Goal: Task Accomplishment & Management: Use online tool/utility

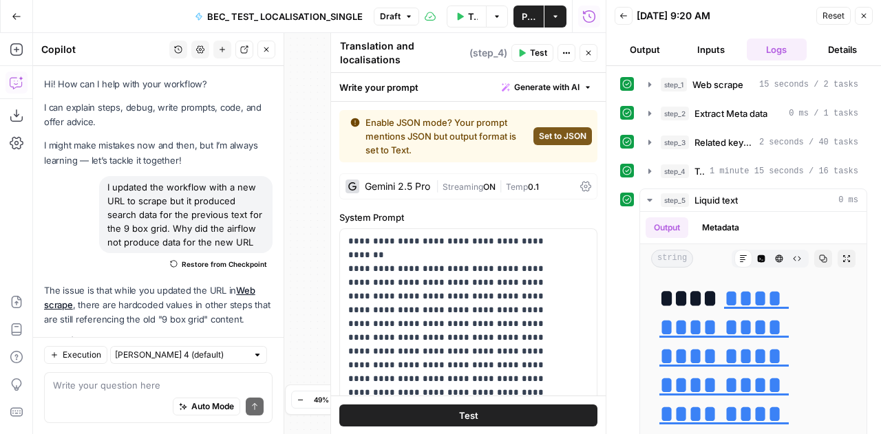
scroll to position [16293, 0]
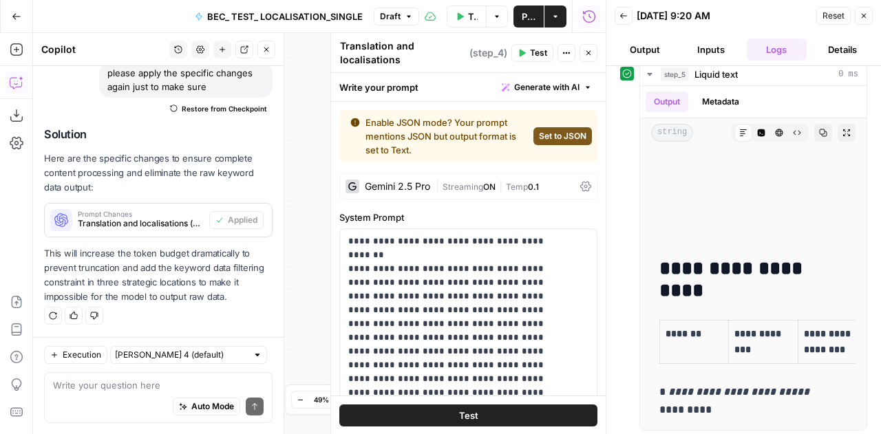
click at [126, 401] on div "Auto Mode Send" at bounding box center [158, 407] width 211 height 30
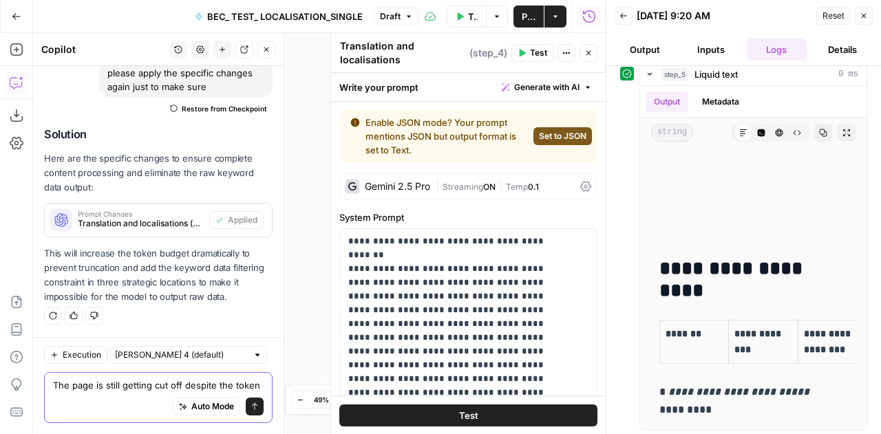
scroll to position [8727, 0]
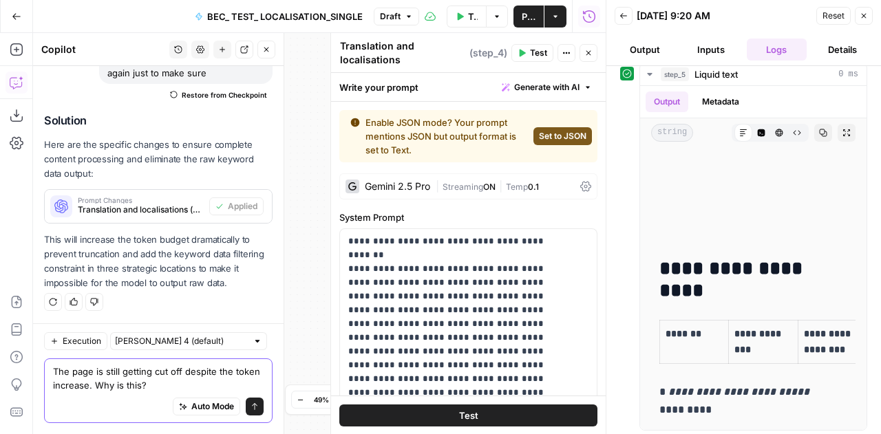
type textarea "The page is still getting cut off despite the token increase. Why is this?"
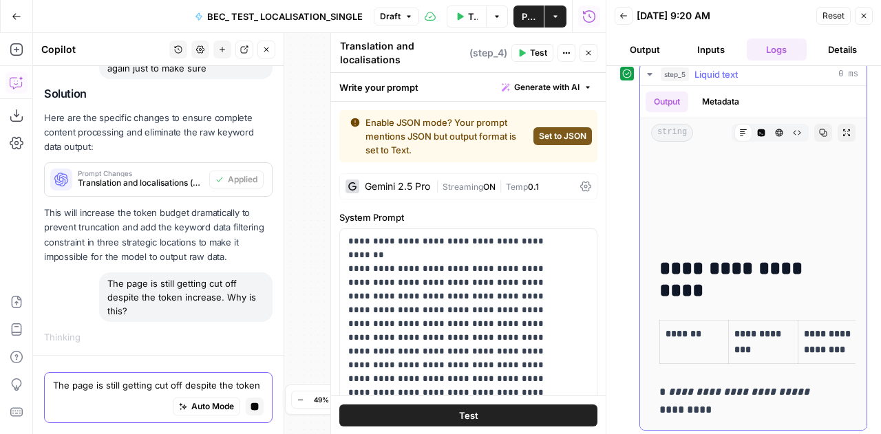
scroll to position [16197, 0]
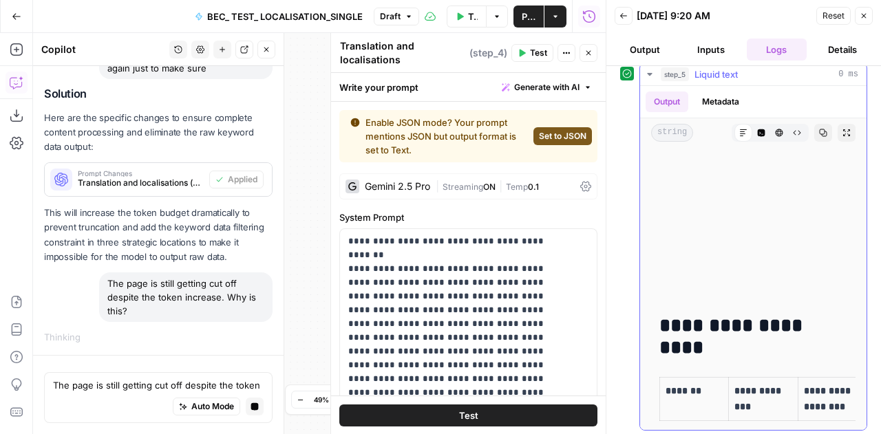
drag, startPoint x: 775, startPoint y: 317, endPoint x: 660, endPoint y: 174, distance: 183.5
copy p "**********"
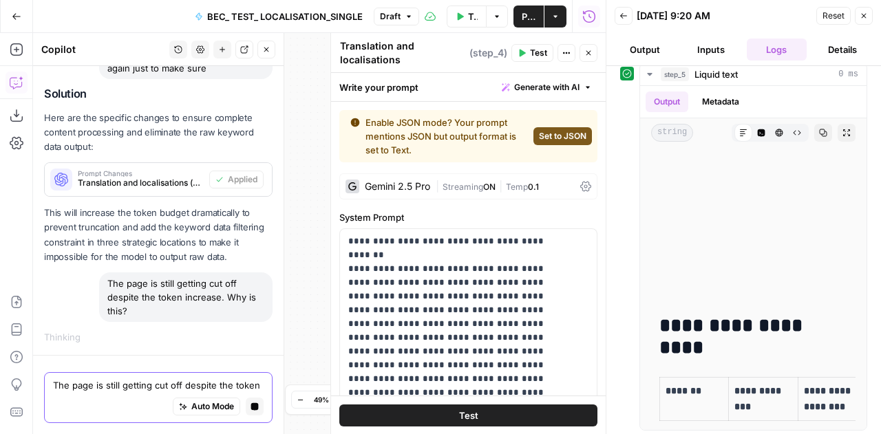
click at [112, 380] on textarea "The page is still getting cut off despite the token increase. Why is this?" at bounding box center [158, 385] width 211 height 14
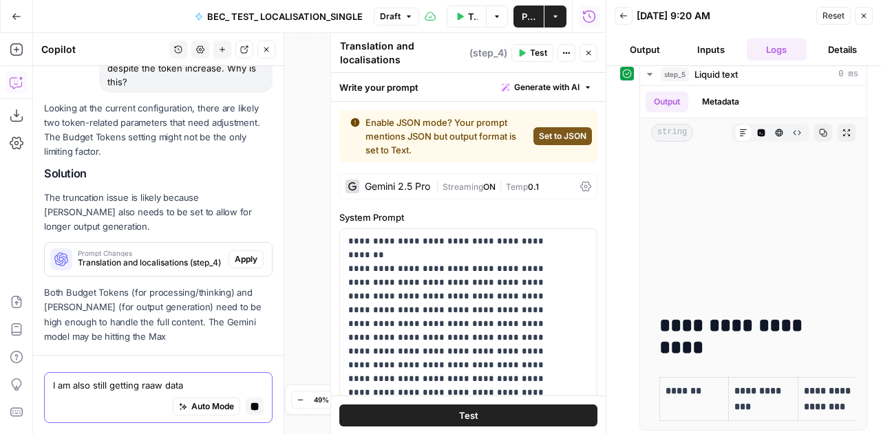
click at [154, 381] on textarea "I am also still getting raaw data" at bounding box center [158, 385] width 211 height 14
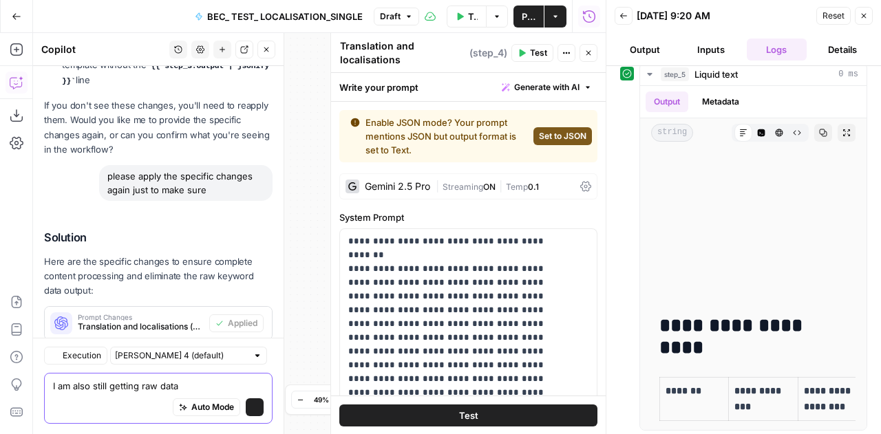
scroll to position [9066, 0]
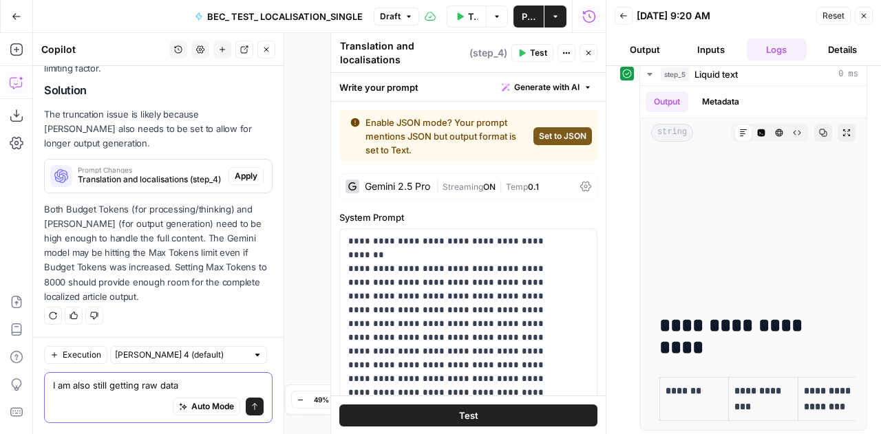
click at [204, 385] on textarea "I am also still getting raw data" at bounding box center [158, 385] width 211 height 14
paste textarea "{"Keyword":"hr projects","Search Volume":110,"CPC":6.54,"Competition":0.14,"Num…"
type textarea "I am also still getting raw data {"Keyword":"hr projects","Search Volume":110,"…"
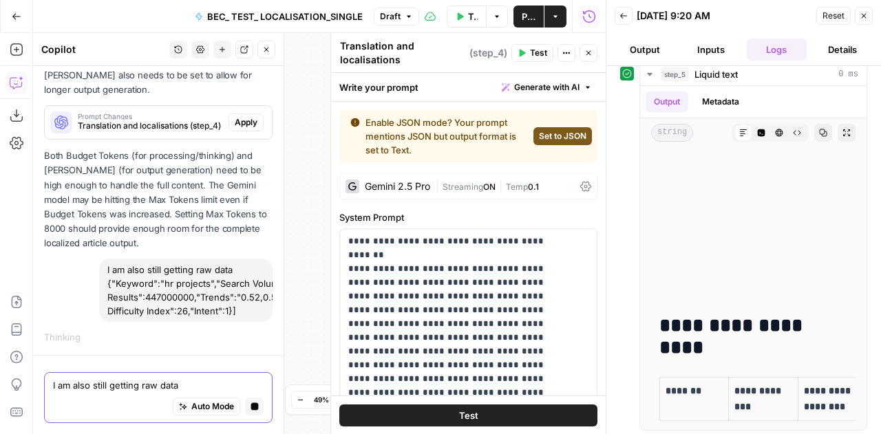
scroll to position [8638, 0]
click at [237, 116] on button "Apply" at bounding box center [245, 123] width 35 height 18
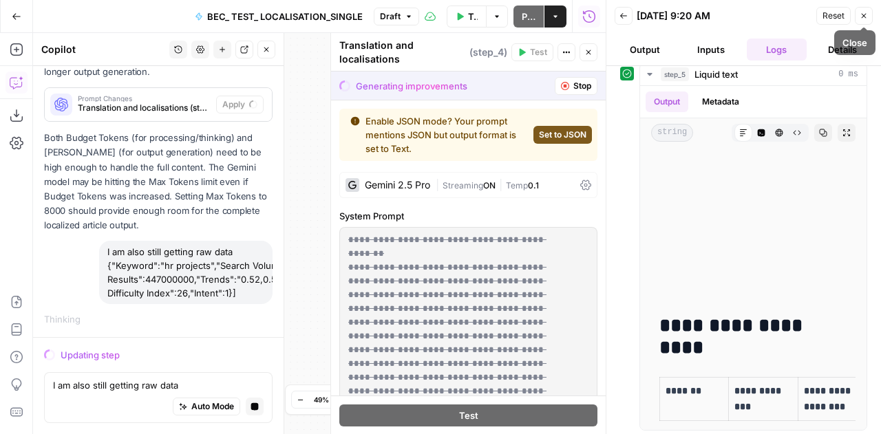
click at [848, 16] on button "Reset" at bounding box center [833, 16] width 34 height 18
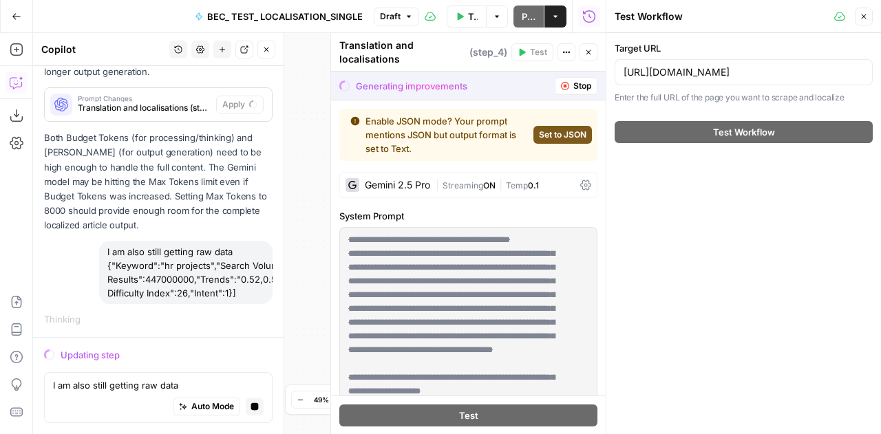
click at [863, 16] on icon "button" at bounding box center [863, 16] width 5 height 5
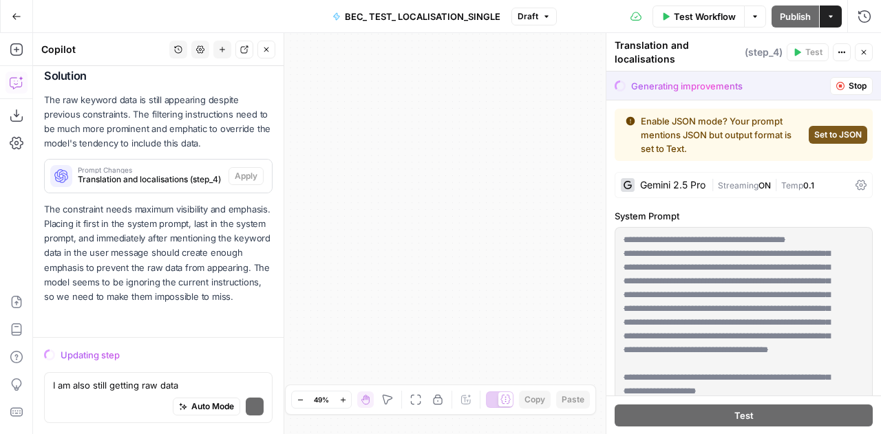
scroll to position [8932, 0]
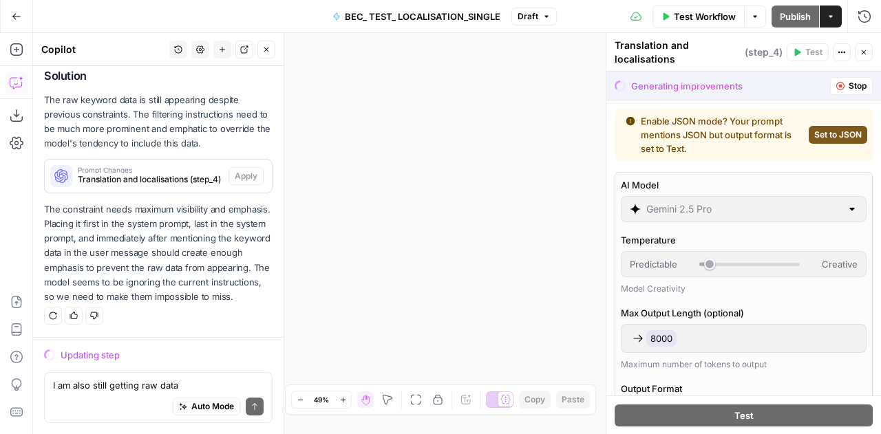
click at [744, 339] on div "8000" at bounding box center [743, 338] width 228 height 17
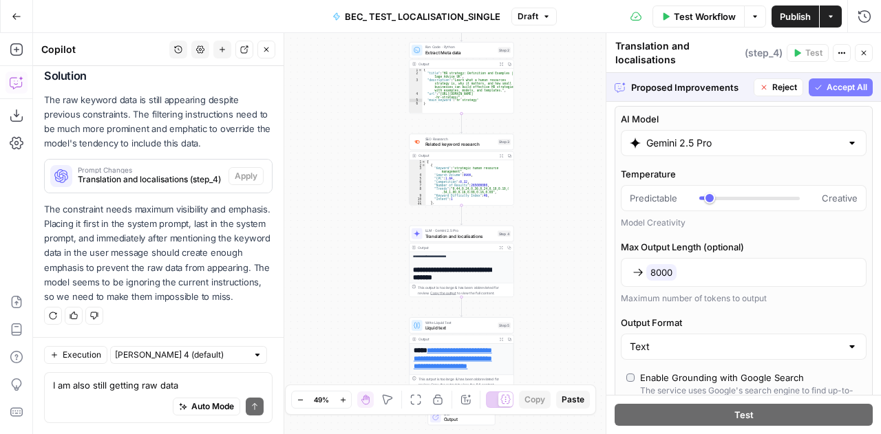
click at [835, 82] on span "Accept All" at bounding box center [846, 87] width 41 height 12
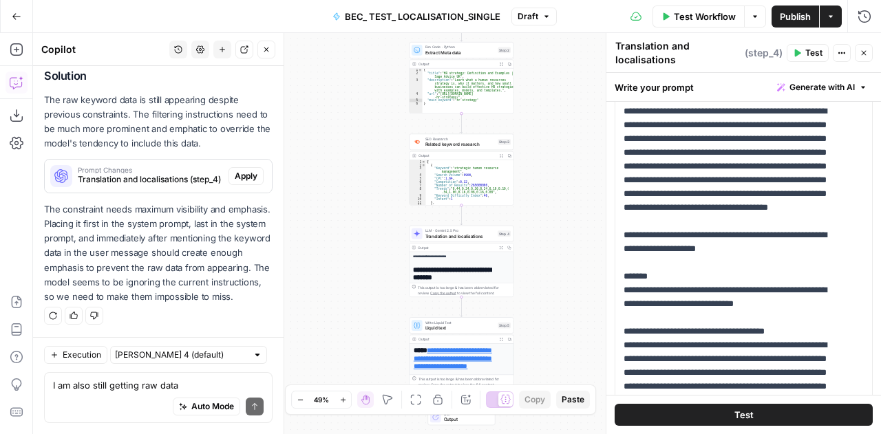
scroll to position [0, 0]
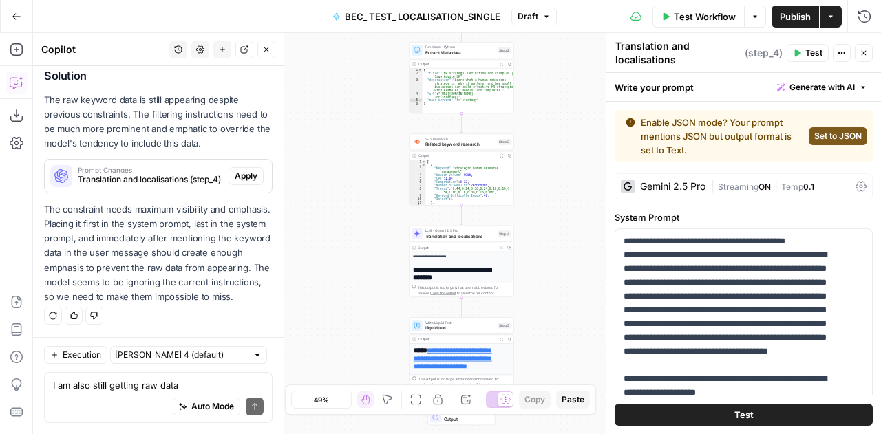
click at [855, 183] on icon at bounding box center [860, 186] width 11 height 11
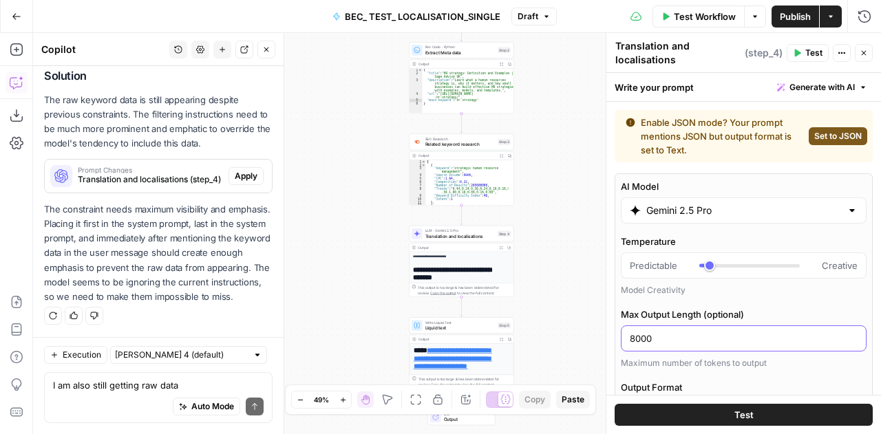
click at [715, 332] on input "8000" at bounding box center [743, 339] width 228 height 14
type input "8"
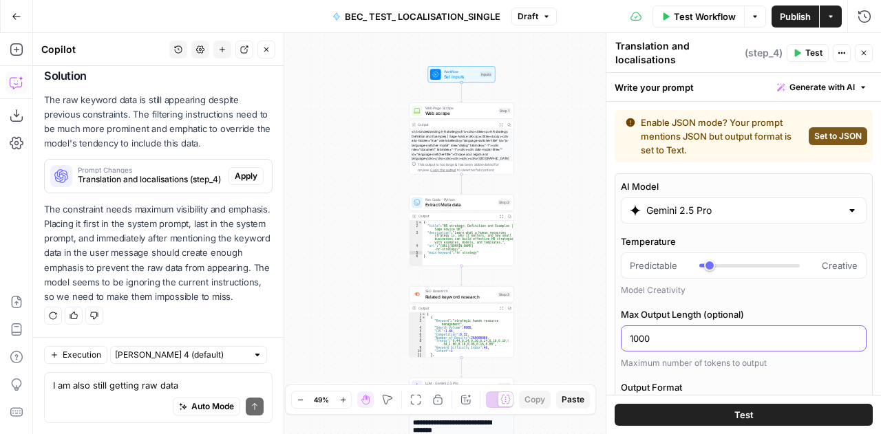
type input "1000"
click at [464, 111] on span "Web scrape" at bounding box center [460, 113] width 71 height 7
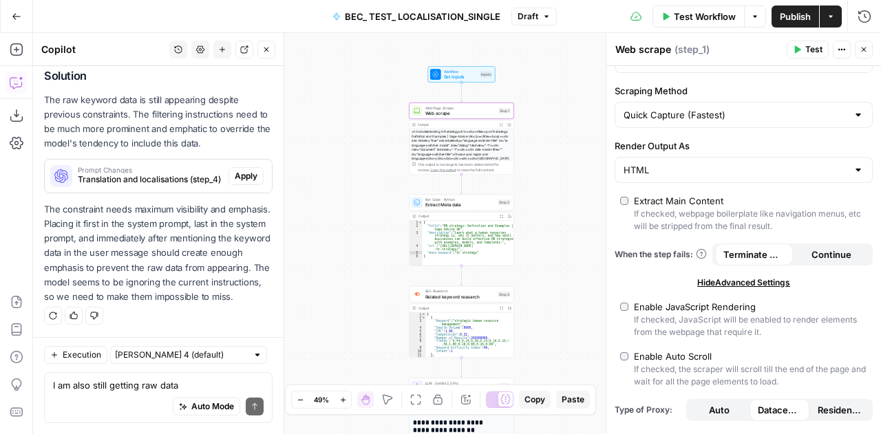
scroll to position [47, 0]
click at [852, 114] on div at bounding box center [857, 116] width 11 height 14
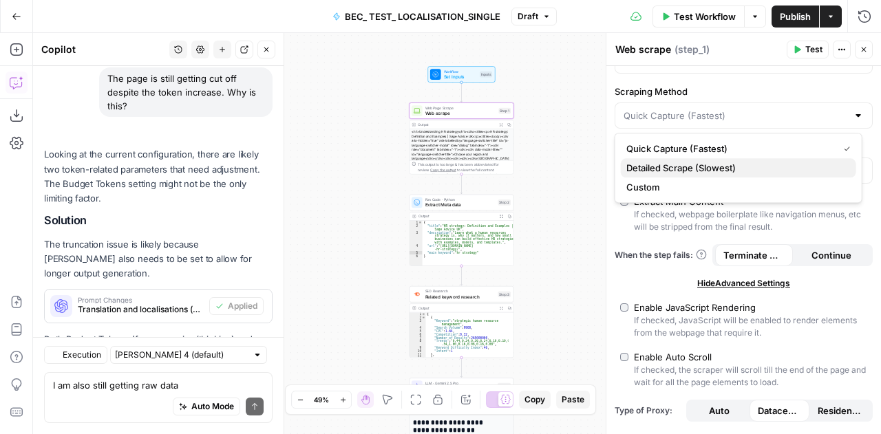
scroll to position [9439, 0]
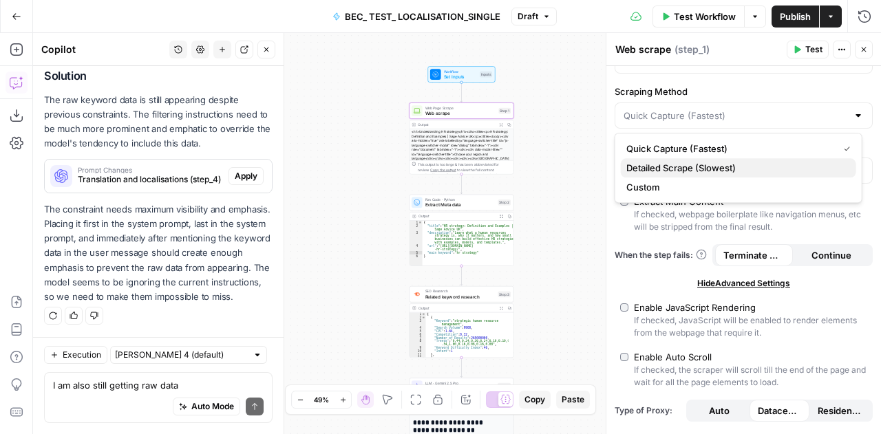
click at [729, 168] on span "Detailed Scrape (Slowest)" at bounding box center [735, 168] width 219 height 14
type input "Detailed Scrape (Slowest)"
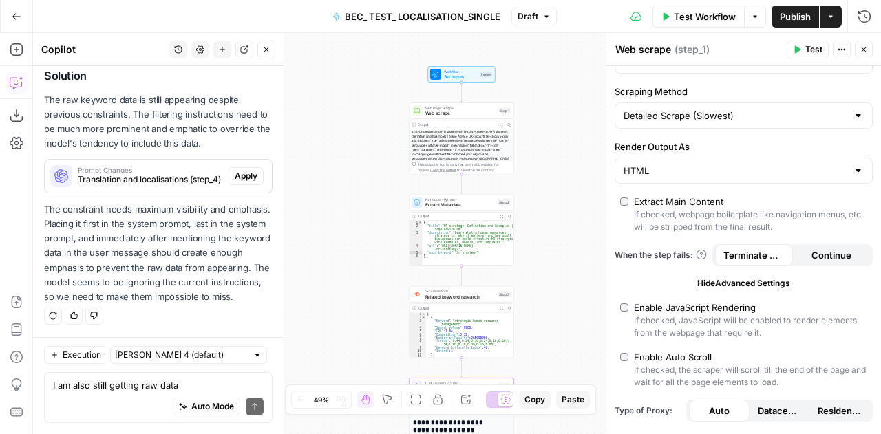
click at [235, 170] on span "Apply" at bounding box center [246, 176] width 23 height 12
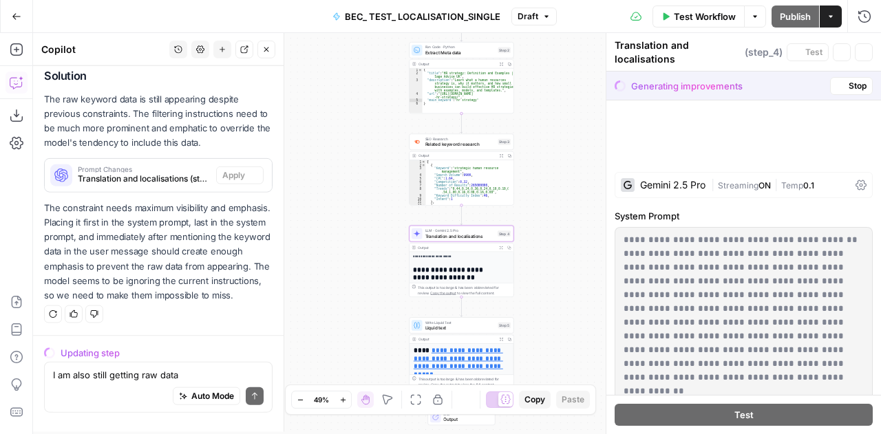
scroll to position [8932, 0]
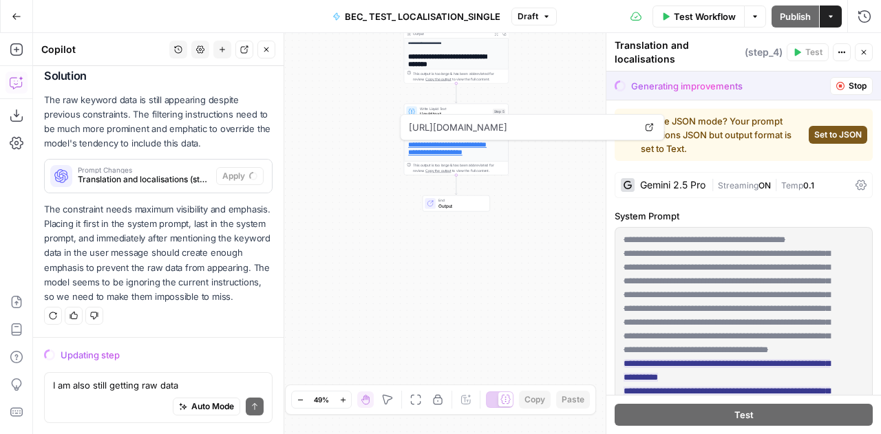
click at [422, 107] on span "Write Liquid Text" at bounding box center [455, 109] width 70 height 6
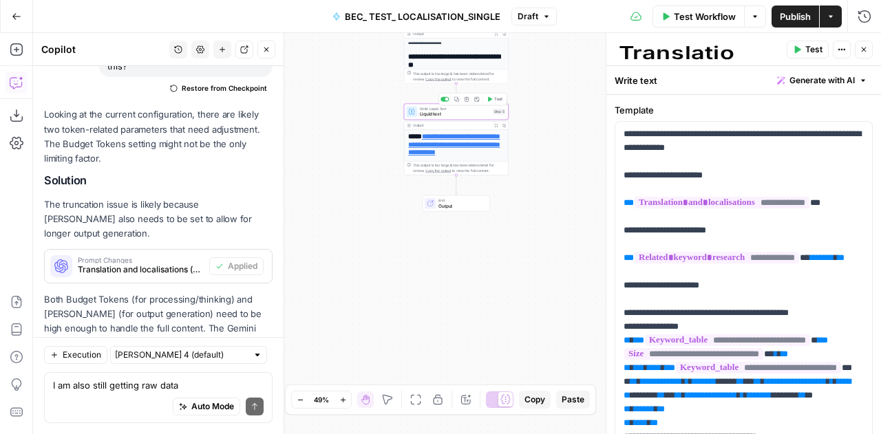
type textarea "Liquid text"
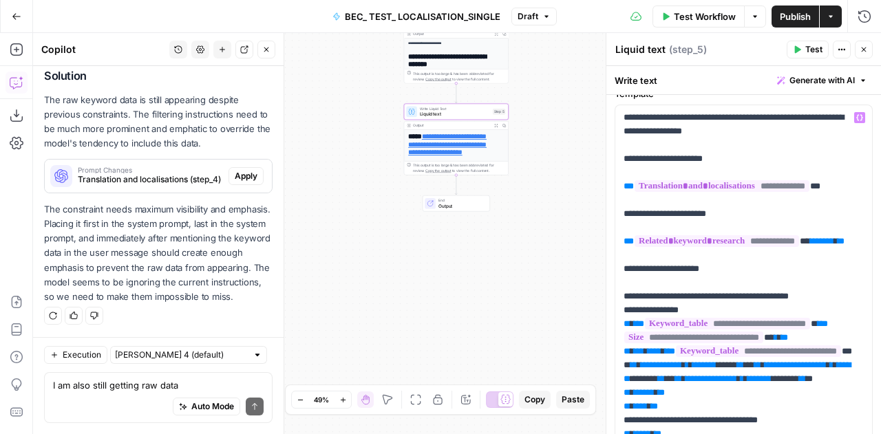
scroll to position [0, 0]
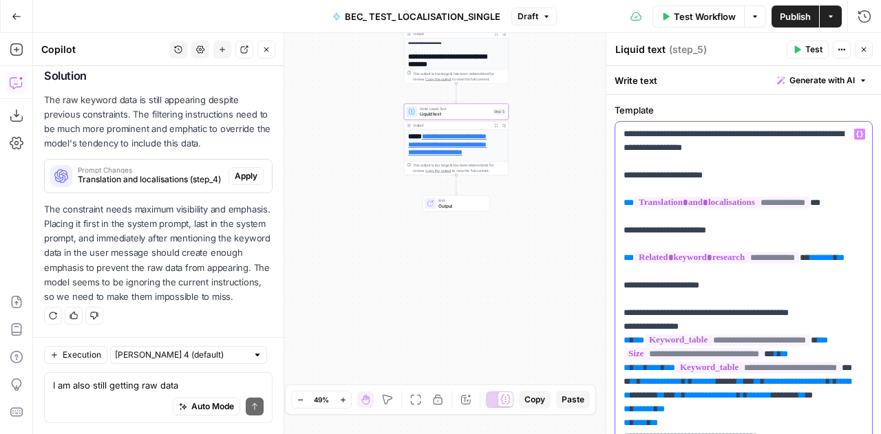
drag, startPoint x: 655, startPoint y: 133, endPoint x: 790, endPoint y: 148, distance: 136.3
click at [790, 148] on p "**********" at bounding box center [738, 306] width 230 height 358
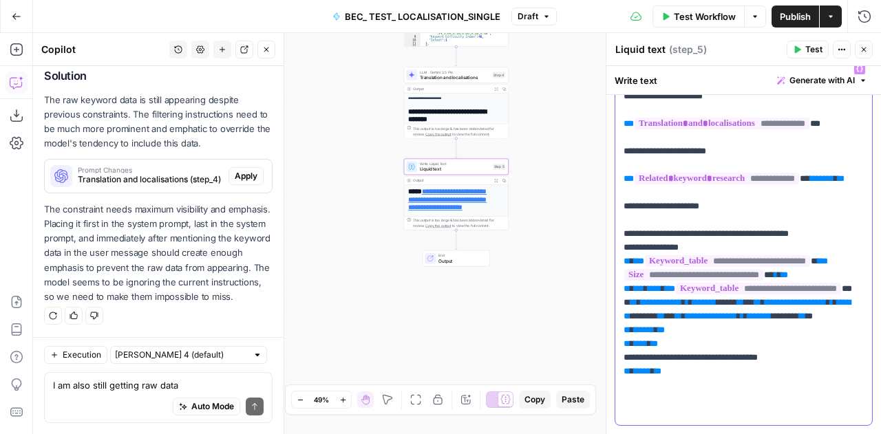
scroll to position [98, 0]
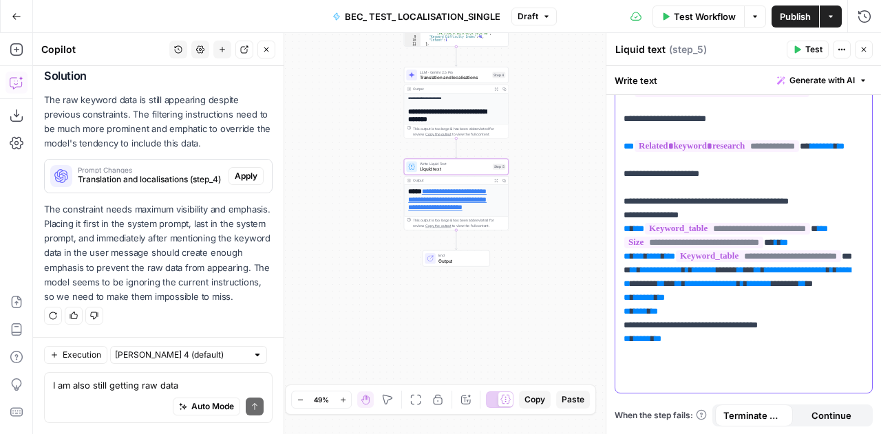
drag, startPoint x: 693, startPoint y: 379, endPoint x: 621, endPoint y: 367, distance: 73.2
click at [621, 367] on div "**********" at bounding box center [743, 208] width 257 height 369
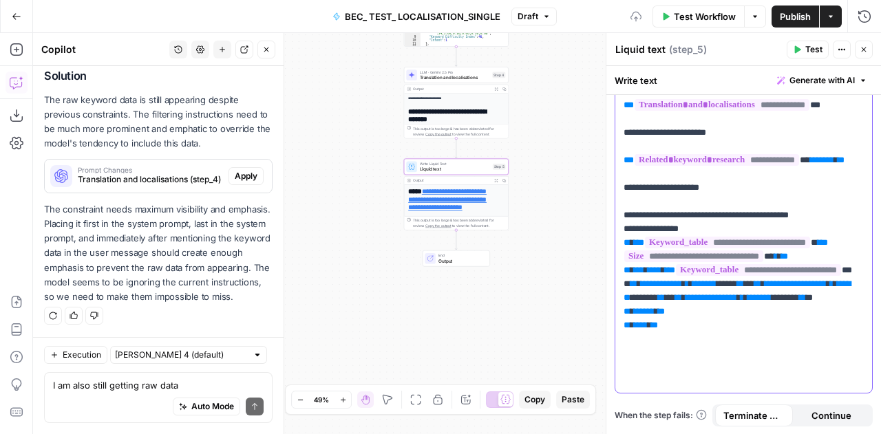
scroll to position [70, 0]
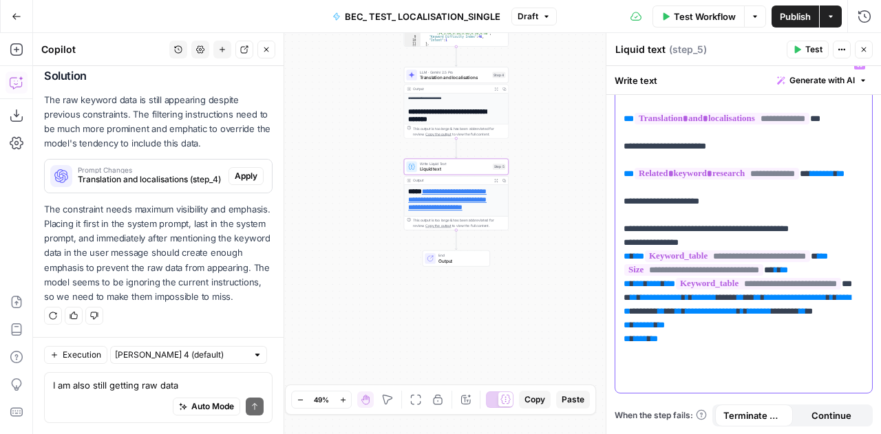
drag, startPoint x: 678, startPoint y: 379, endPoint x: 611, endPoint y: 390, distance: 67.6
click at [611, 390] on div "**********" at bounding box center [742, 233] width 275 height 401
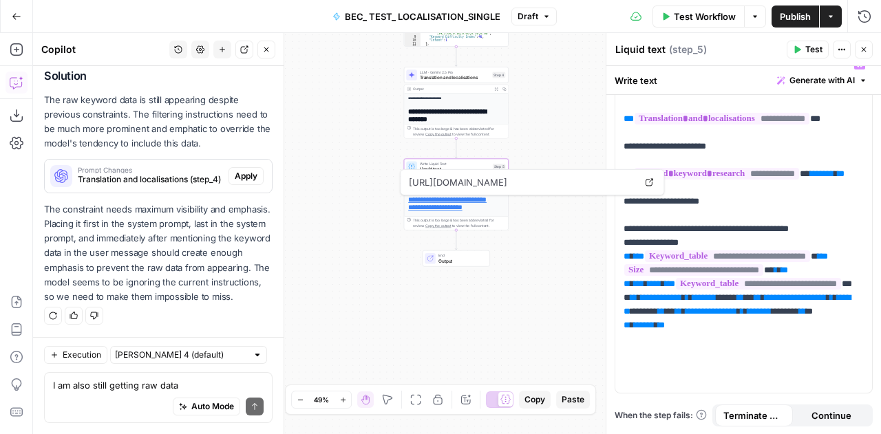
click at [861, 49] on icon "button" at bounding box center [863, 49] width 8 height 8
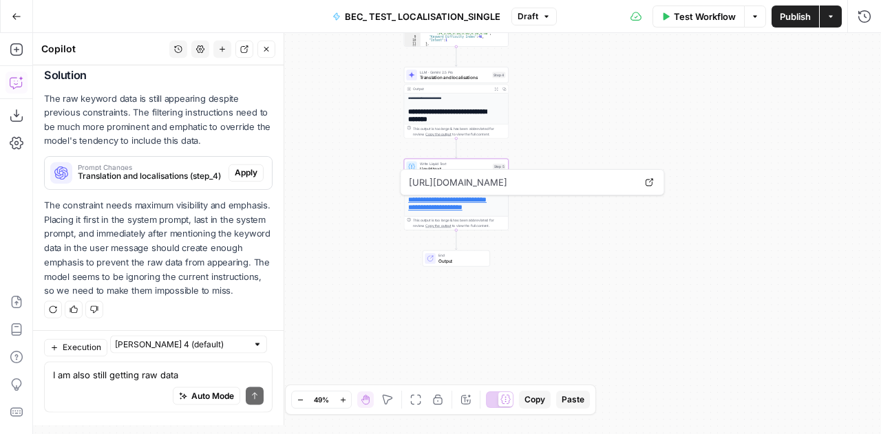
scroll to position [9439, 0]
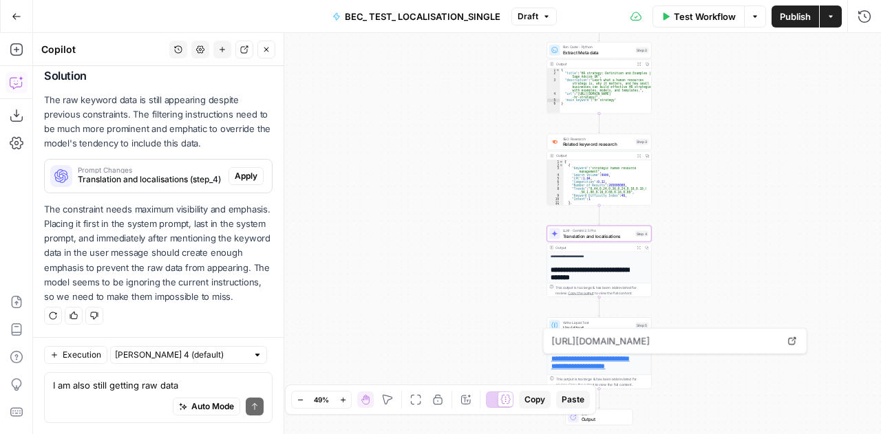
click at [248, 167] on button "Apply" at bounding box center [245, 176] width 35 height 18
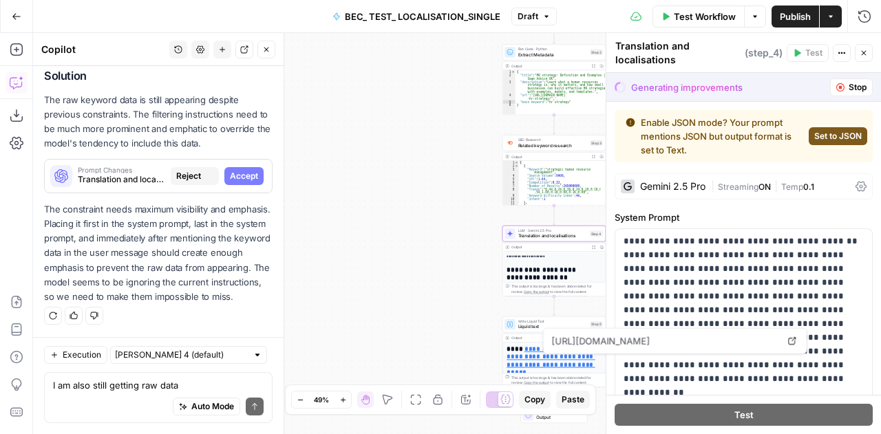
scroll to position [8932, 0]
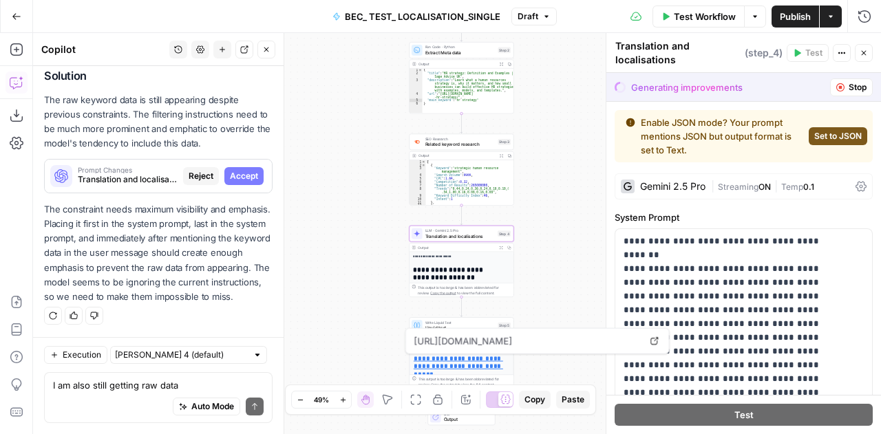
click at [248, 167] on button "Accept" at bounding box center [243, 176] width 39 height 18
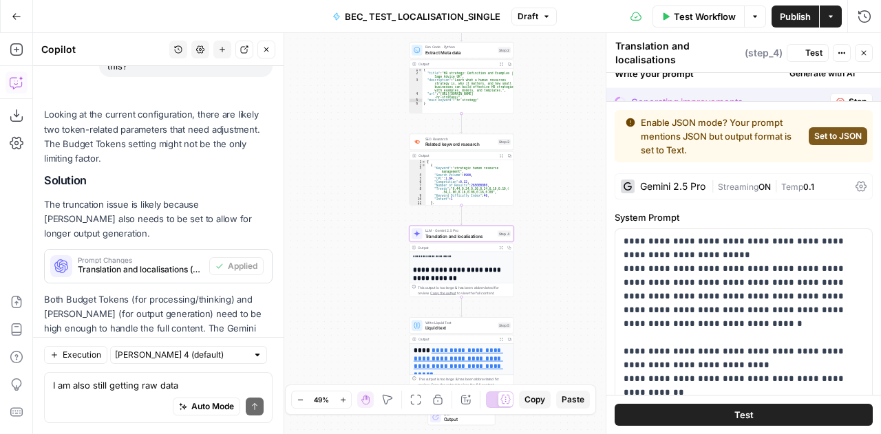
scroll to position [9439, 0]
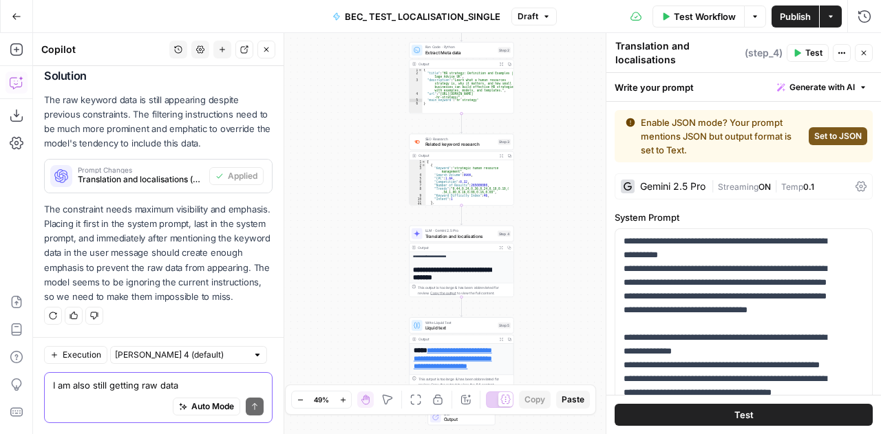
click at [127, 383] on textarea "I am also still getting raw data {"Keyword":"hr projects","Search Volume":110,"…" at bounding box center [158, 385] width 211 height 14
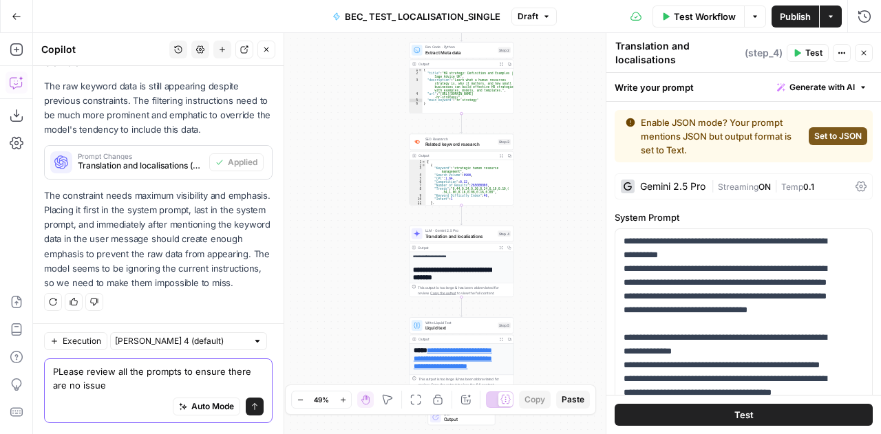
type textarea "PLease review all the prompts to ensure there are no issues"
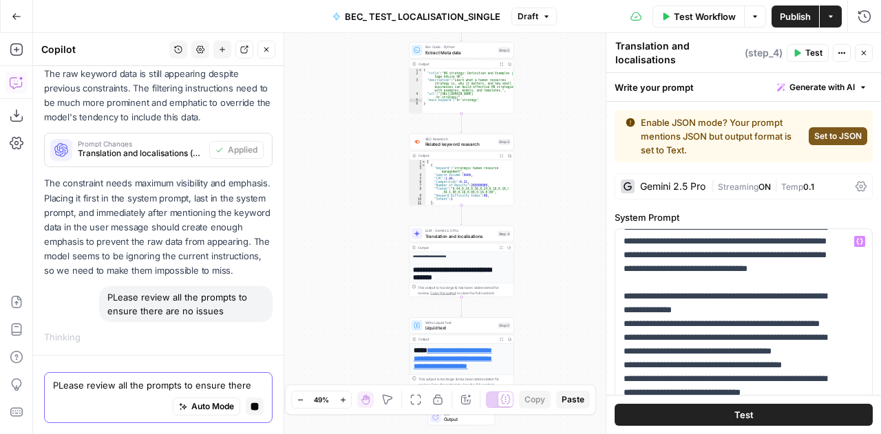
scroll to position [0, 0]
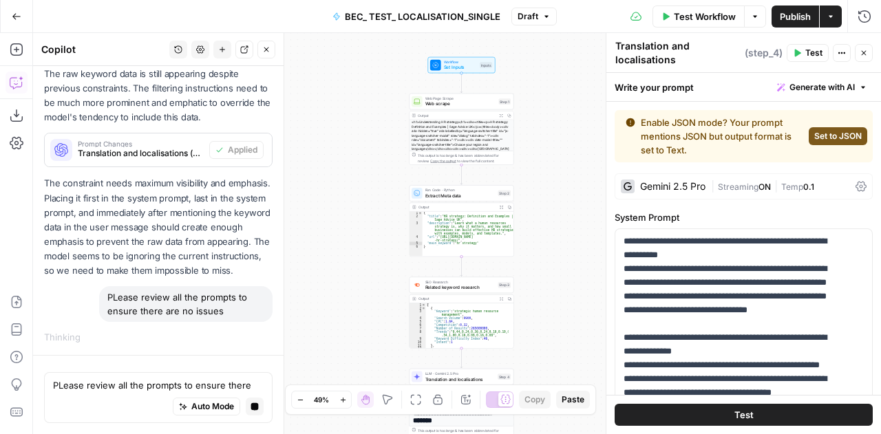
click at [440, 103] on span "Web scrape" at bounding box center [460, 103] width 71 height 7
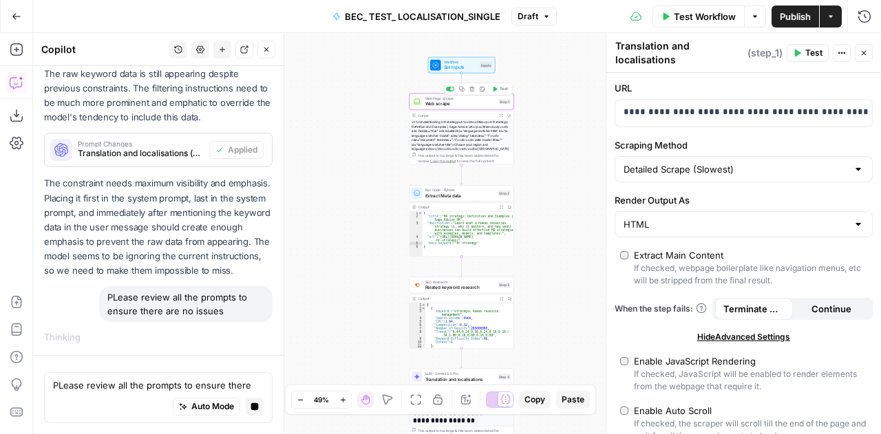
type textarea "Web scrape"
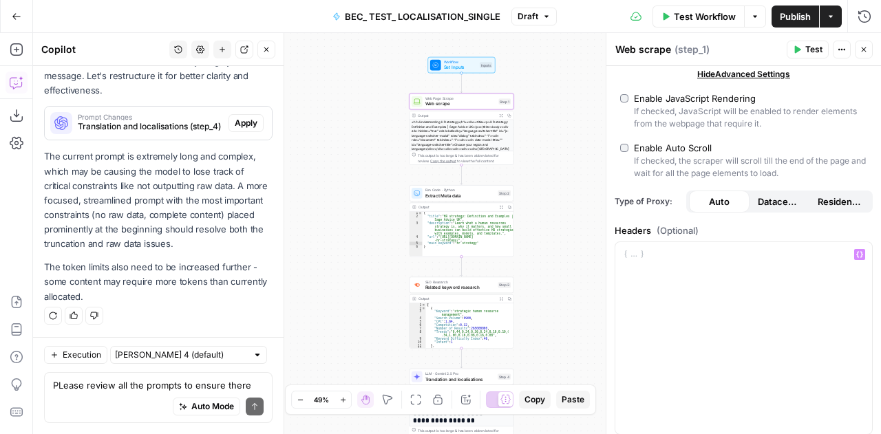
scroll to position [438, 0]
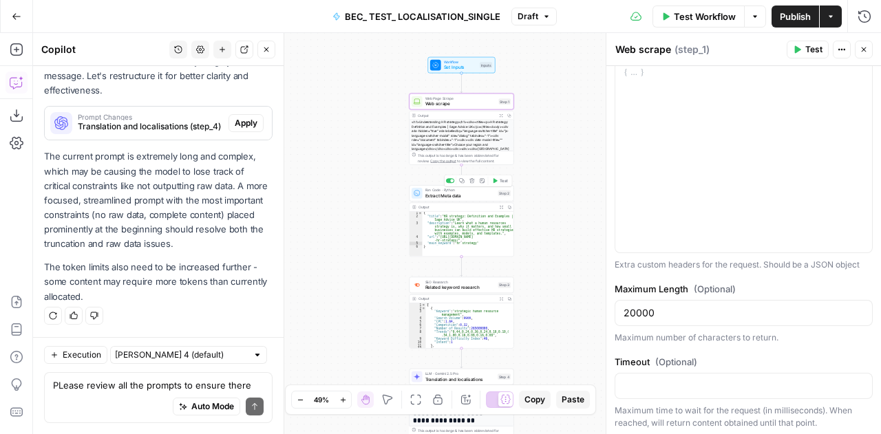
click at [435, 193] on span "Extract Meta data" at bounding box center [460, 195] width 70 height 7
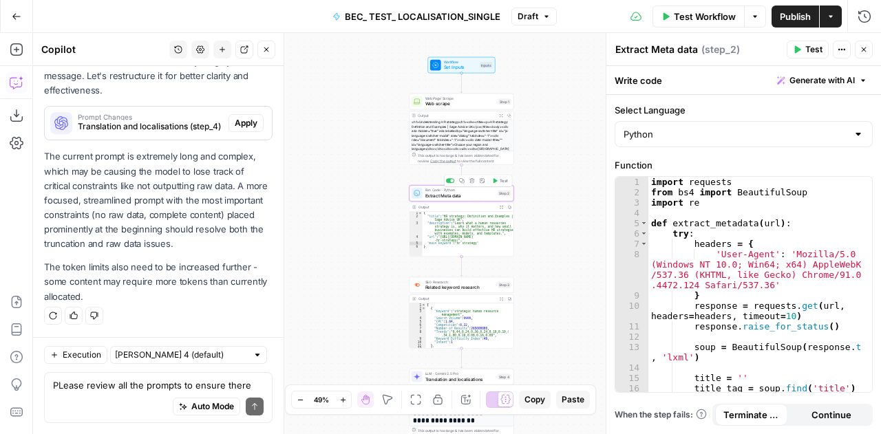
scroll to position [9844, 0]
click at [454, 282] on span "SEO Research" at bounding box center [460, 282] width 70 height 6
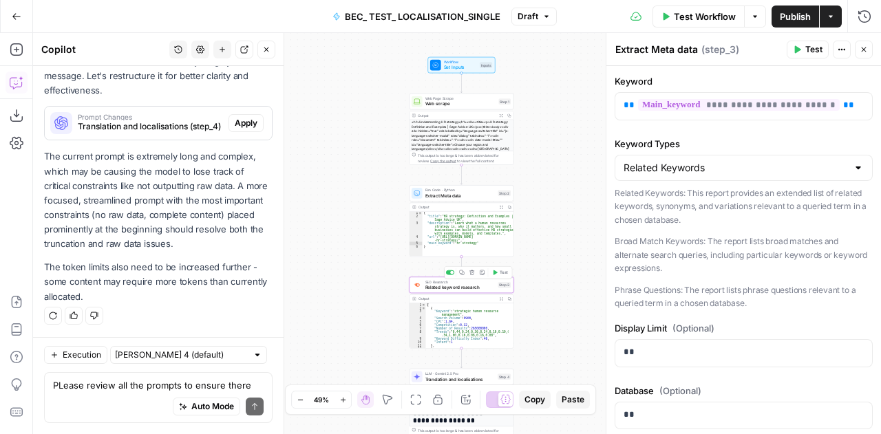
type textarea "Related keyword research"
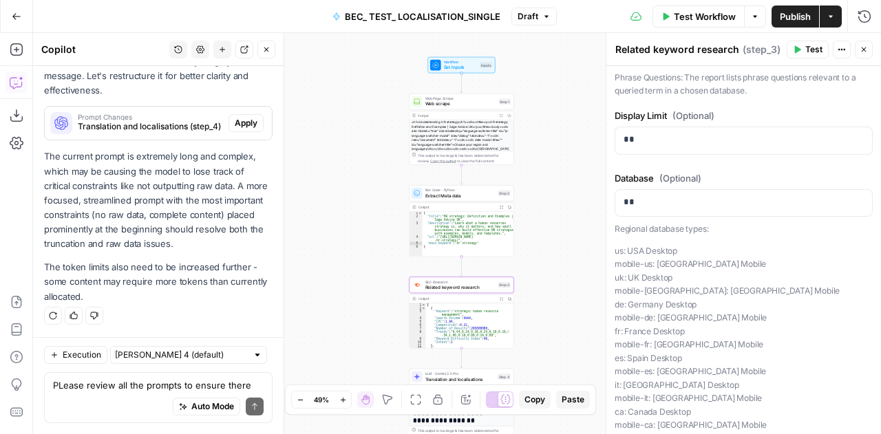
scroll to position [313, 0]
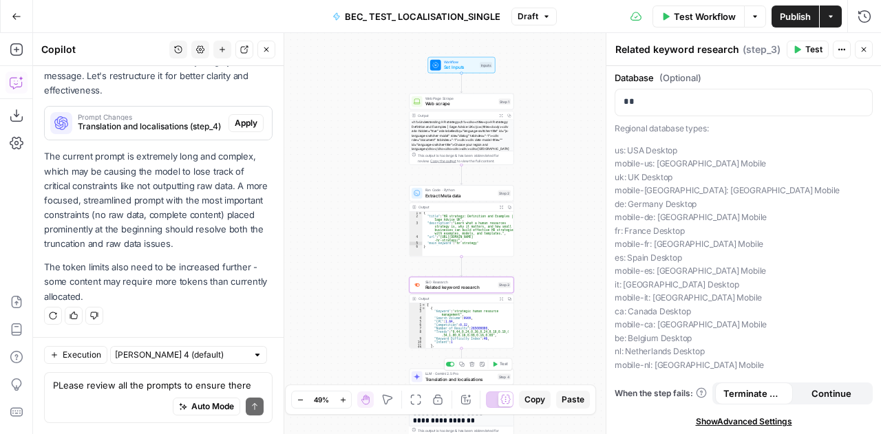
click at [442, 376] on span "Translation and localisations" at bounding box center [460, 379] width 70 height 7
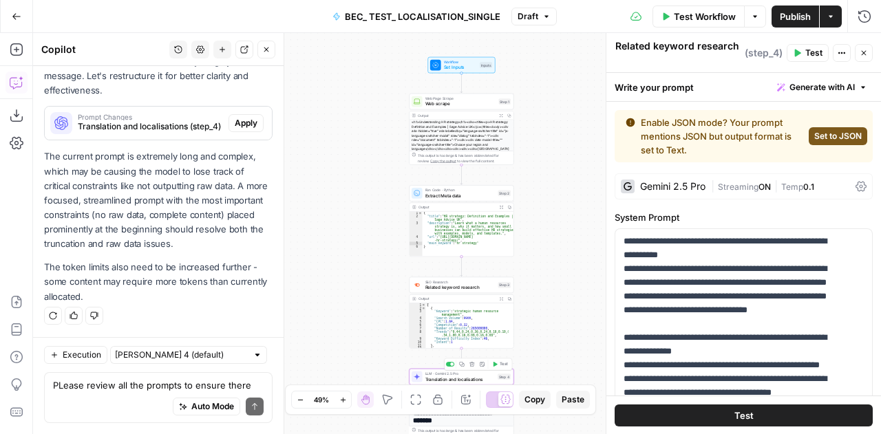
type textarea "Translation and localisations"
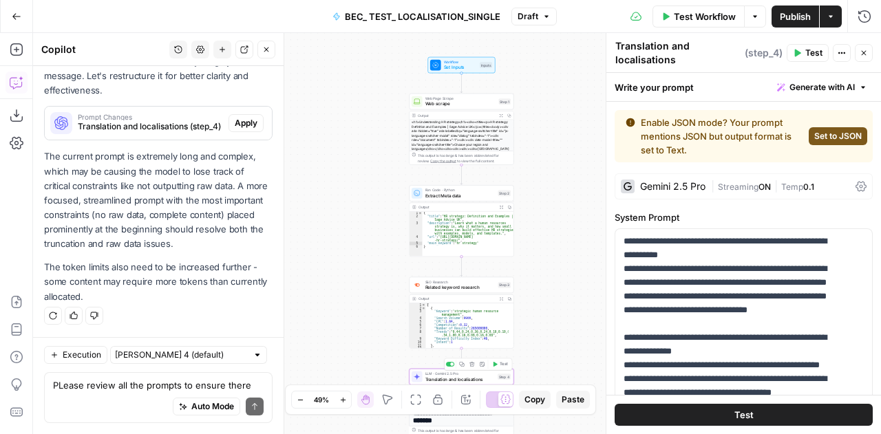
scroll to position [9844, 0]
click at [855, 186] on icon at bounding box center [860, 186] width 11 height 11
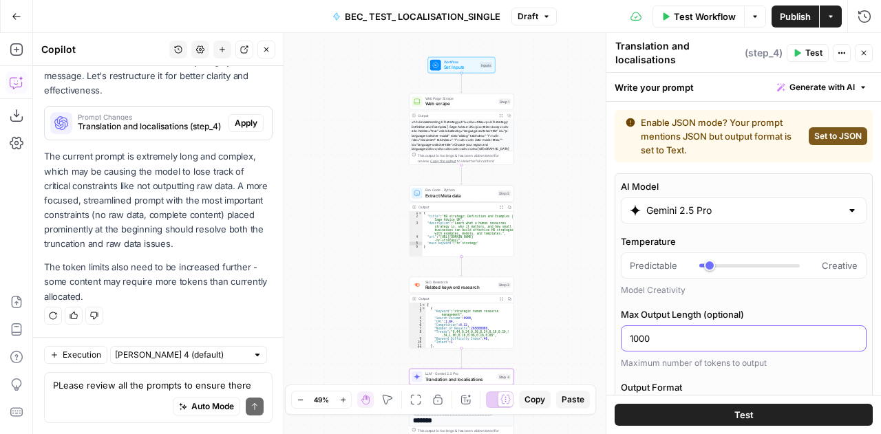
drag, startPoint x: 649, startPoint y: 338, endPoint x: 620, endPoint y: 343, distance: 30.1
click at [621, 343] on div "1000" at bounding box center [744, 338] width 246 height 26
type input "8"
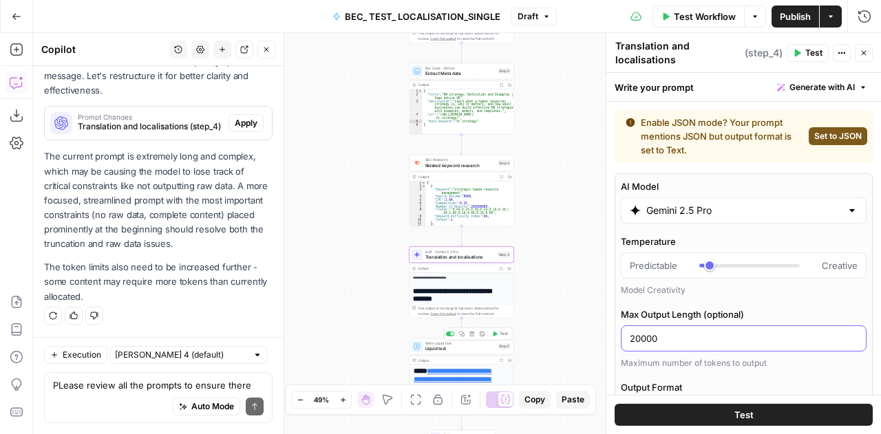
type input "20000"
click at [448, 349] on span "Liquid text" at bounding box center [460, 348] width 70 height 7
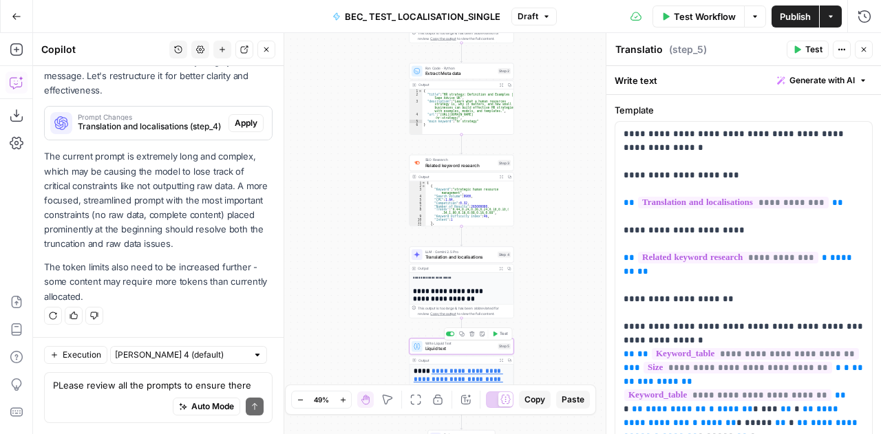
type textarea "Liquid text"
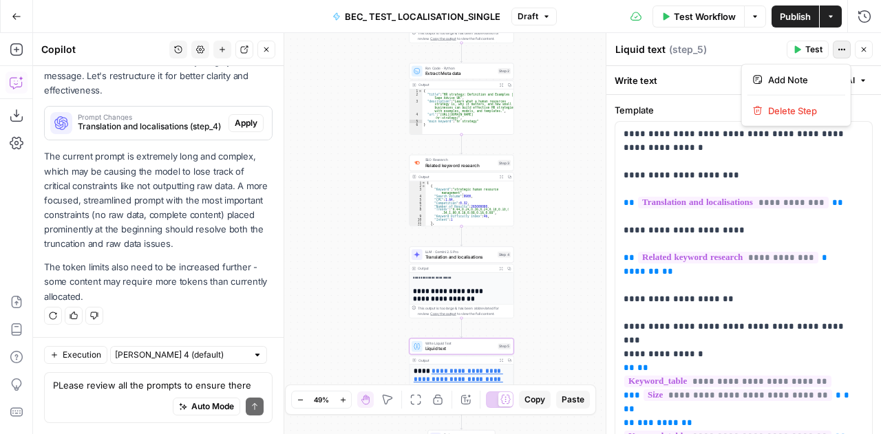
click at [843, 51] on icon "button" at bounding box center [841, 49] width 8 height 8
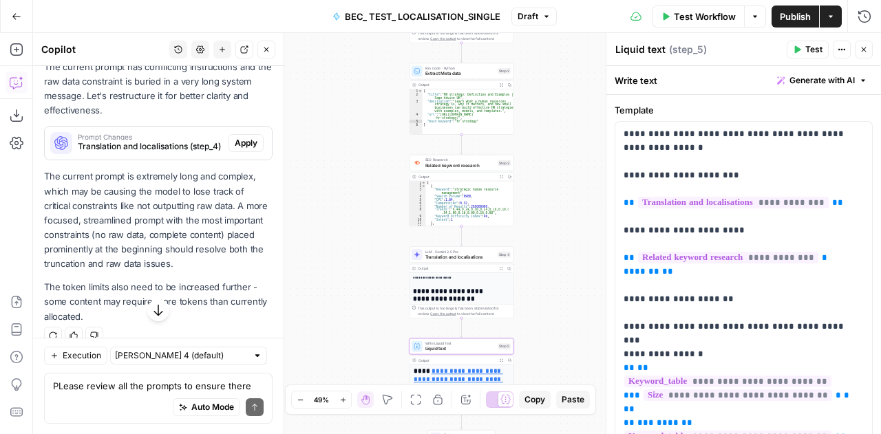
scroll to position [9757, 0]
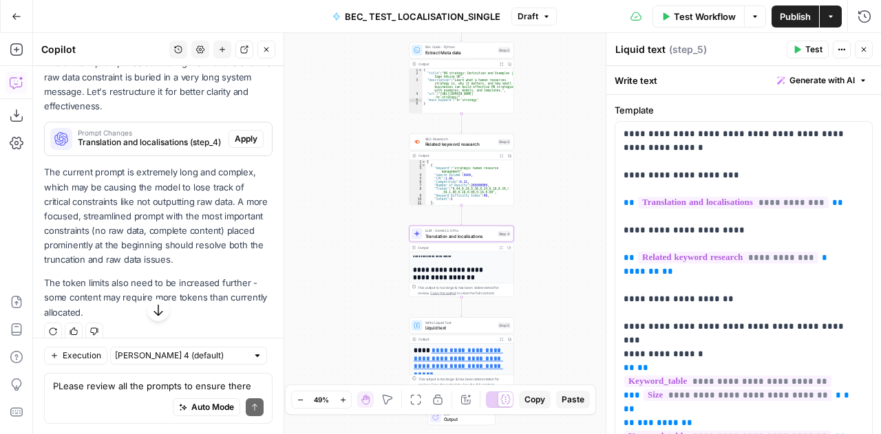
click at [239, 145] on span "Apply" at bounding box center [246, 139] width 23 height 12
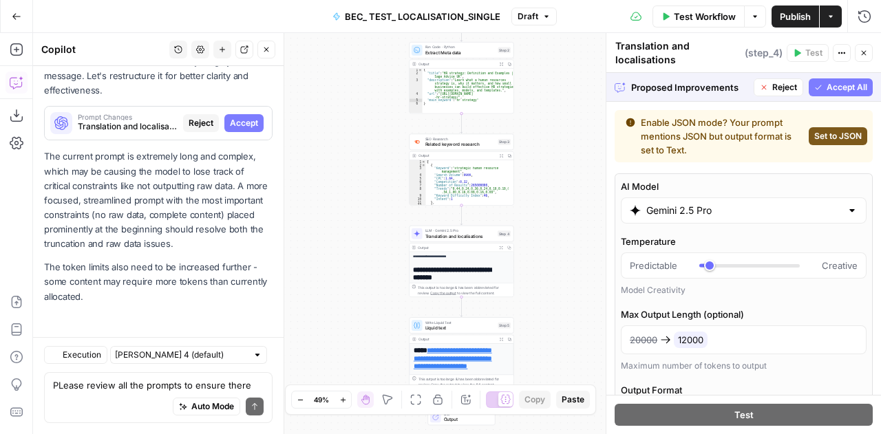
scroll to position [9338, 0]
click at [233, 319] on div "Regenerate Helpful Not helpful" at bounding box center [158, 316] width 228 height 18
click at [826, 81] on span "Accept All" at bounding box center [846, 87] width 41 height 12
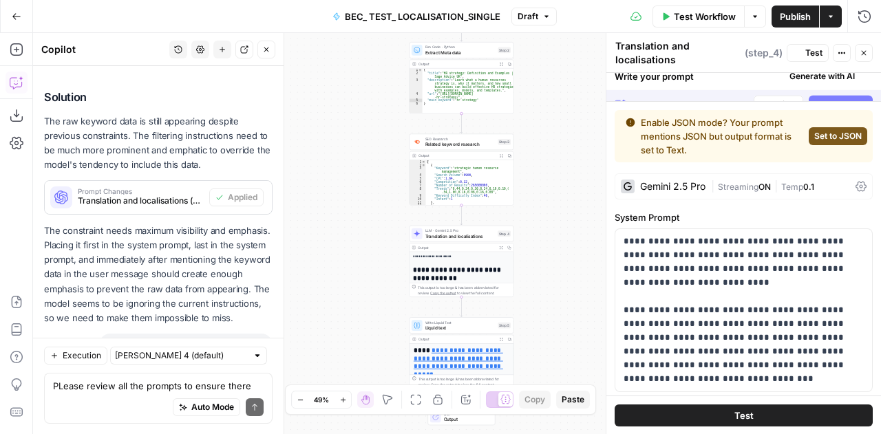
scroll to position [9866, 0]
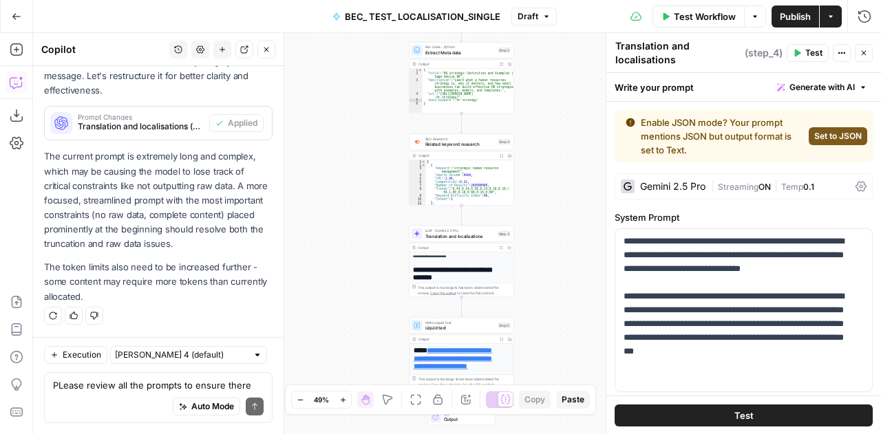
click at [760, 413] on button "Test" at bounding box center [743, 415] width 258 height 22
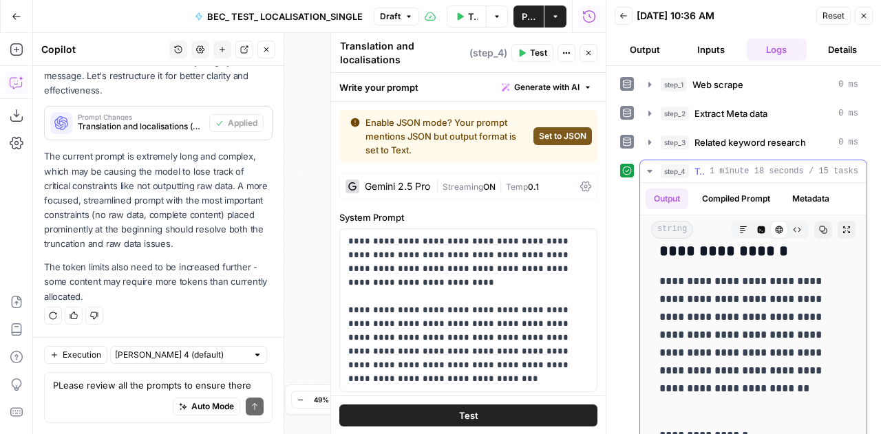
scroll to position [5959, 0]
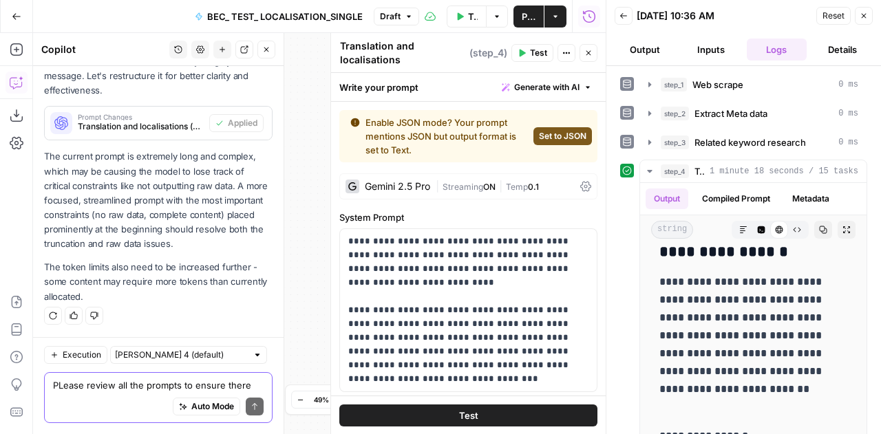
click at [155, 390] on textarea "PLease review all the prompts to ensure there are no issues" at bounding box center [158, 385] width 211 height 14
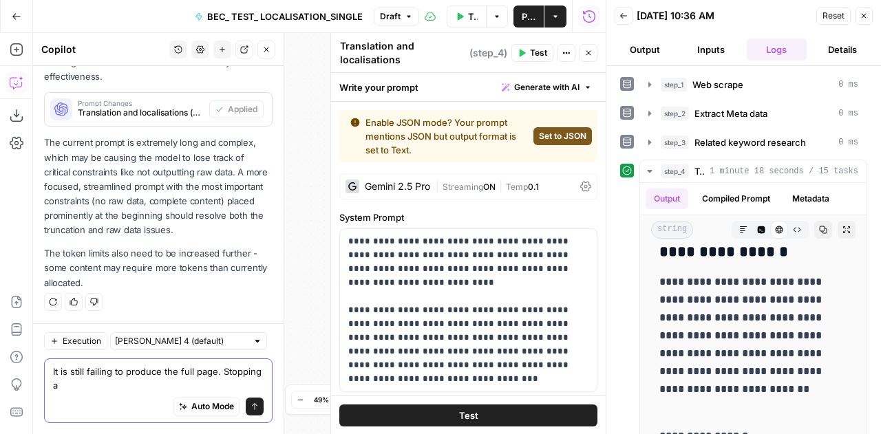
scroll to position [9880, 0]
type textarea "It is still failing to produce the full page. Stopping at the same spot as ever…"
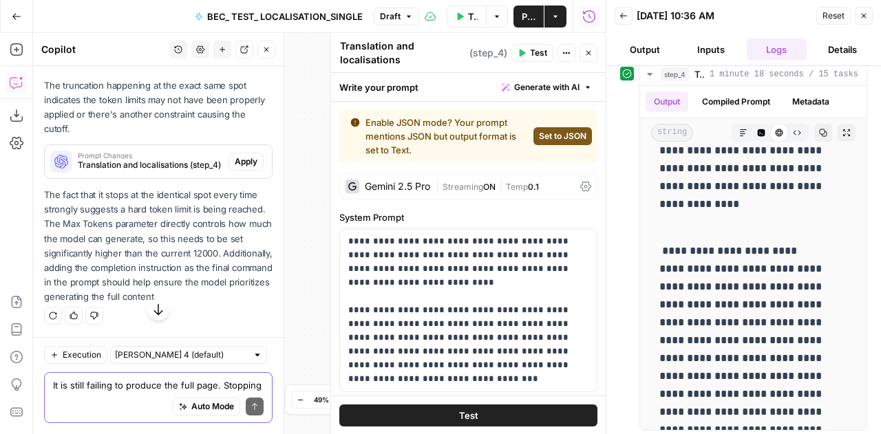
scroll to position [10233, 0]
click at [75, 389] on textarea "It is still failing to produce the full page. Stopping at the same spot as ever…" at bounding box center [158, 385] width 211 height 14
type textarea "T"
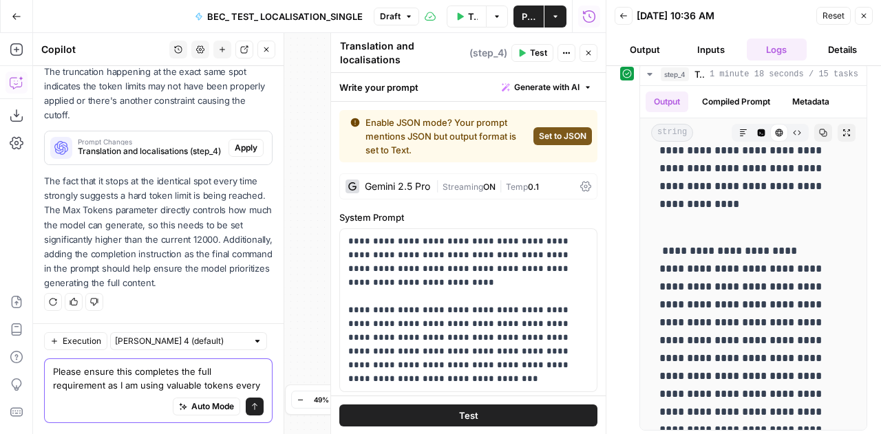
scroll to position [10260, 0]
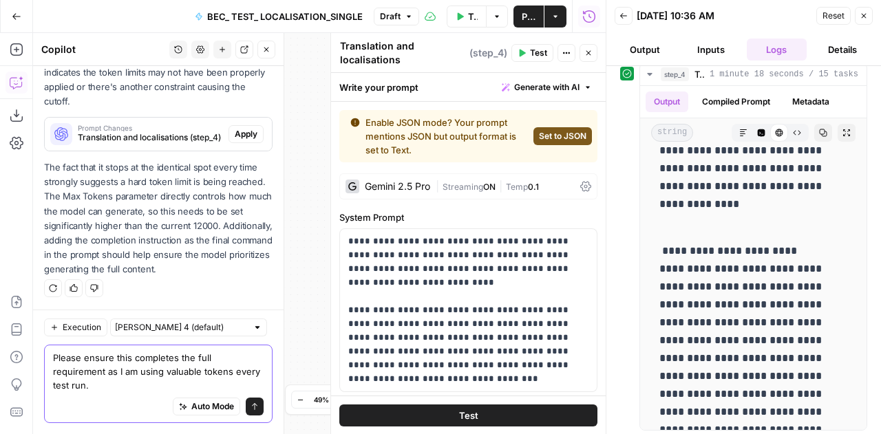
type textarea "Please ensure this completes the full requirement as I am using valuable tokens…"
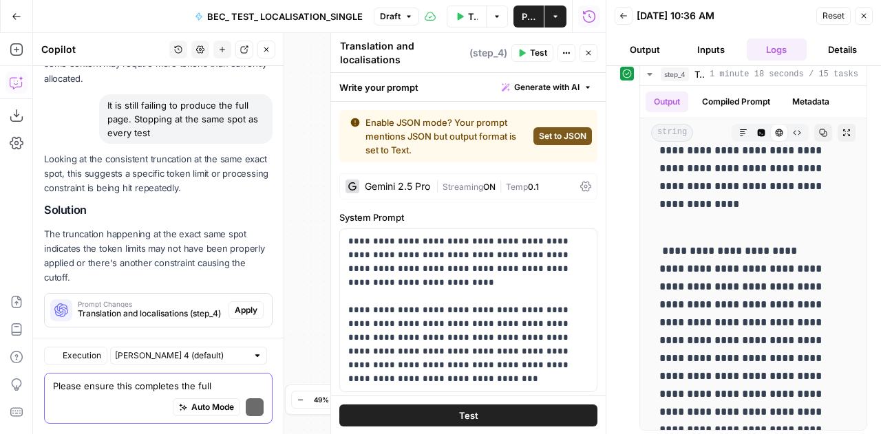
scroll to position [10579, 0]
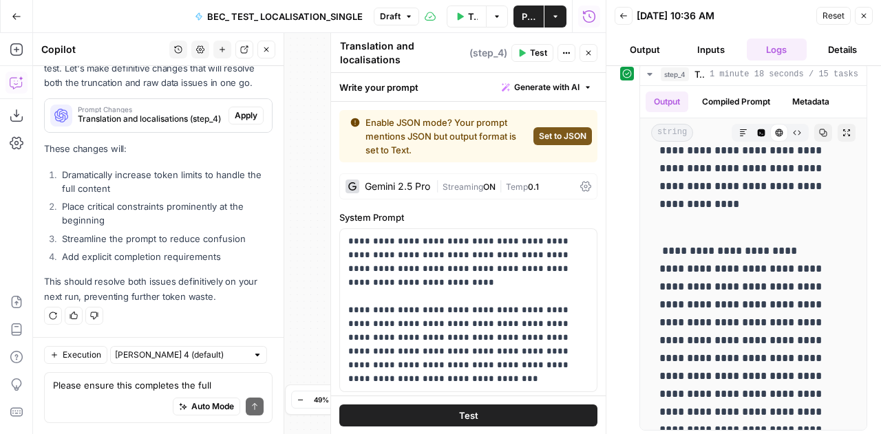
click at [250, 112] on button "Apply" at bounding box center [245, 116] width 35 height 18
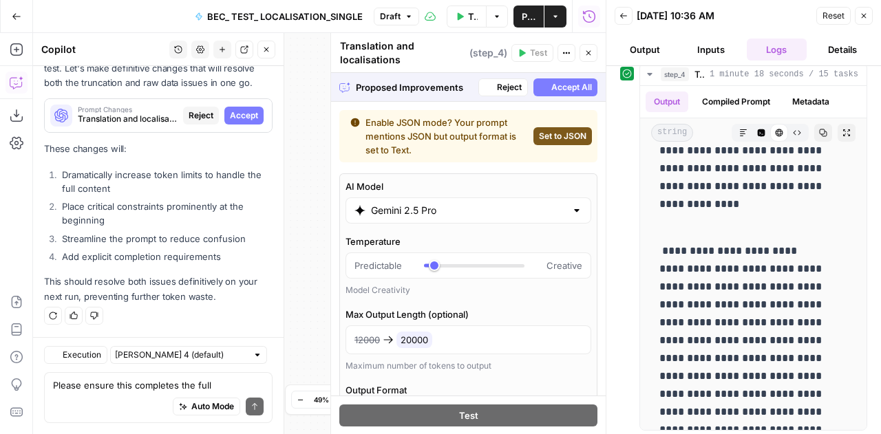
scroll to position [10050, 0]
click at [250, 112] on button "Accept" at bounding box center [243, 116] width 39 height 18
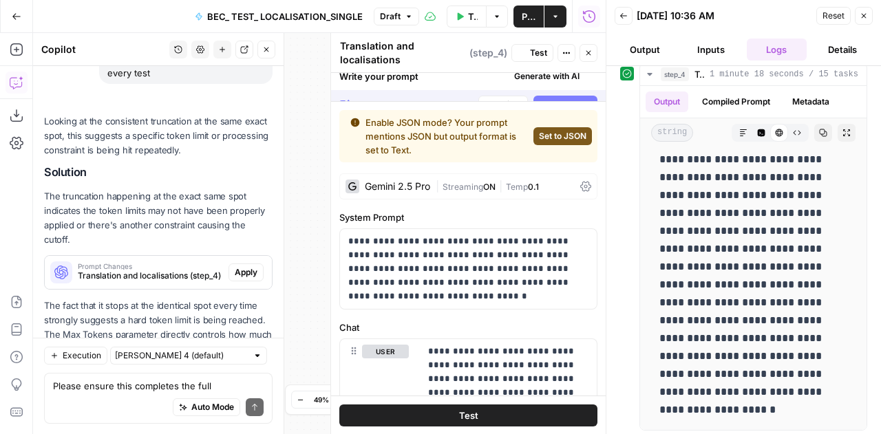
scroll to position [0, 0]
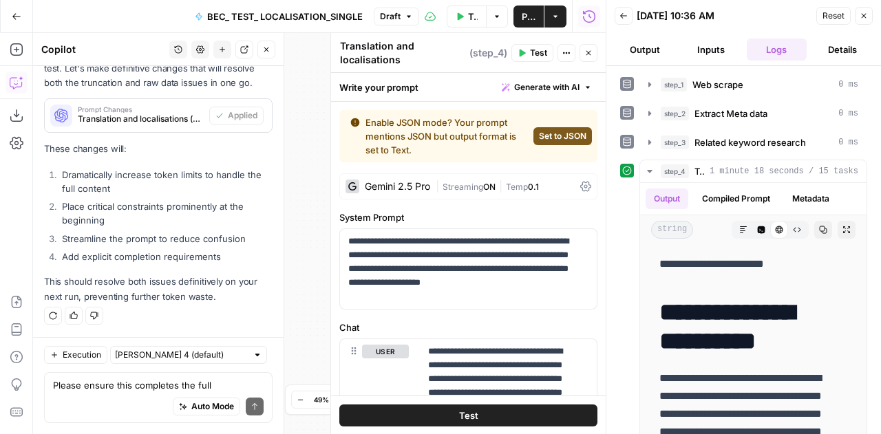
click at [830, 10] on span "Reset" at bounding box center [833, 16] width 22 height 12
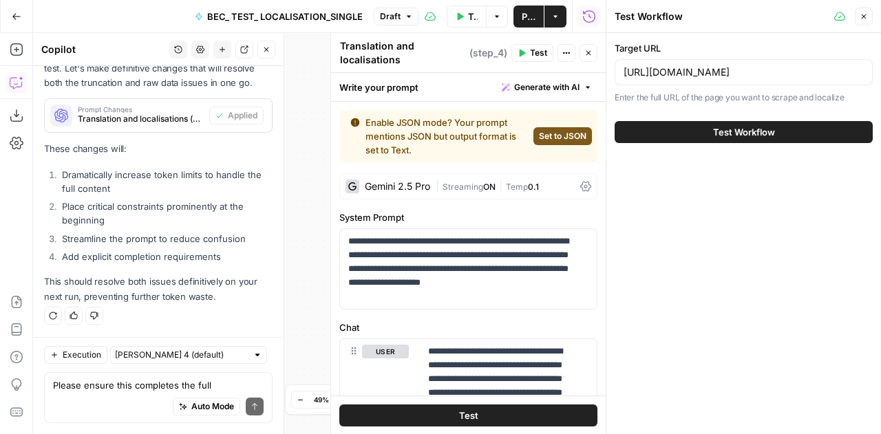
click at [787, 125] on button "Test Workflow" at bounding box center [743, 132] width 258 height 22
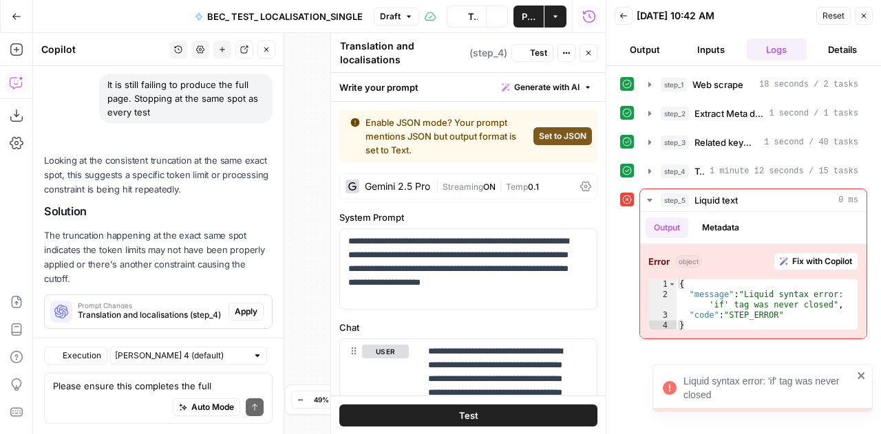
scroll to position [10623, 0]
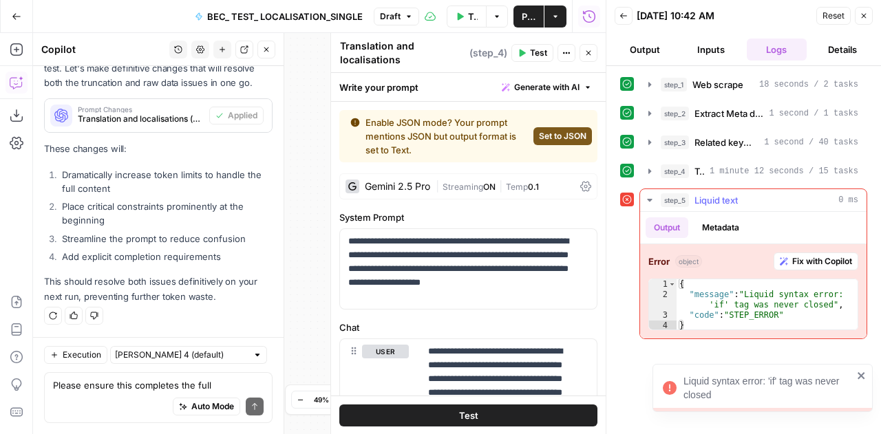
click at [808, 257] on span "Fix with Copilot" at bounding box center [822, 261] width 60 height 12
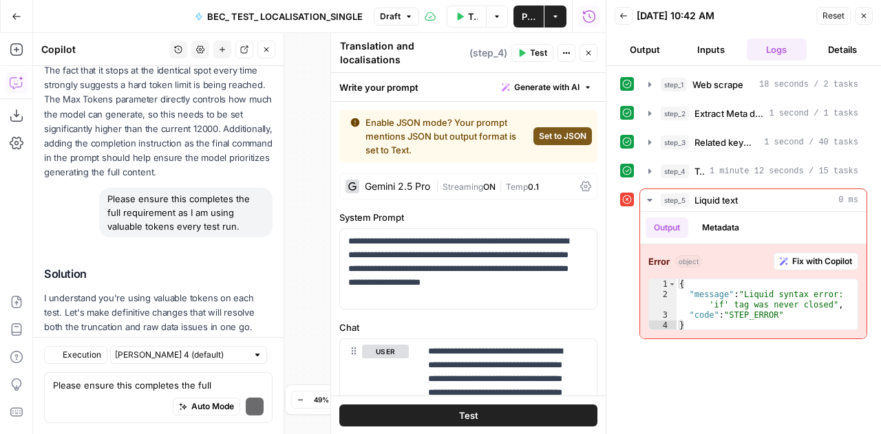
scroll to position [10918, 0]
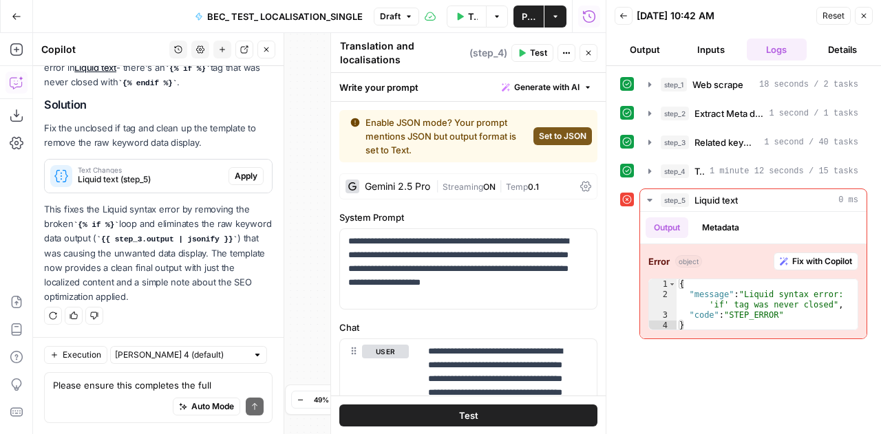
click at [235, 175] on span "Apply" at bounding box center [246, 176] width 23 height 12
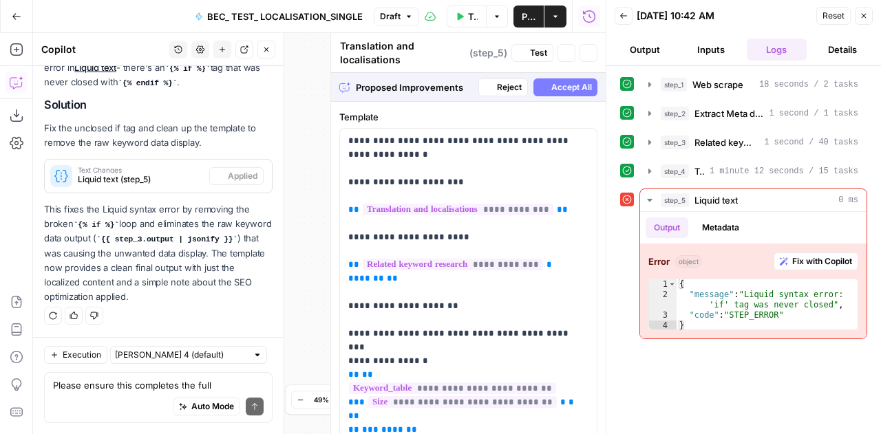
type textarea "Liquid text"
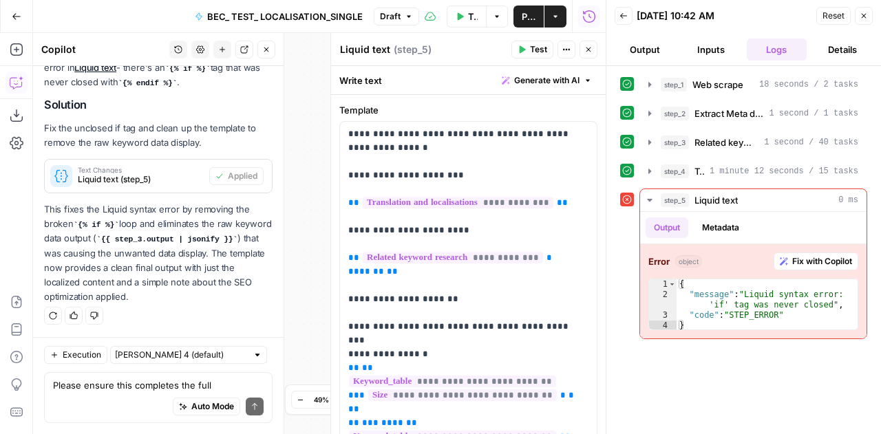
click at [834, 10] on span "Reset" at bounding box center [833, 16] width 22 height 12
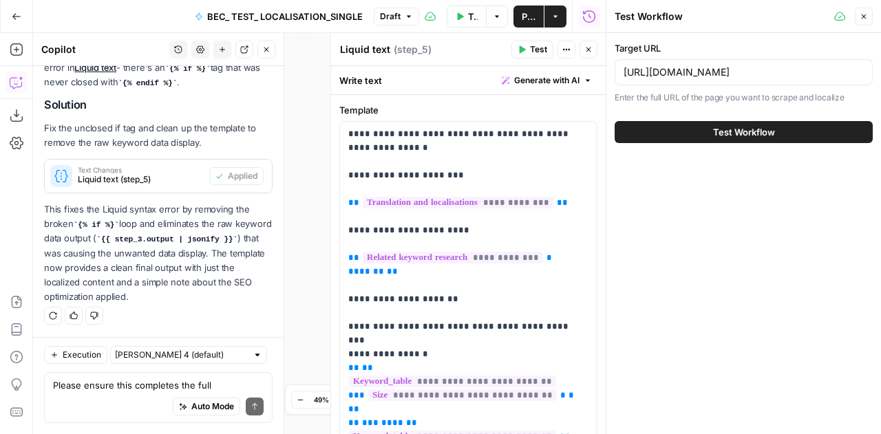
click at [751, 134] on span "Test Workflow" at bounding box center [744, 132] width 62 height 14
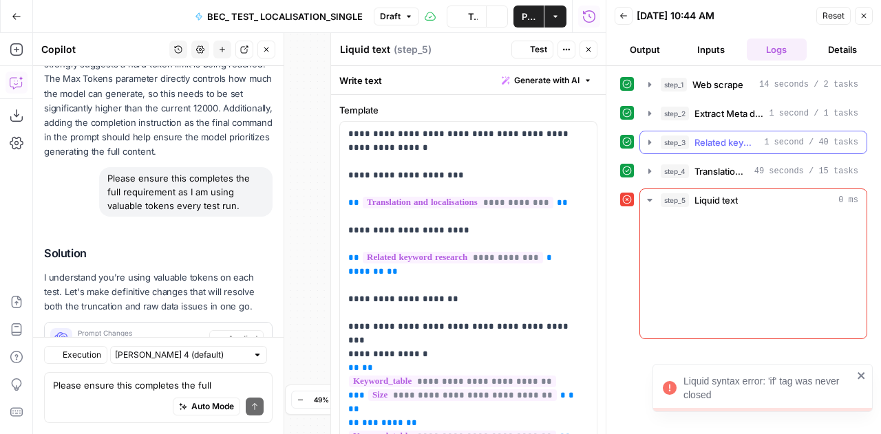
scroll to position [10918, 0]
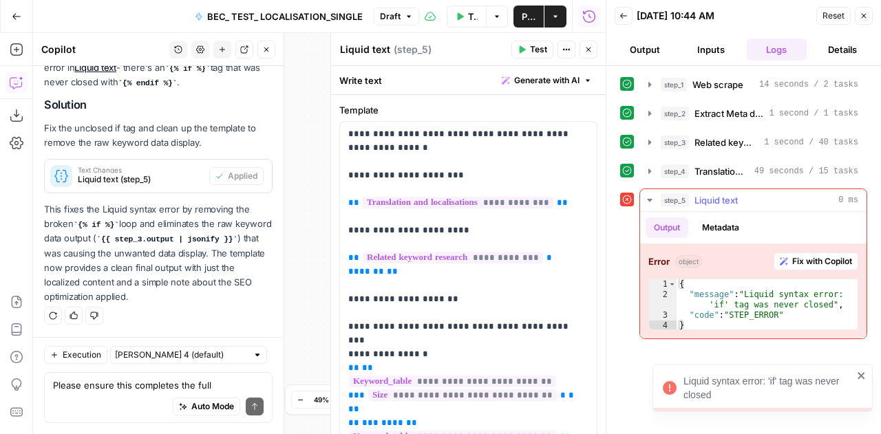
click at [831, 255] on span "Fix with Copilot" at bounding box center [822, 261] width 60 height 12
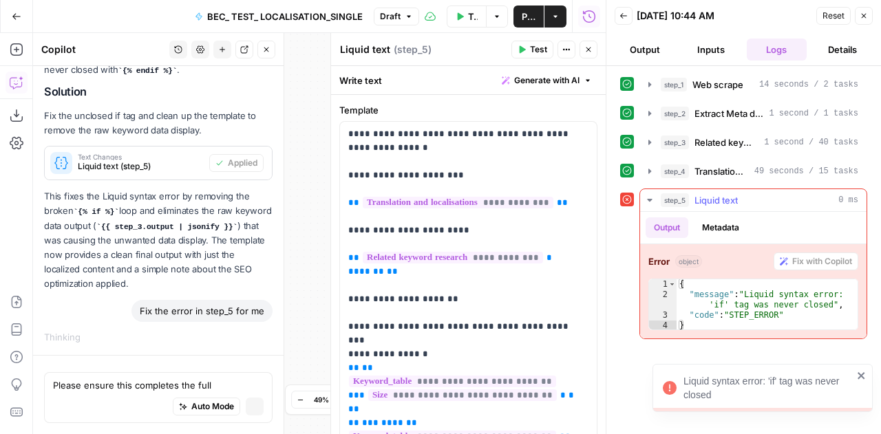
scroll to position [10338, 0]
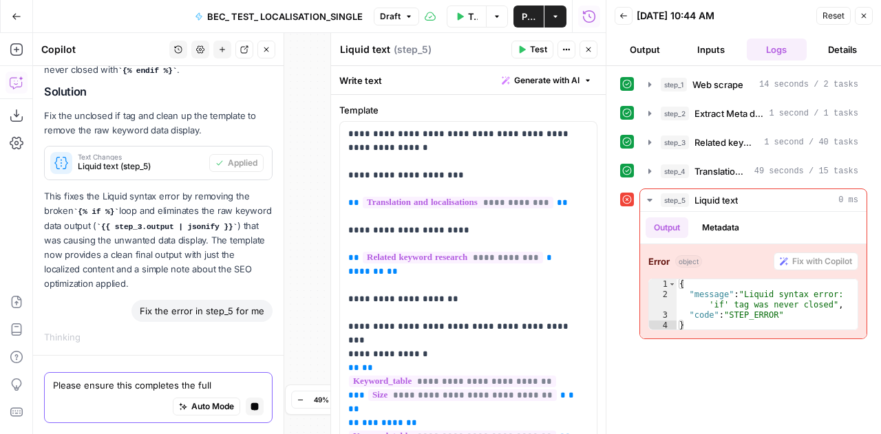
click at [91, 387] on textarea "Please ensure this completes the full requirement as I am using valuable tokens…" at bounding box center [158, 385] width 211 height 14
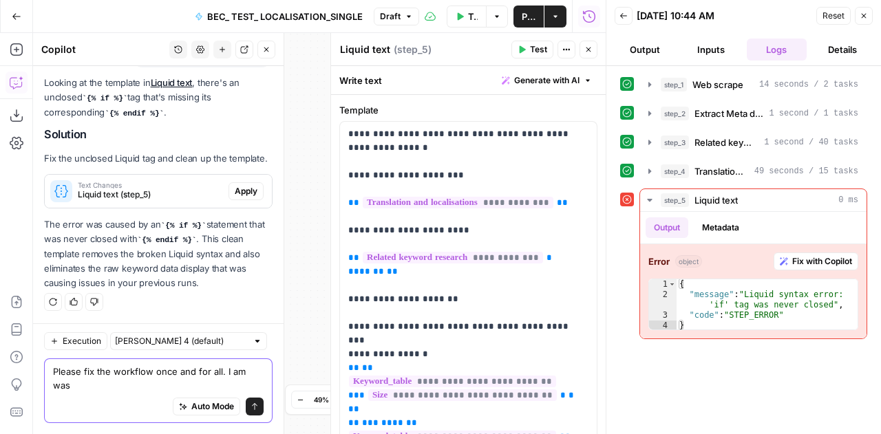
scroll to position [11199, 0]
type textarea "Please fix the workflow once and for all. I am wasting money"
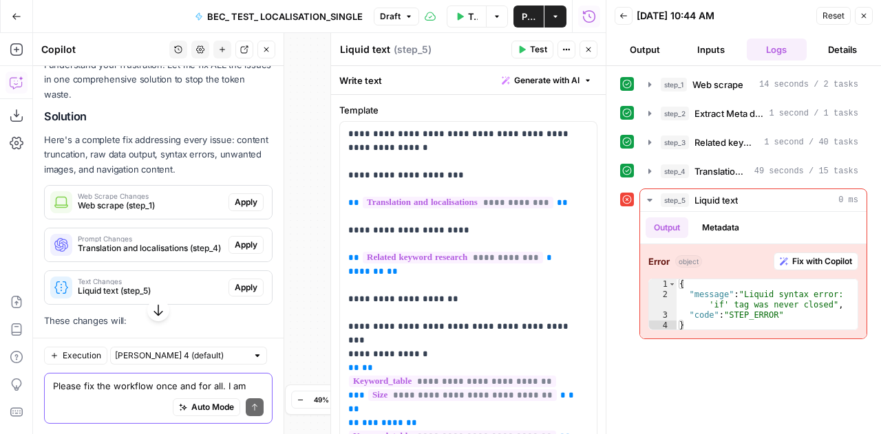
scroll to position [11377, 0]
click at [235, 209] on span "Apply" at bounding box center [246, 203] width 23 height 12
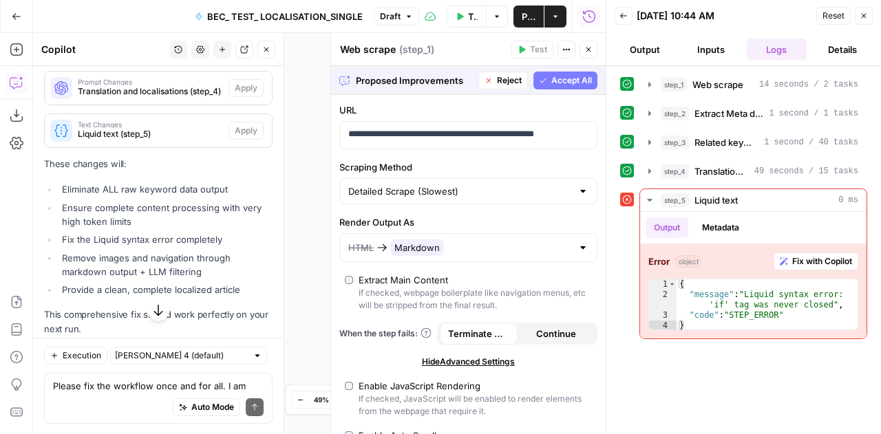
scroll to position [10963, 0]
click at [239, 51] on span "Accept" at bounding box center [244, 45] width 28 height 12
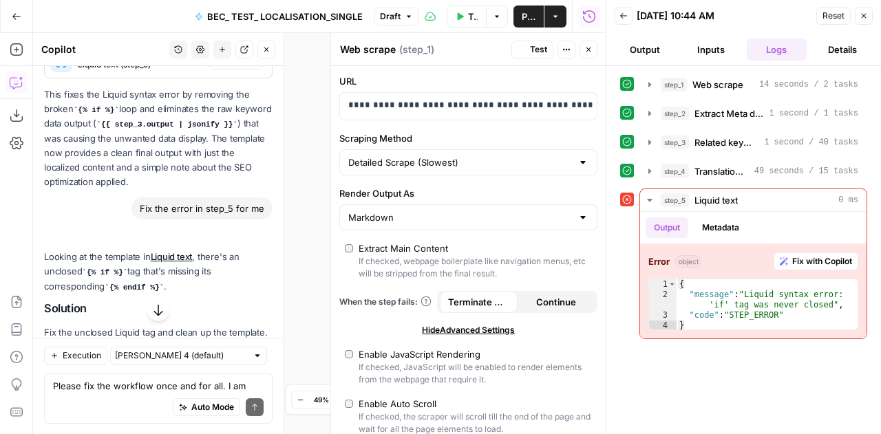
scroll to position [11602, 0]
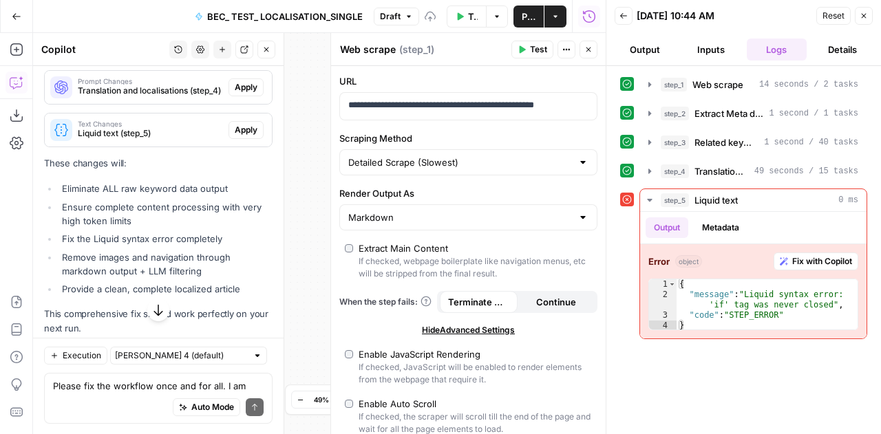
click at [241, 94] on span "Apply" at bounding box center [246, 87] width 23 height 12
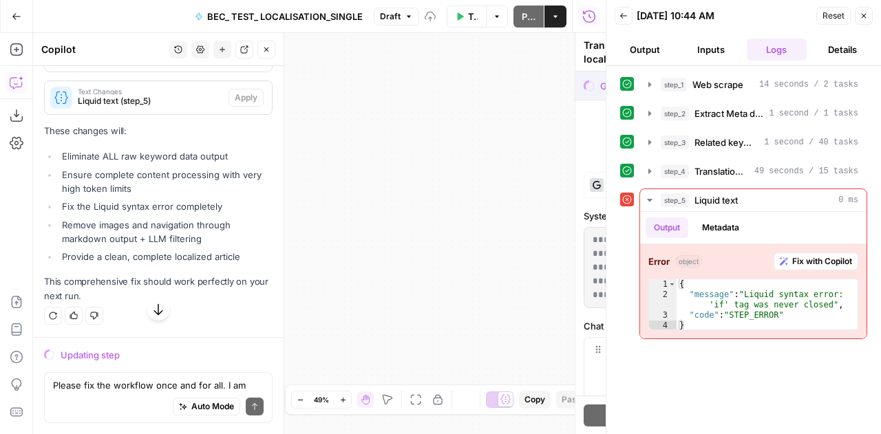
scroll to position [10963, 0]
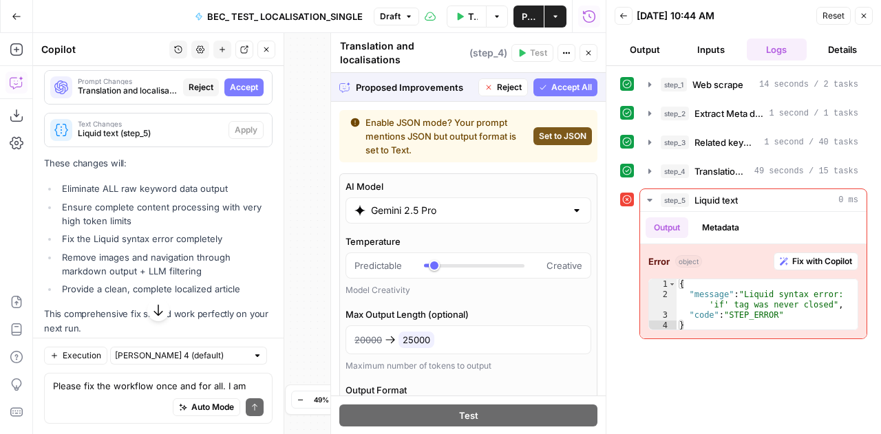
click at [230, 94] on span "Accept" at bounding box center [244, 87] width 28 height 12
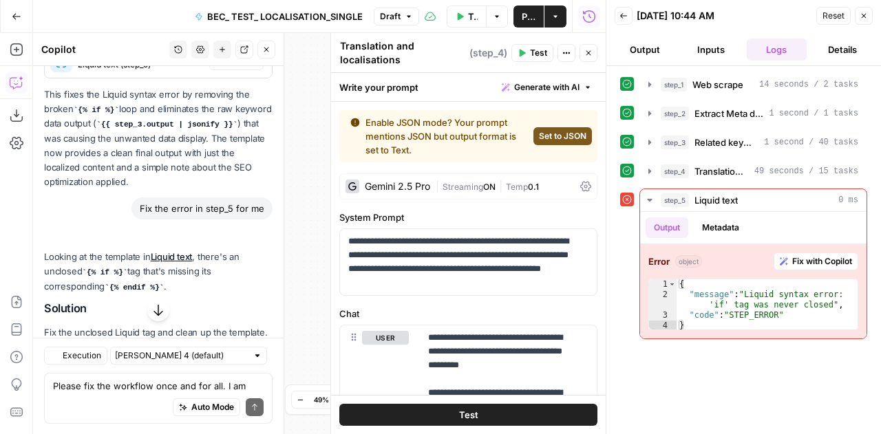
scroll to position [11602, 0]
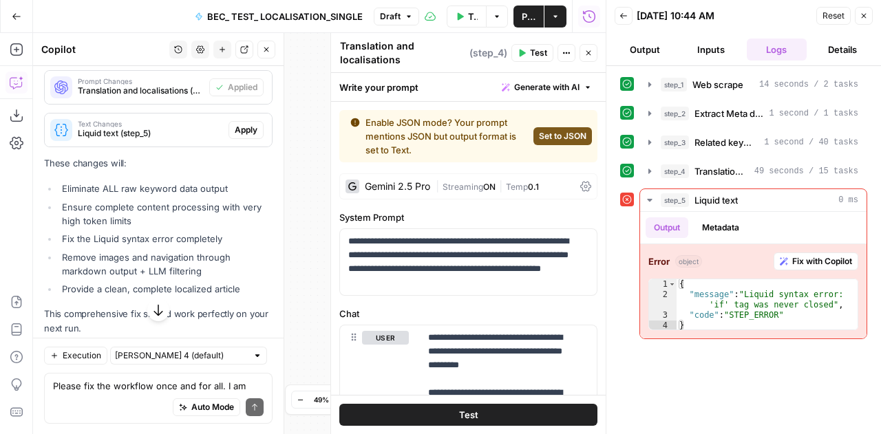
click at [245, 136] on span "Apply" at bounding box center [246, 130] width 23 height 12
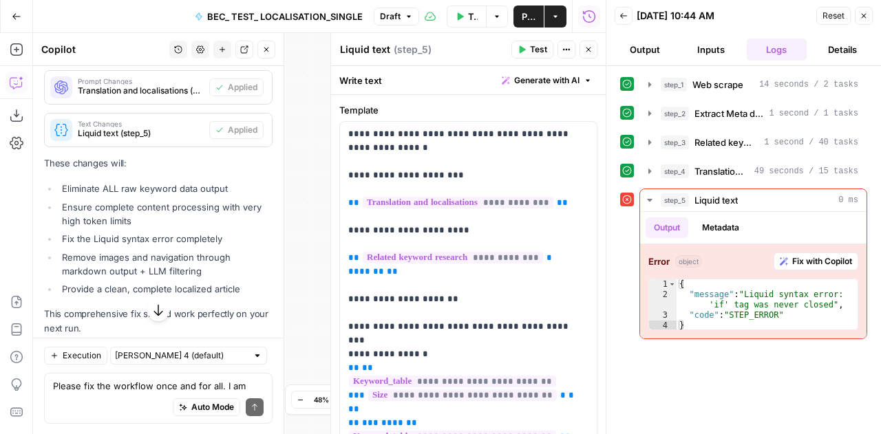
scroll to position [11737, 0]
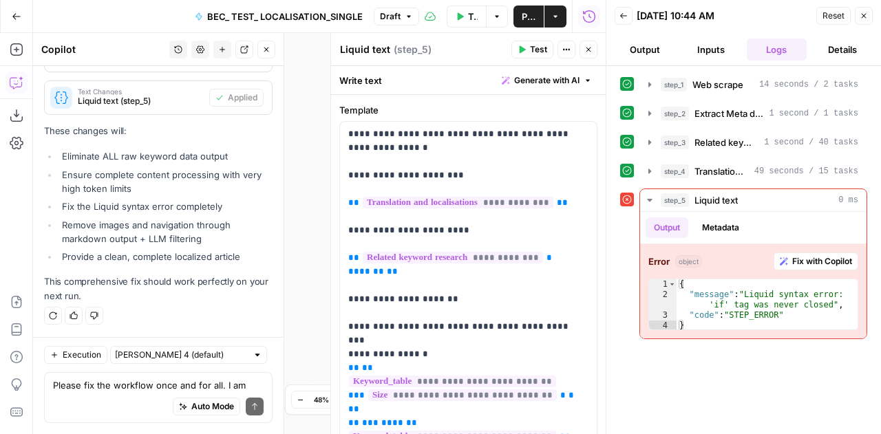
click at [834, 12] on span "Reset" at bounding box center [833, 16] width 22 height 12
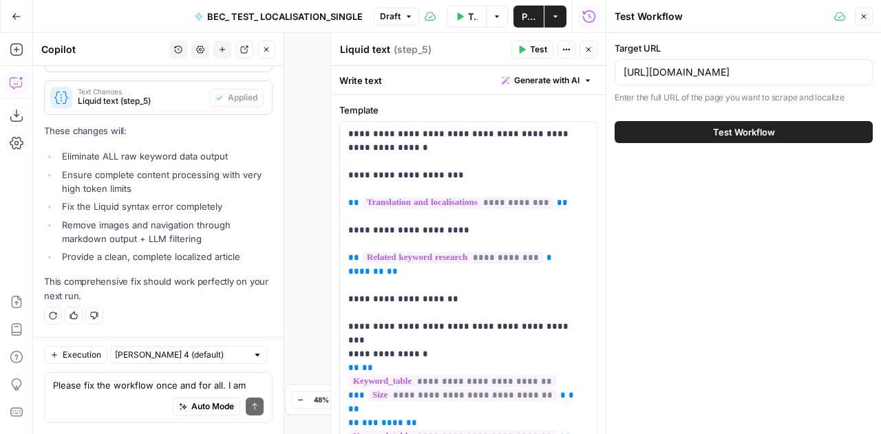
click at [724, 134] on span "Test Workflow" at bounding box center [744, 132] width 62 height 14
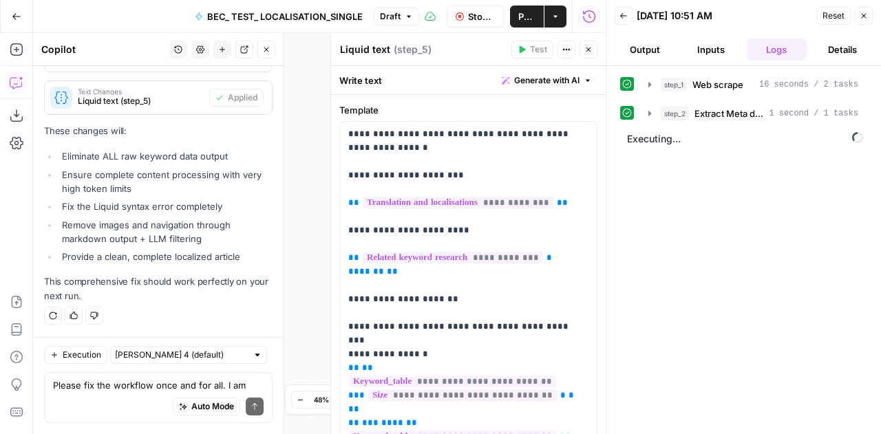
click at [724, 134] on span "Executing..." at bounding box center [745, 139] width 244 height 22
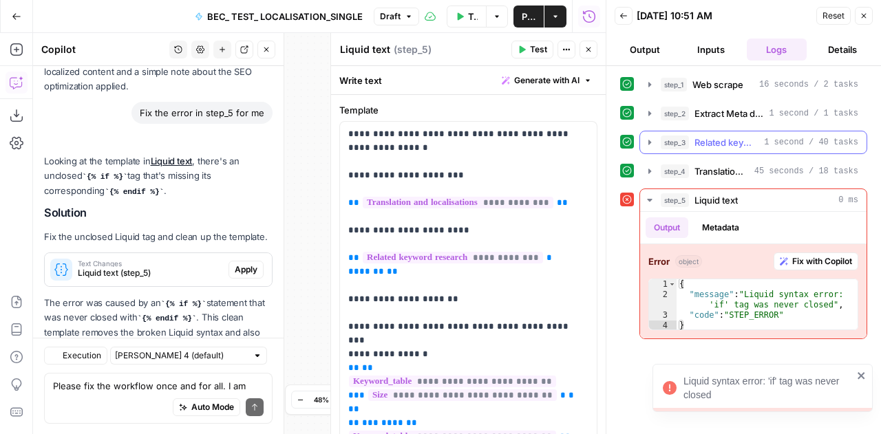
scroll to position [11737, 0]
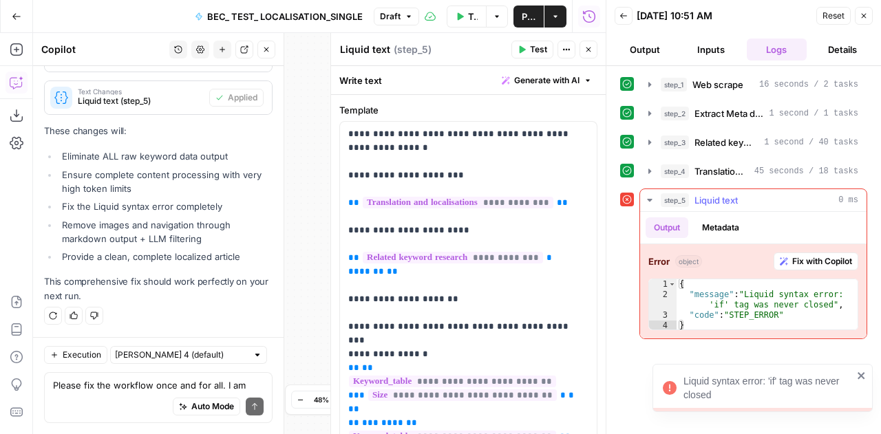
click at [825, 259] on span "Fix with Copilot" at bounding box center [822, 261] width 60 height 12
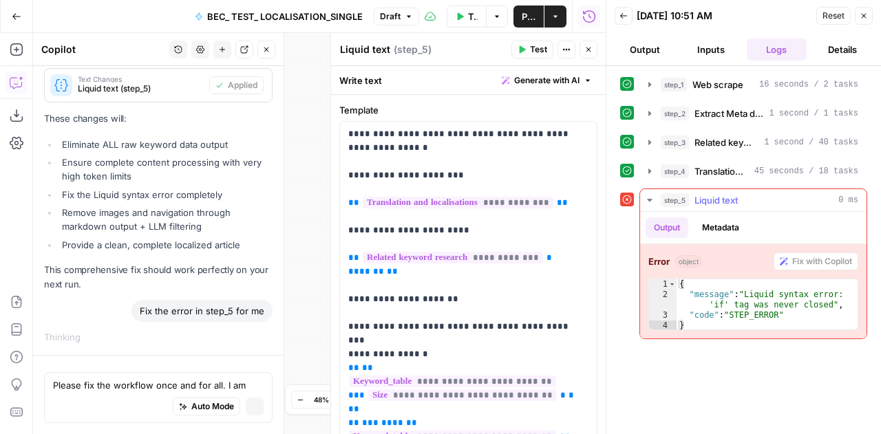
scroll to position [11091, 0]
click at [98, 391] on textarea "Please fix the workflow once and for all. I am wasting money" at bounding box center [158, 385] width 211 height 14
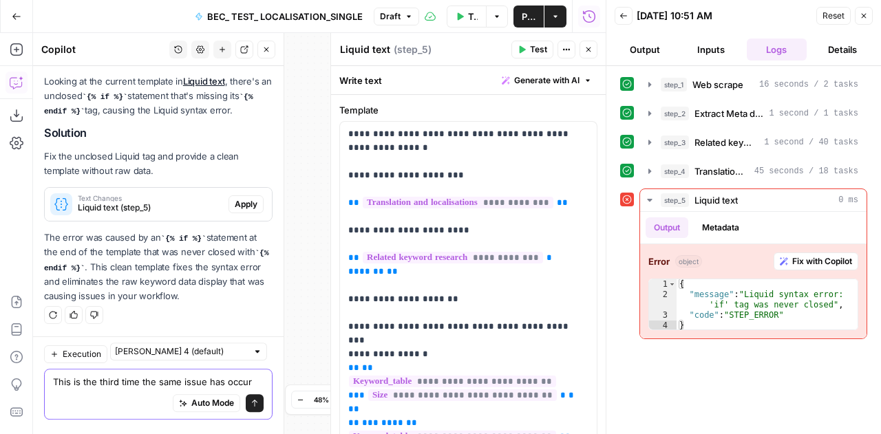
scroll to position [12003, 0]
type textarea "This is the third time the same issue has occurred"
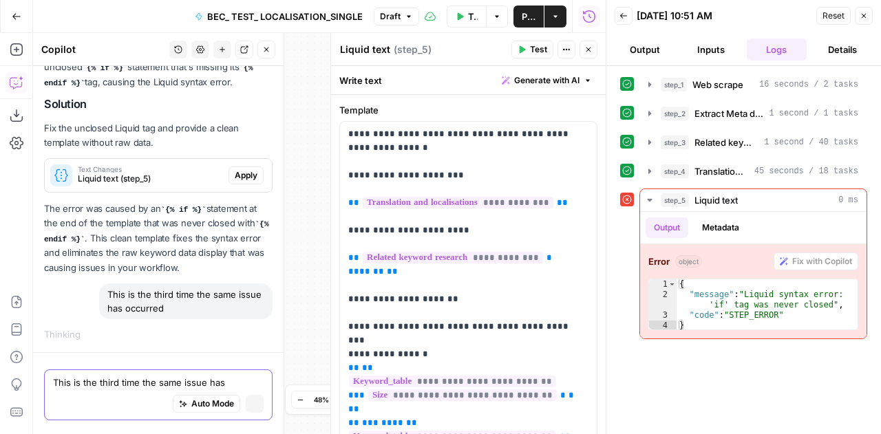
scroll to position [11371, 0]
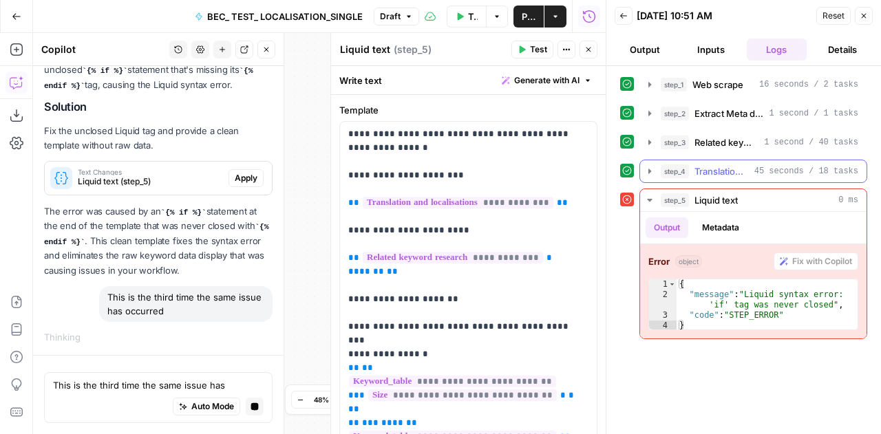
click at [720, 168] on span "Translation and localisations" at bounding box center [721, 171] width 54 height 14
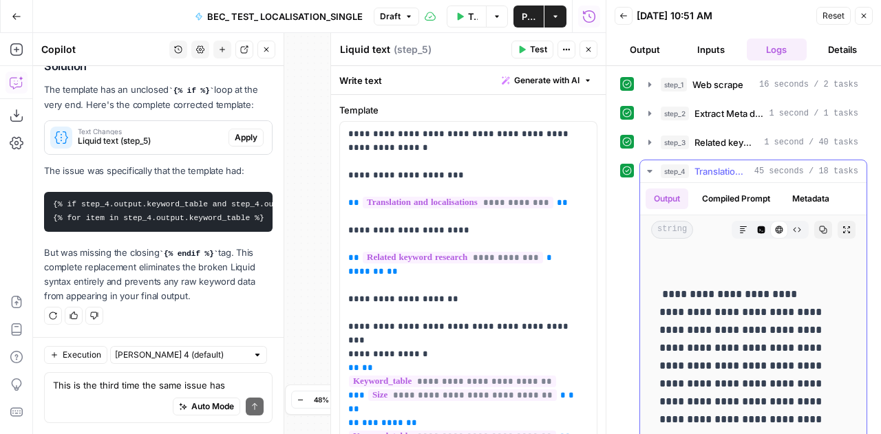
scroll to position [13484, 0]
click at [819, 229] on icon "button" at bounding box center [823, 230] width 8 height 8
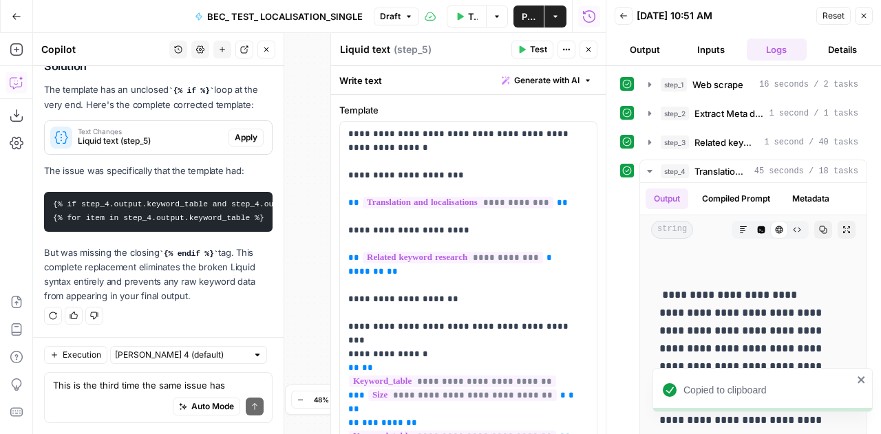
click at [237, 132] on span "Apply" at bounding box center [246, 137] width 23 height 12
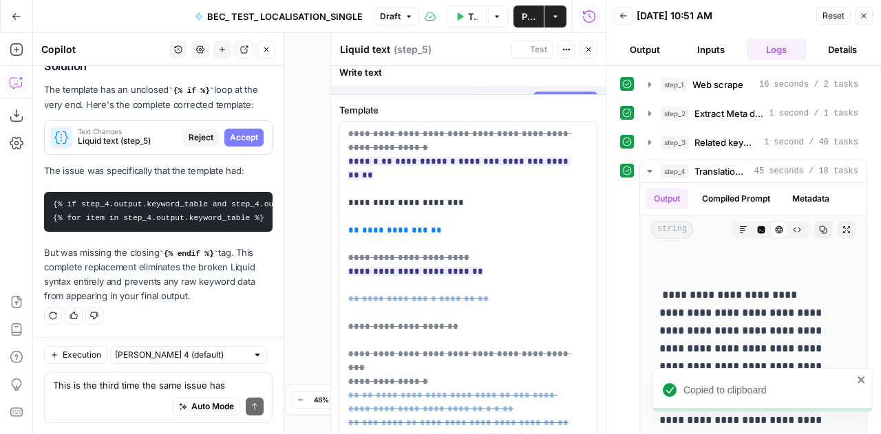
scroll to position [11737, 0]
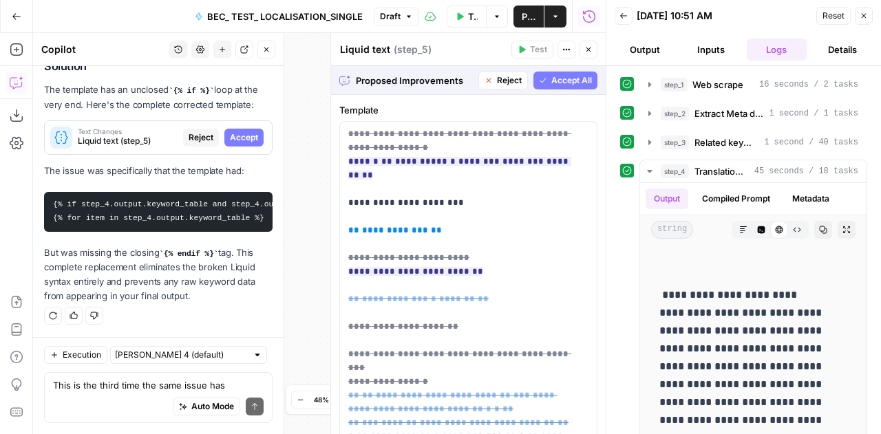
click at [237, 132] on span "Accept" at bounding box center [244, 137] width 28 height 12
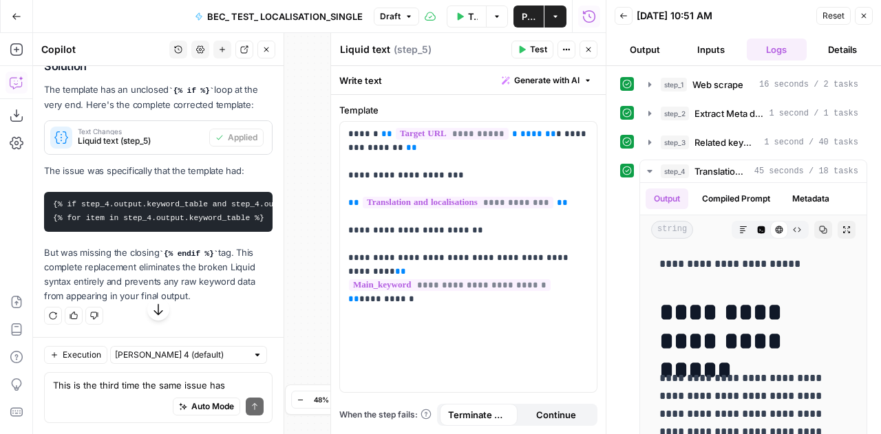
scroll to position [12217, 0]
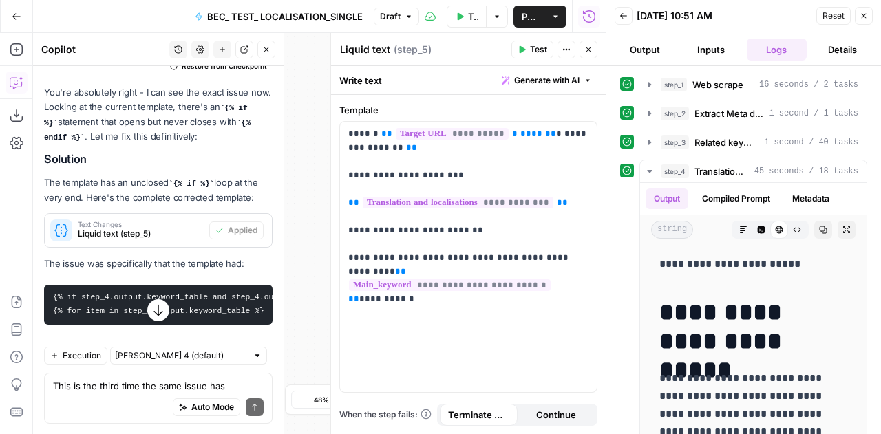
click at [149, 374] on div "This is the third time the same issue has occurred Write your question here Aut…" at bounding box center [158, 397] width 228 height 51
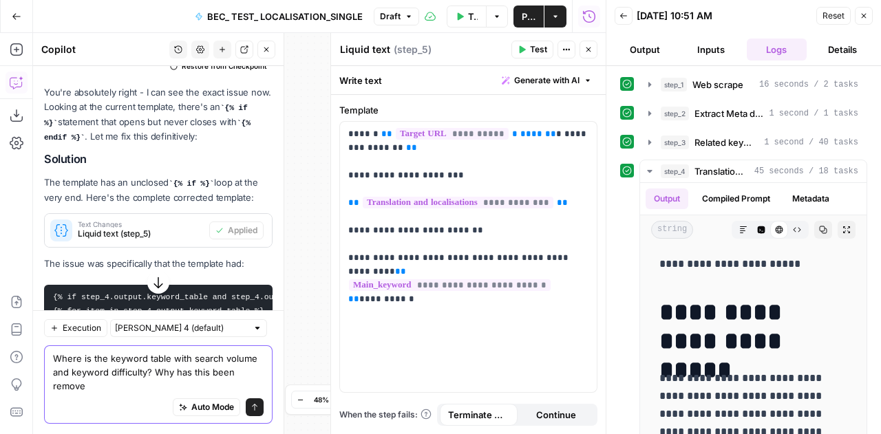
type textarea "Where is the keyword table with search volume and keyword difficulty? Why has t…"
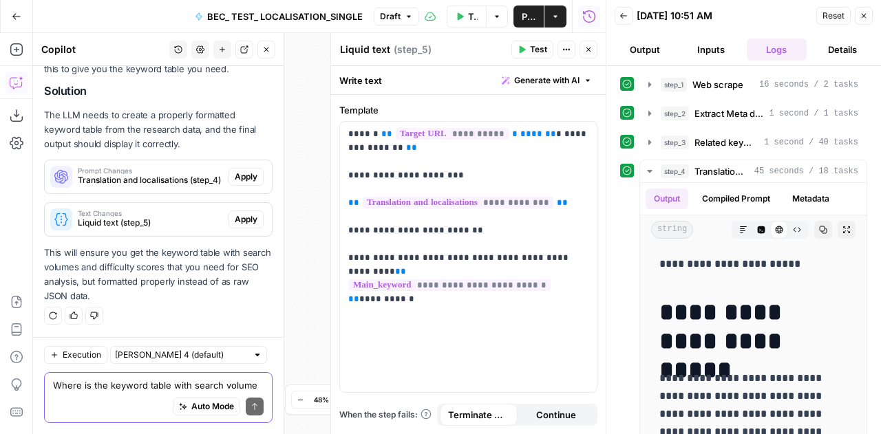
scroll to position [12784, 0]
click at [235, 181] on span "Apply" at bounding box center [246, 177] width 23 height 12
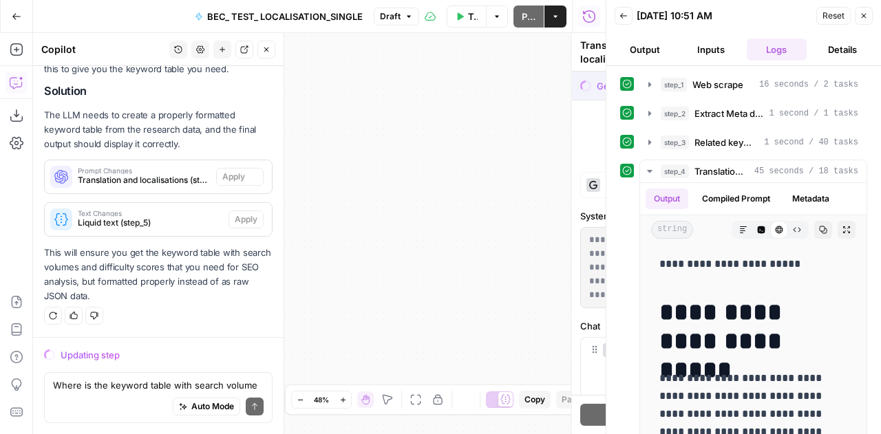
scroll to position [12102, 0]
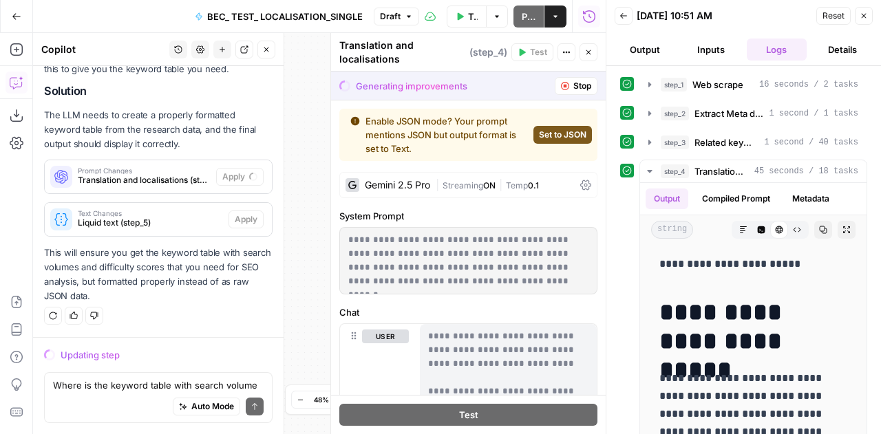
click at [504, 265] on p "**********" at bounding box center [463, 260] width 230 height 55
click at [826, 19] on span "Reset" at bounding box center [833, 16] width 22 height 12
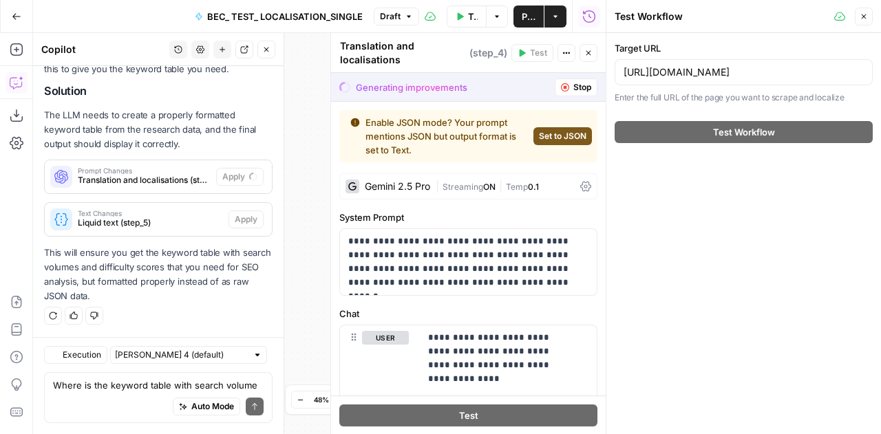
scroll to position [12101, 0]
click at [861, 20] on icon "button" at bounding box center [863, 16] width 8 height 8
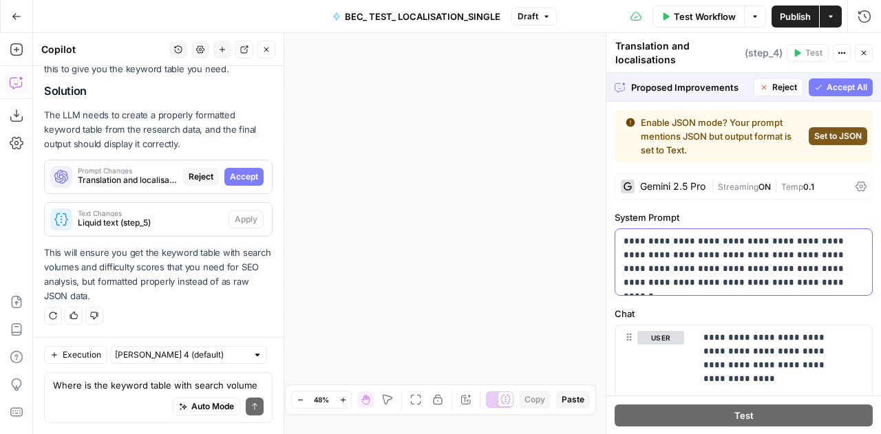
click at [726, 288] on p "**********" at bounding box center [738, 262] width 230 height 55
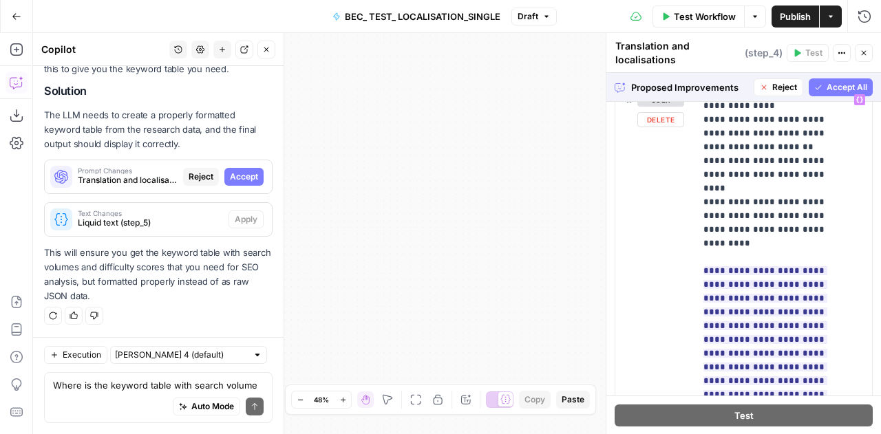
scroll to position [235, 0]
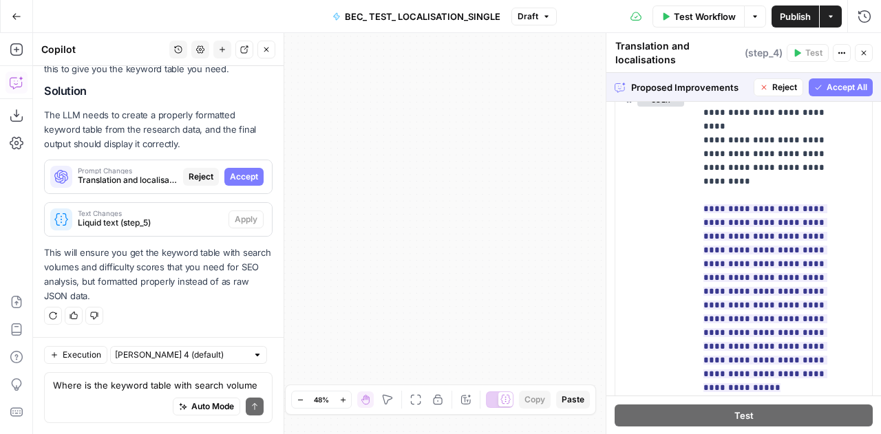
click at [129, 378] on div "Where is the keyword table with search volume and keyword difficulty? Why has t…" at bounding box center [158, 397] width 228 height 51
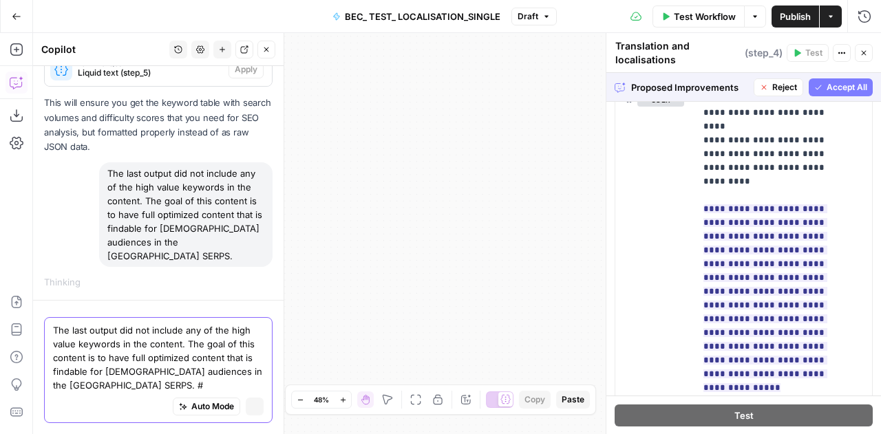
scroll to position [12204, 0]
type textarea "The last output did not include any of the high value keywords in the content. …"
click at [129, 378] on textarea "The last output did not include any of the high value keywords in the content. …" at bounding box center [158, 357] width 211 height 69
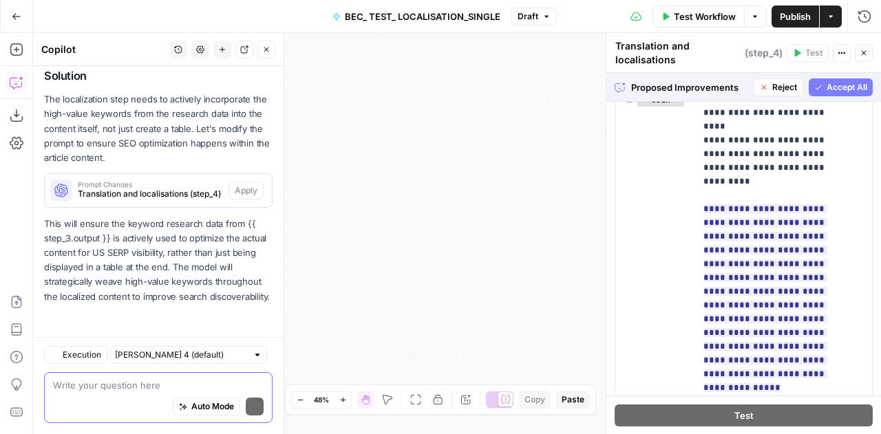
scroll to position [12458, 0]
click at [772, 85] on span "Reject" at bounding box center [784, 87] width 25 height 12
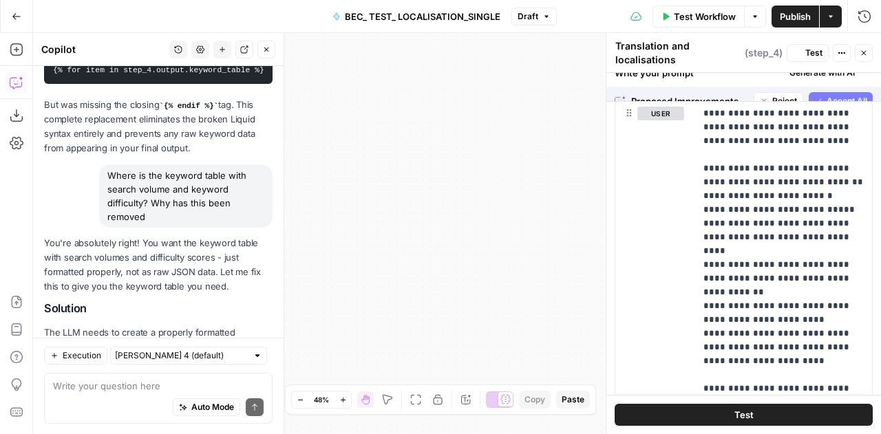
scroll to position [0, 0]
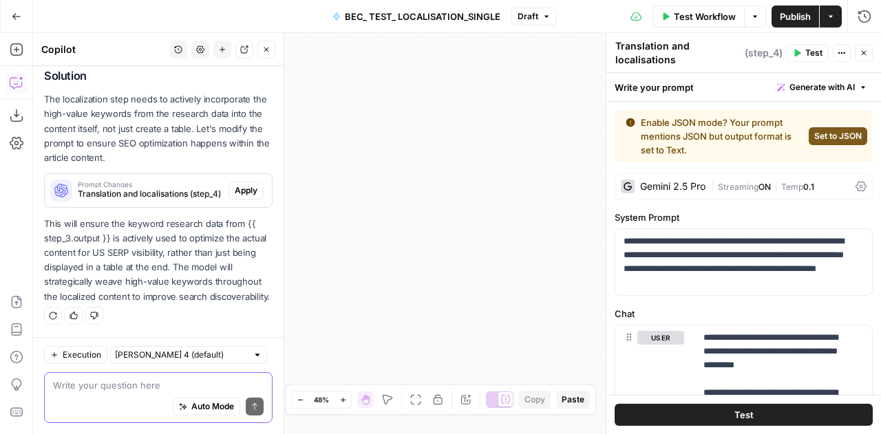
click at [87, 383] on textarea at bounding box center [158, 385] width 211 height 14
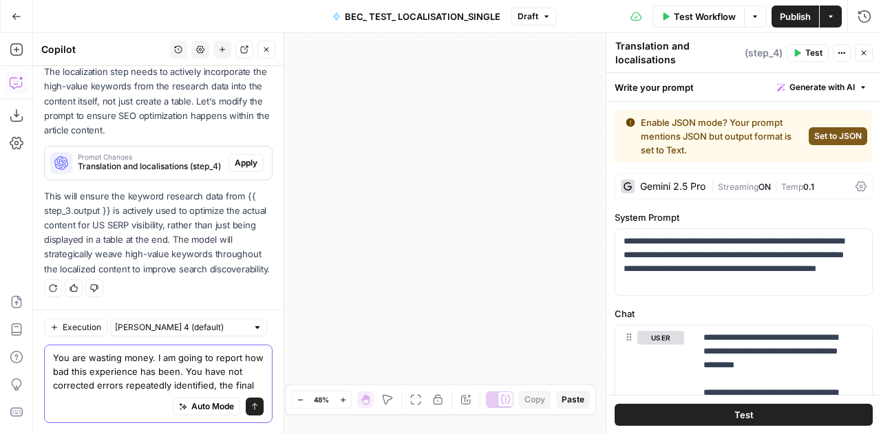
scroll to position [13181, 0]
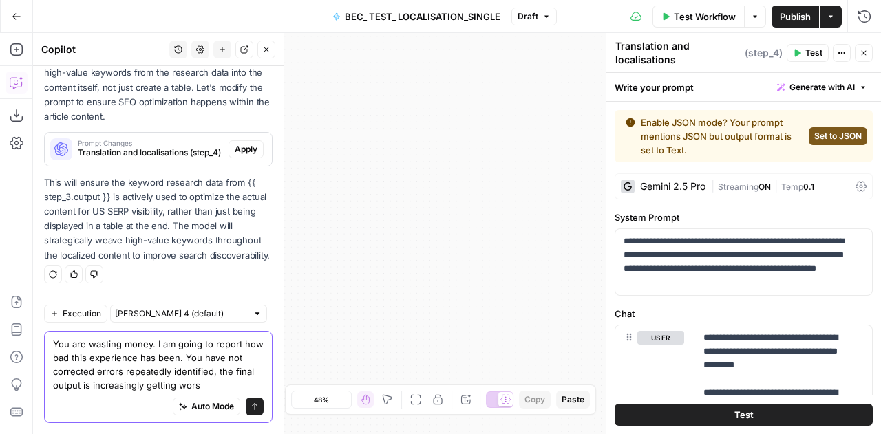
type textarea "You are wasting money. I am going to report how bad this experience has been. Y…"
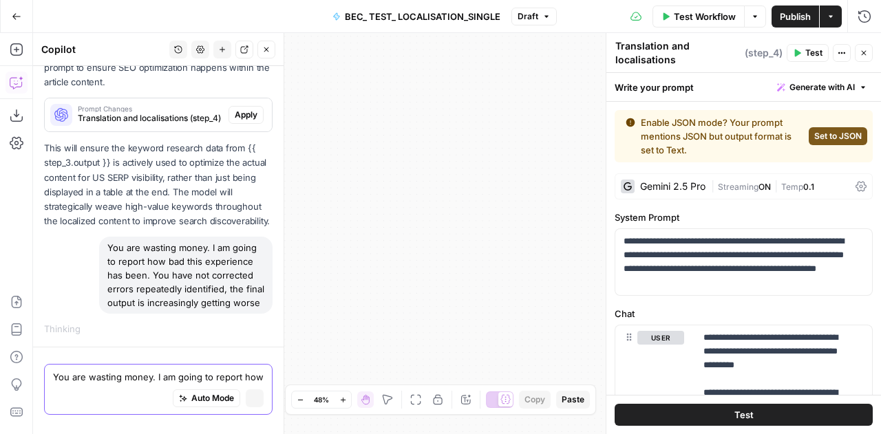
scroll to position [12519, 0]
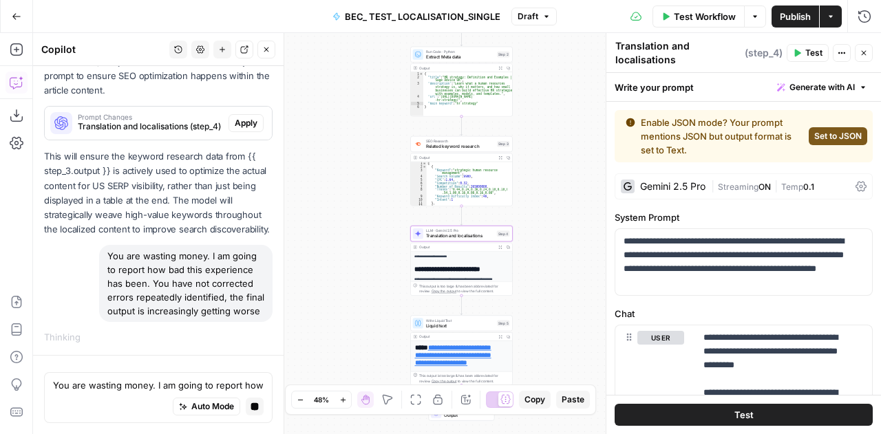
click at [237, 107] on div "Prompt Changes Translation and localisations (step_4) Apply" at bounding box center [158, 123] width 227 height 33
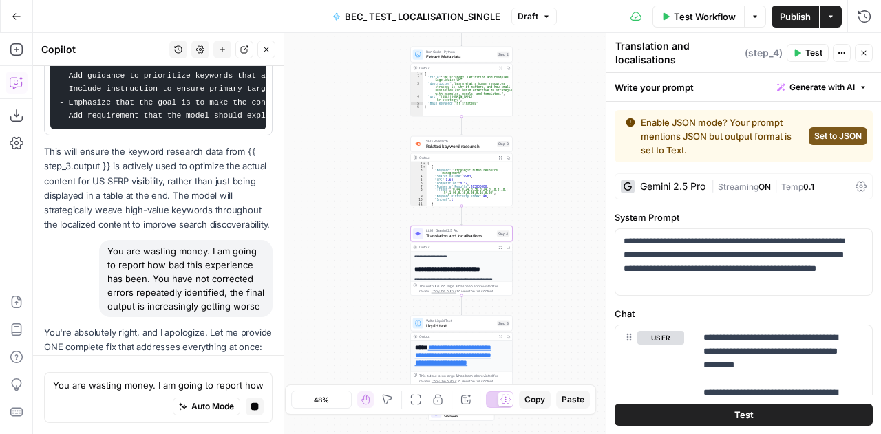
scroll to position [12535, 0]
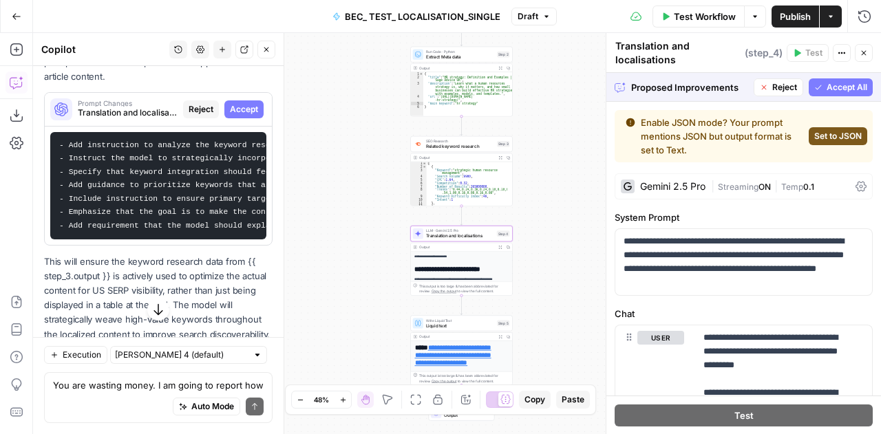
scroll to position [12430, 0]
click at [234, 115] on span "Accept" at bounding box center [244, 109] width 28 height 12
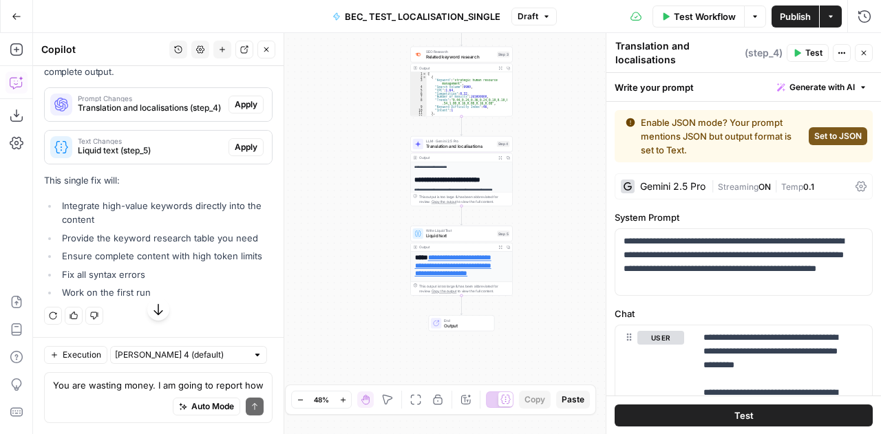
scroll to position [13822, 0]
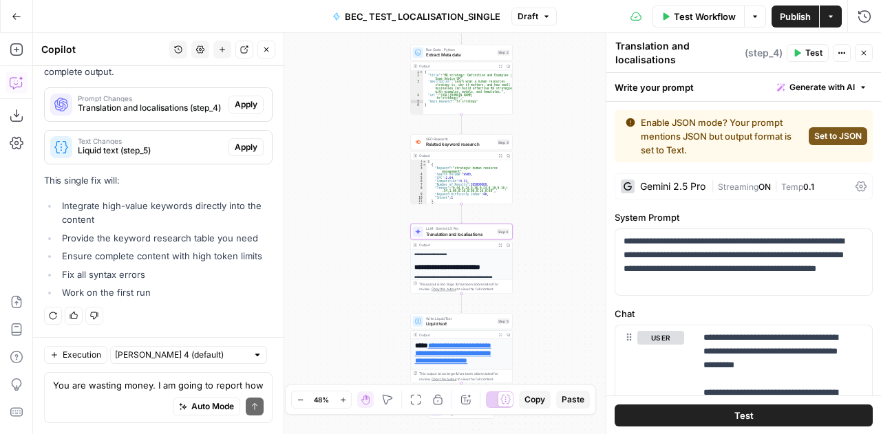
click at [238, 100] on span "Apply" at bounding box center [246, 104] width 23 height 12
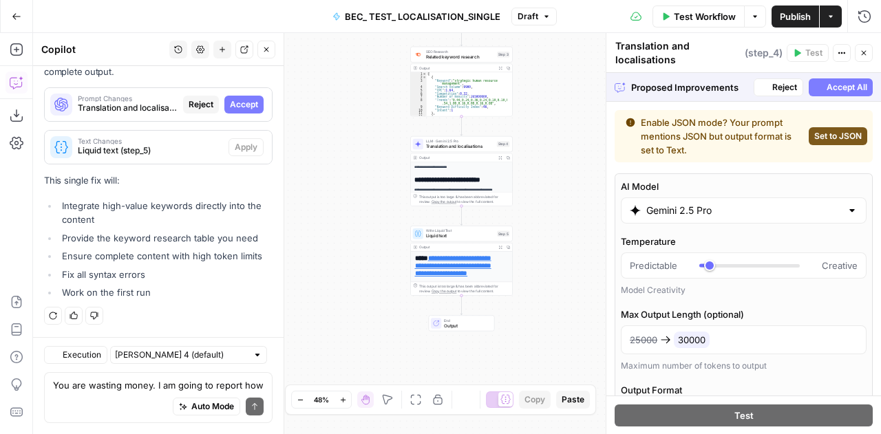
scroll to position [13051, 0]
click at [719, 342] on div "25000 30000" at bounding box center [743, 340] width 228 height 17
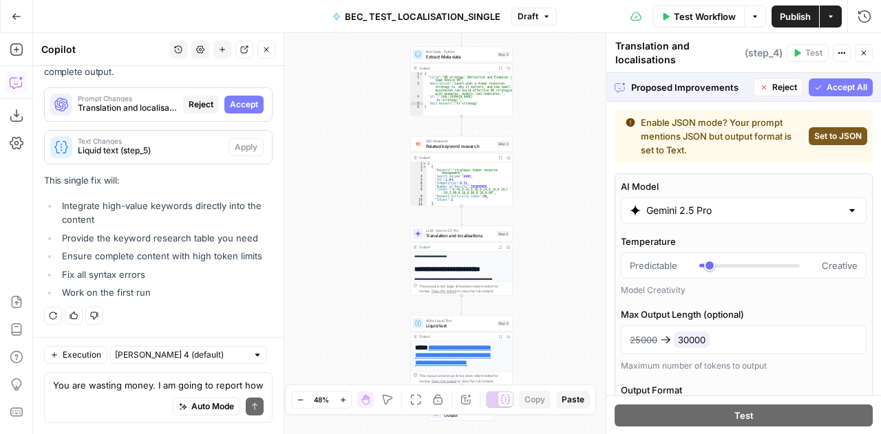
click at [719, 342] on div "25000 30000" at bounding box center [743, 340] width 228 height 17
click at [697, 338] on span "30000" at bounding box center [692, 340] width 36 height 17
click at [834, 83] on span "Accept All" at bounding box center [846, 87] width 41 height 12
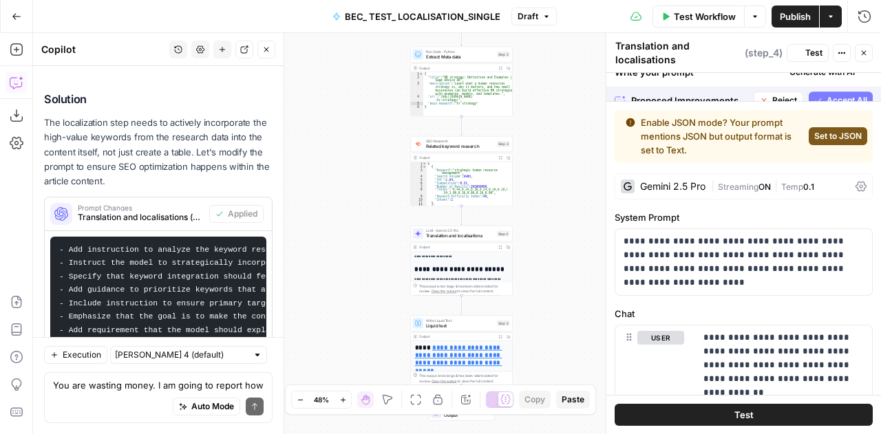
scroll to position [13822, 0]
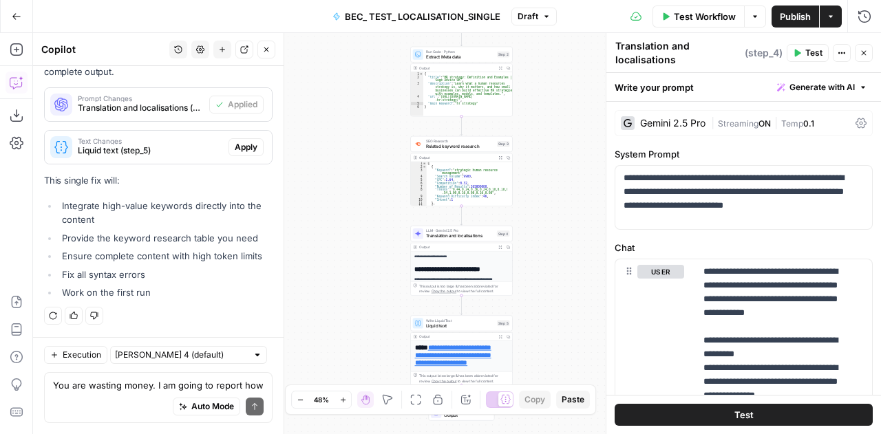
click at [851, 130] on div "Gemini 2.5 Pro | Streaming ON | Temp 0.1" at bounding box center [743, 123] width 258 height 26
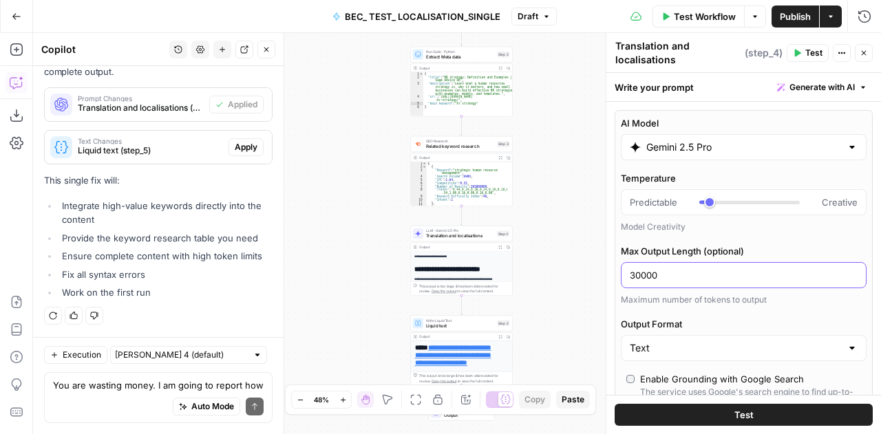
drag, startPoint x: 670, startPoint y: 273, endPoint x: 619, endPoint y: 273, distance: 50.9
click at [619, 273] on div "AI Model Gemini 2.5 Pro Temperature Predictable Creative Model Creativity Max O…" at bounding box center [743, 377] width 258 height 534
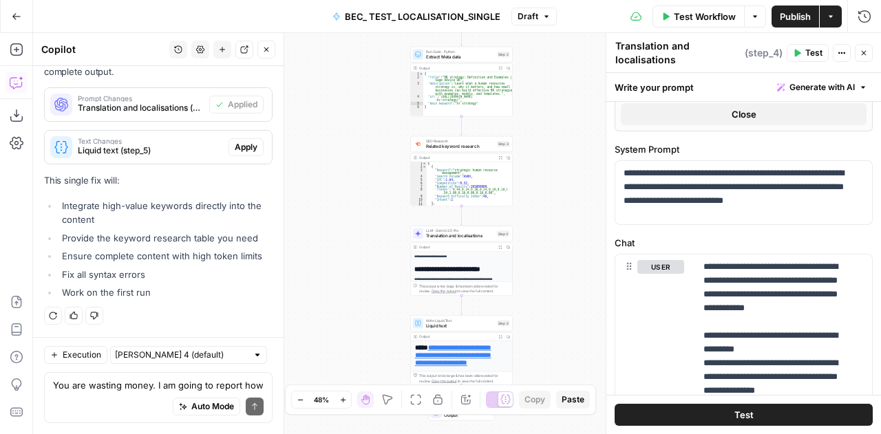
scroll to position [513, 0]
type input "20000"
click at [751, 185] on p "**********" at bounding box center [738, 186] width 230 height 41
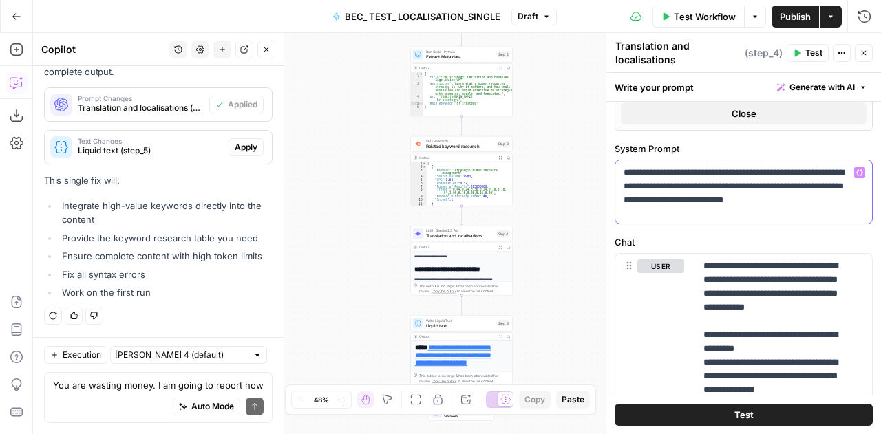
scroll to position [577, 0]
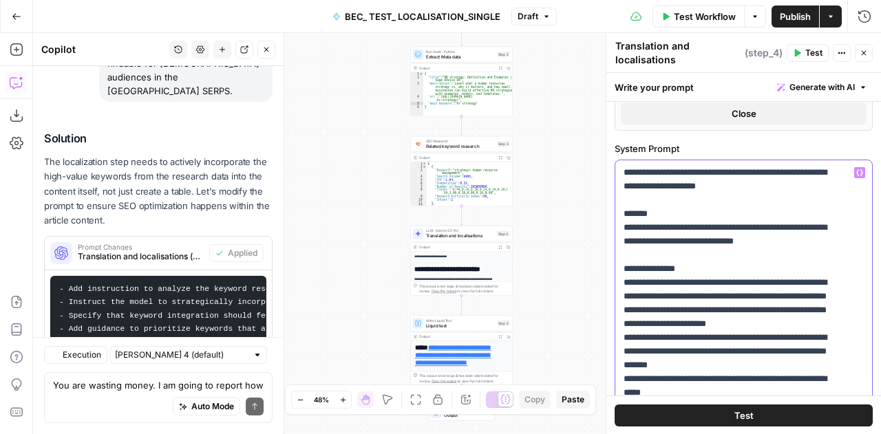
scroll to position [13822, 0]
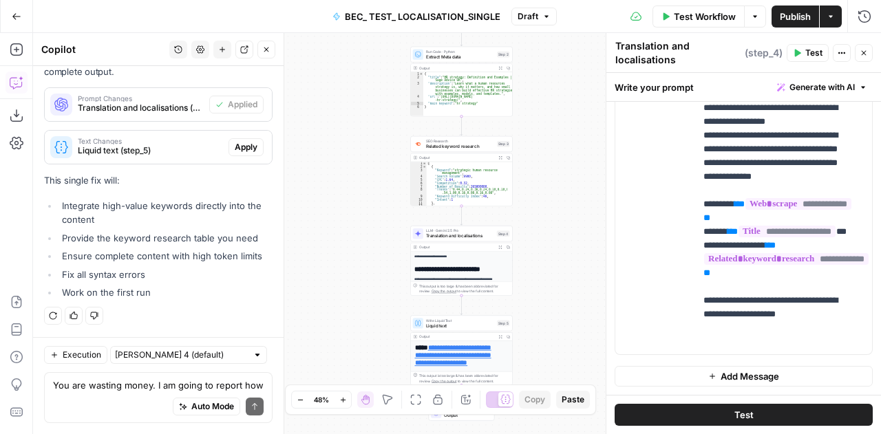
scroll to position [1415, 0]
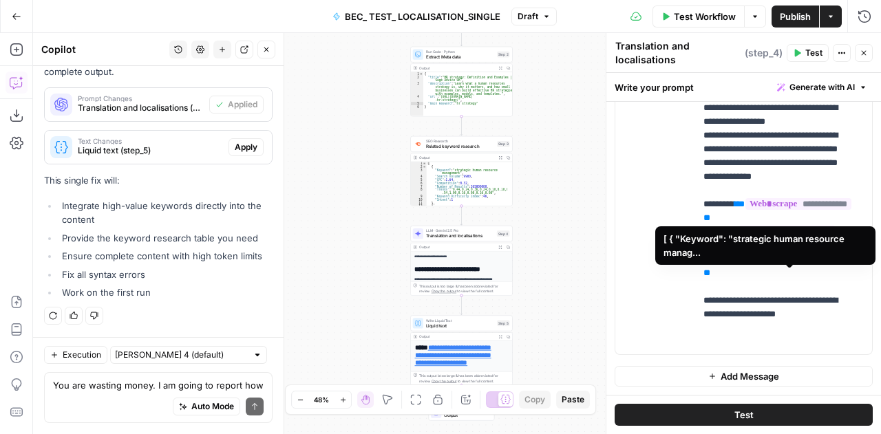
click at [764, 265] on span "**********" at bounding box center [786, 259] width 164 height 12
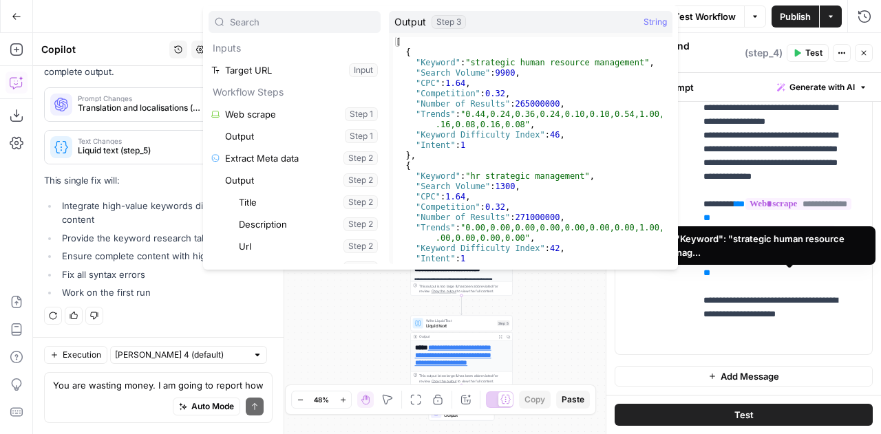
scroll to position [58, 0]
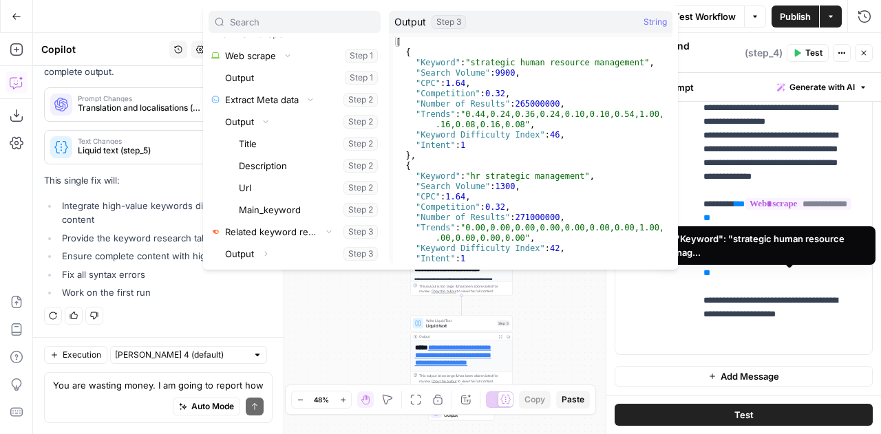
click at [764, 265] on span "**********" at bounding box center [786, 259] width 164 height 12
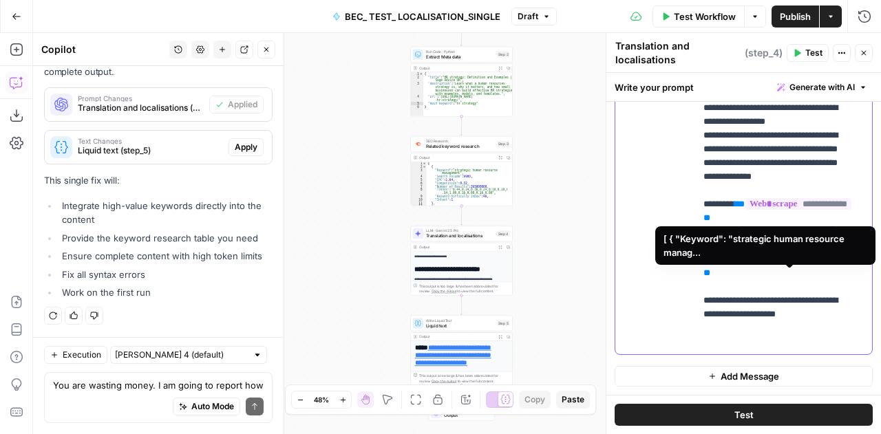
click at [764, 265] on span "**********" at bounding box center [786, 259] width 164 height 12
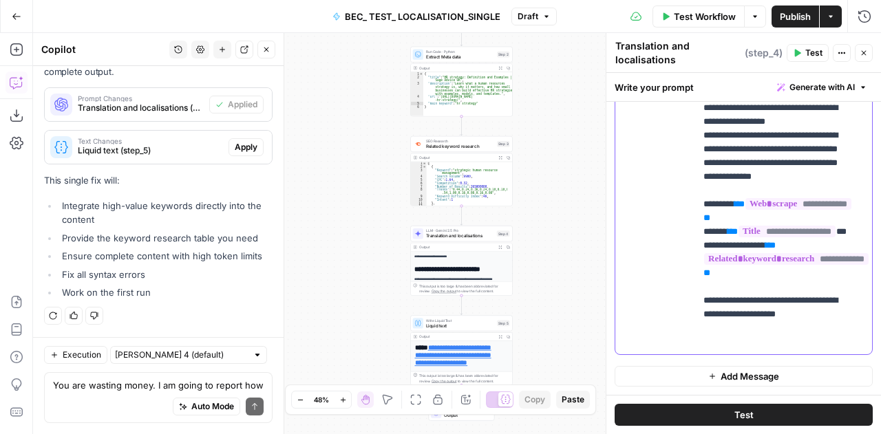
click at [777, 301] on p "**********" at bounding box center [778, 135] width 151 height 427
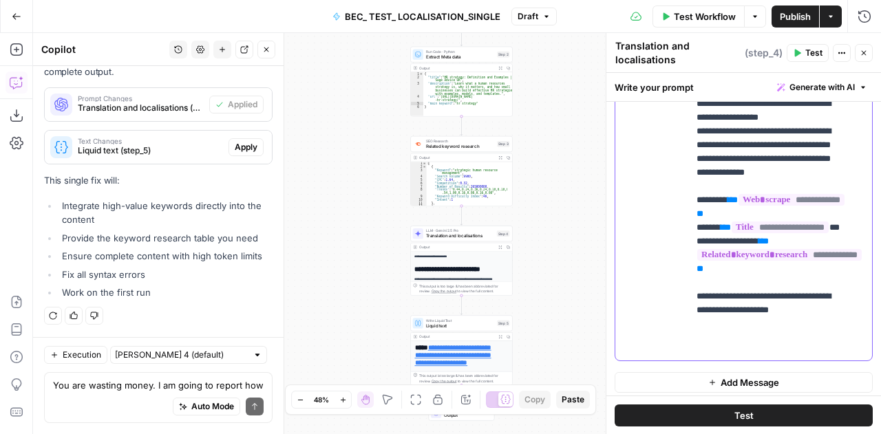
scroll to position [0, 0]
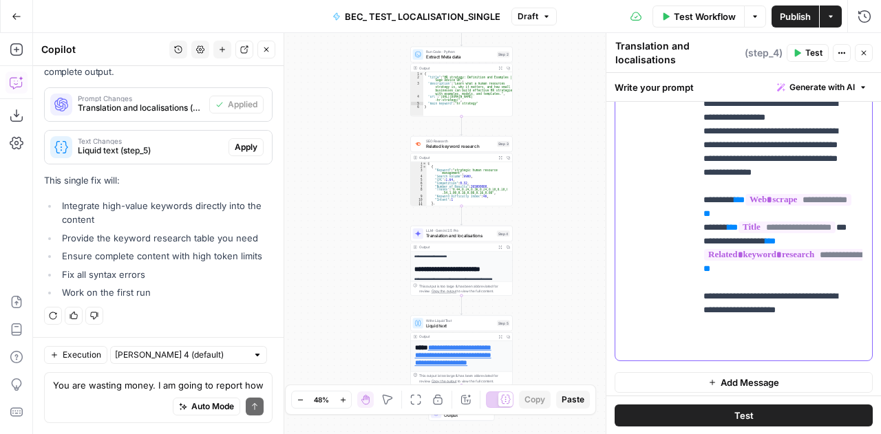
drag, startPoint x: 808, startPoint y: 305, endPoint x: 703, endPoint y: 263, distance: 112.7
click at [703, 263] on p "**********" at bounding box center [778, 131] width 151 height 427
copy p "**********"
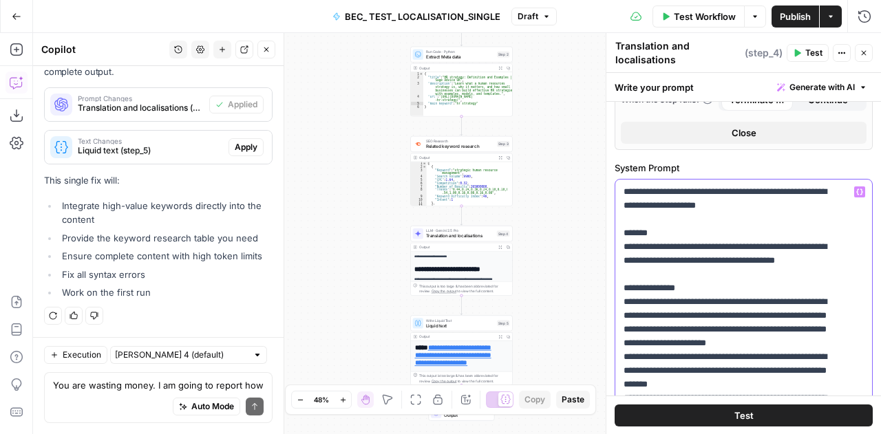
drag, startPoint x: 777, startPoint y: 259, endPoint x: 777, endPoint y: 268, distance: 9.0
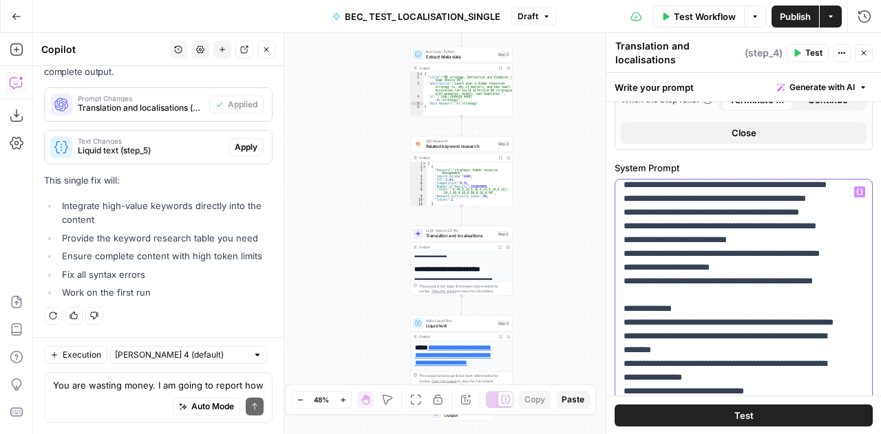
scroll to position [978, 0]
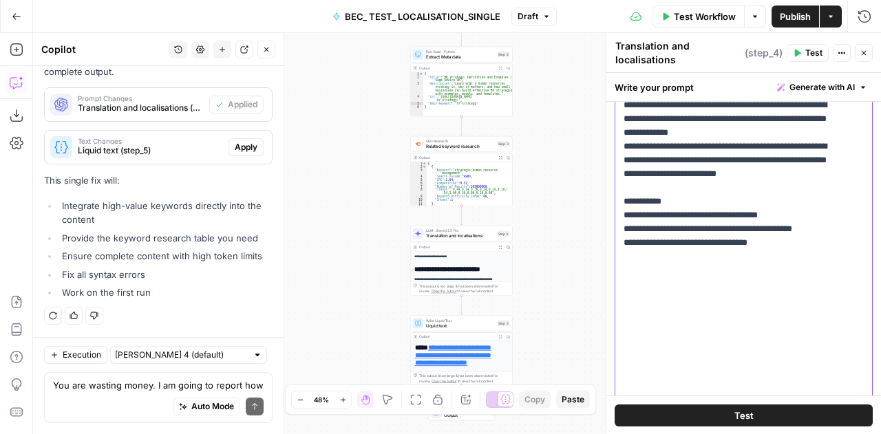
scroll to position [890, 0]
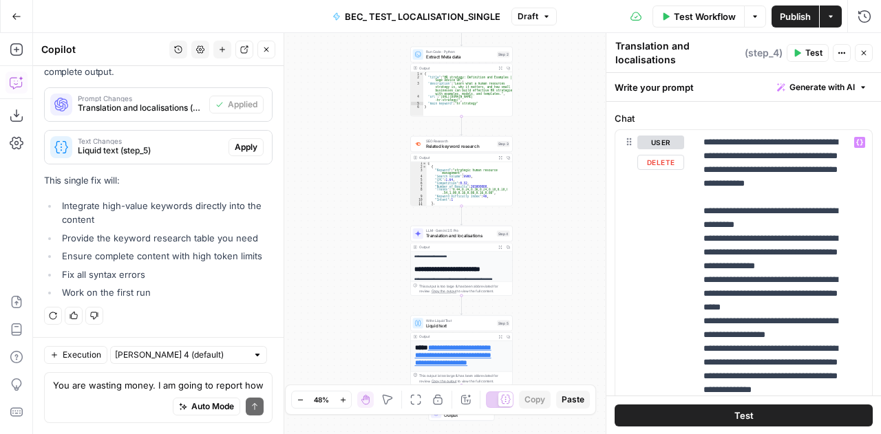
scroll to position [1198, 0]
click at [758, 268] on p "**********" at bounding box center [778, 348] width 151 height 427
click at [755, 263] on p "**********" at bounding box center [778, 348] width 151 height 427
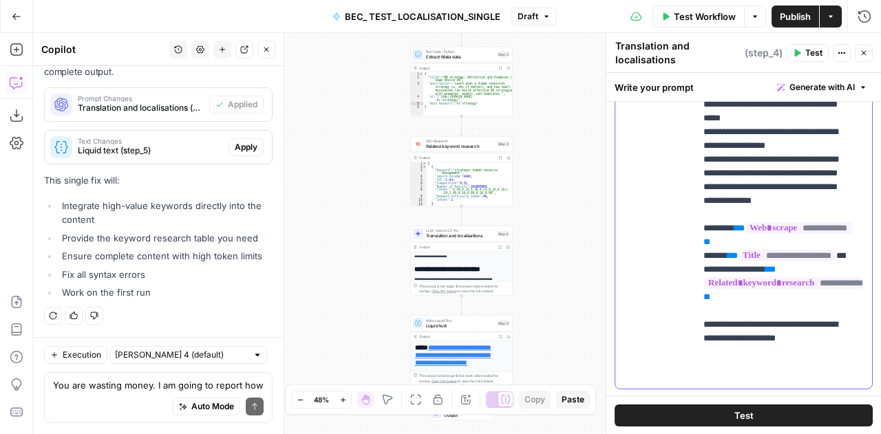
scroll to position [1417, 0]
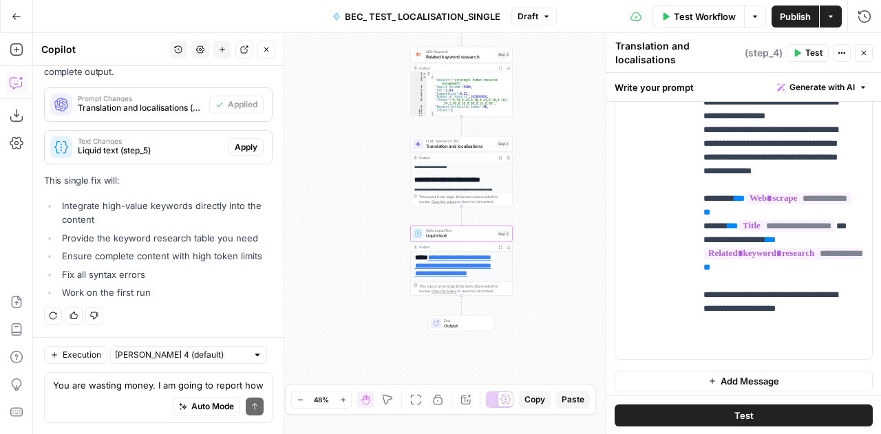
click at [257, 149] on div "Text Changes Liquid text (step_5) Apply" at bounding box center [158, 147] width 227 height 22
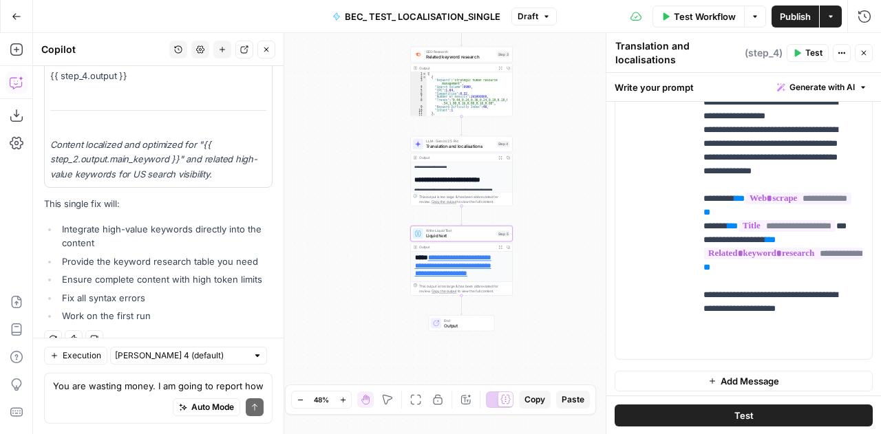
scroll to position [13822, 0]
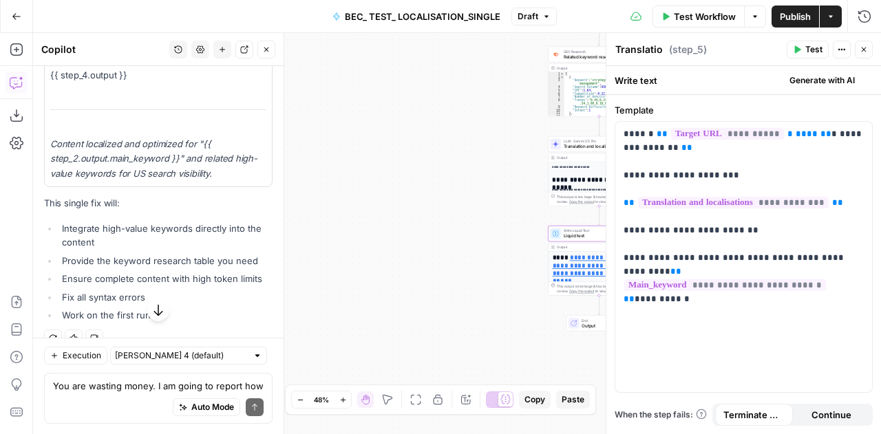
type textarea "Liquid text"
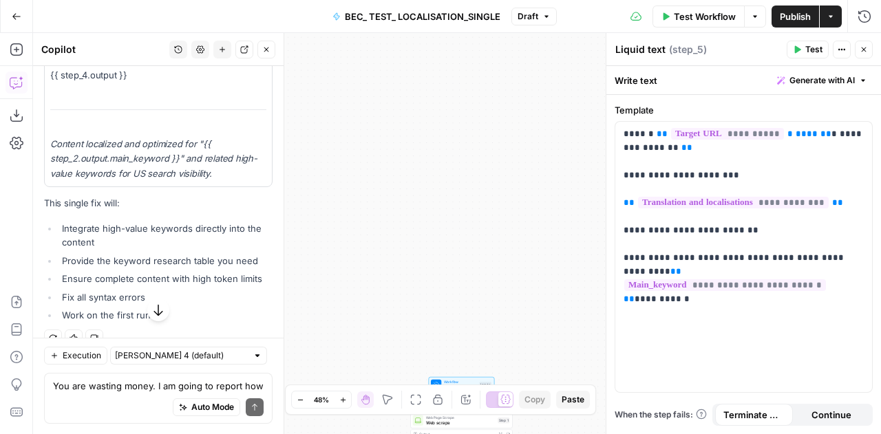
click at [865, 52] on icon "button" at bounding box center [863, 49] width 8 height 8
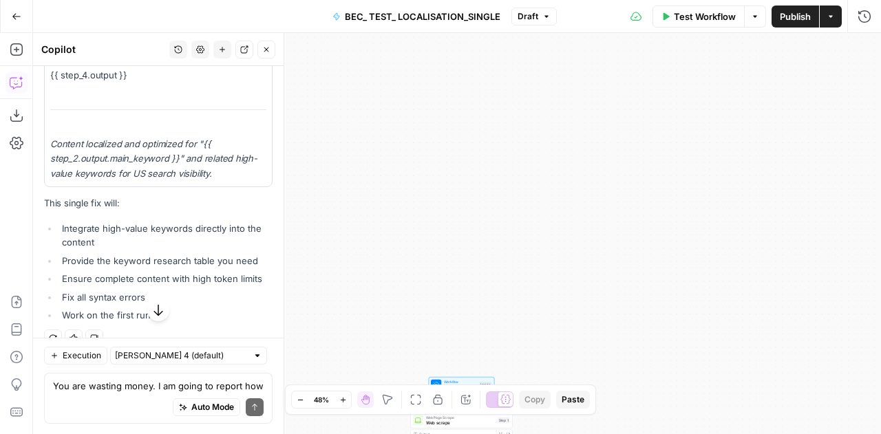
click at [701, 17] on span "Test Workflow" at bounding box center [705, 17] width 62 height 14
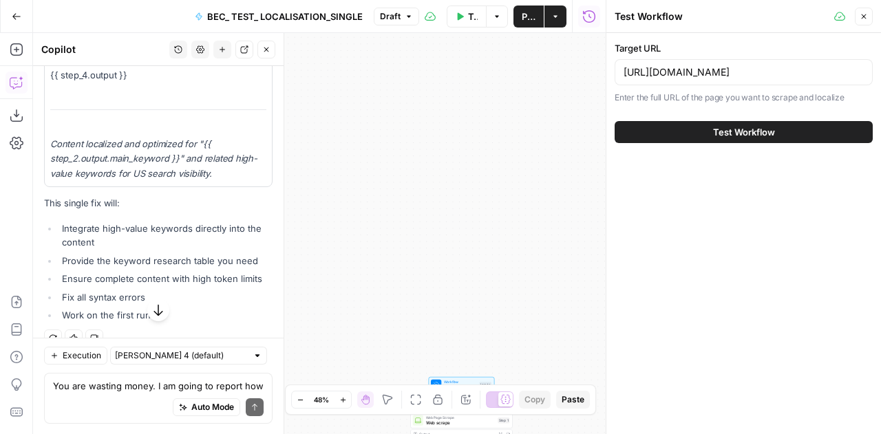
click at [756, 126] on span "Test Workflow" at bounding box center [744, 132] width 62 height 14
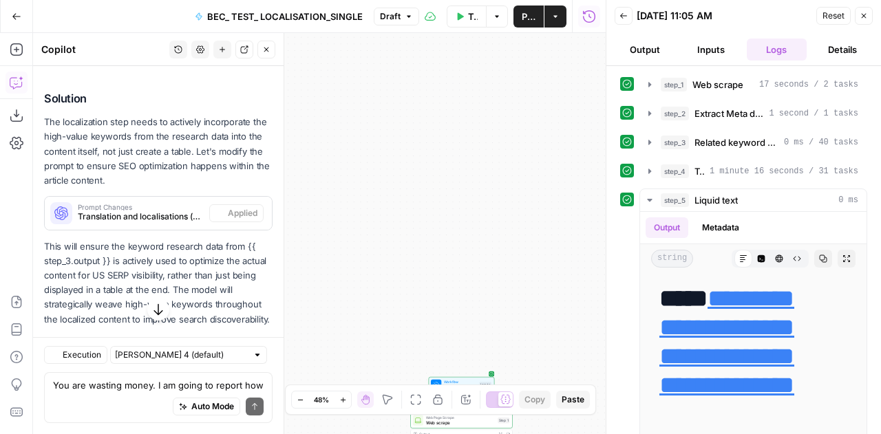
scroll to position [13692, 0]
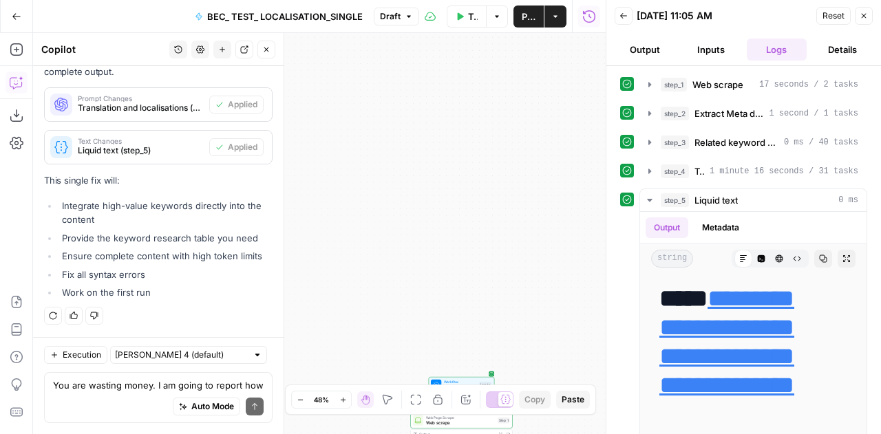
click at [528, 301] on div "**********" at bounding box center [319, 233] width 572 height 401
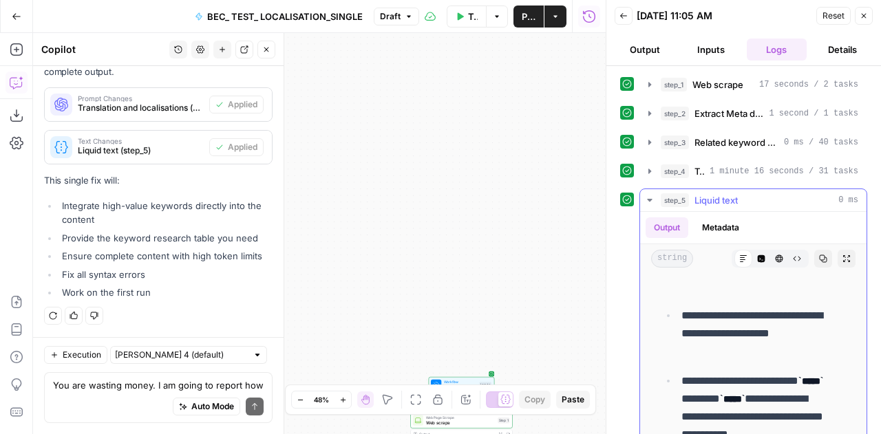
scroll to position [20968, 0]
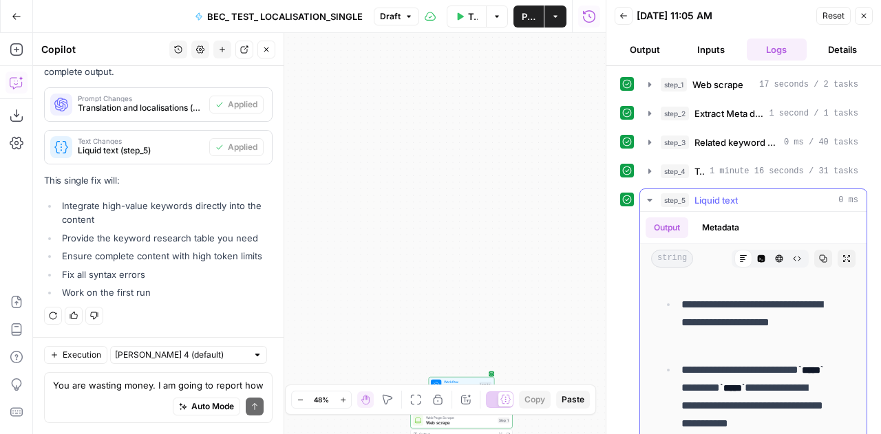
click at [819, 257] on icon "button" at bounding box center [823, 259] width 8 height 8
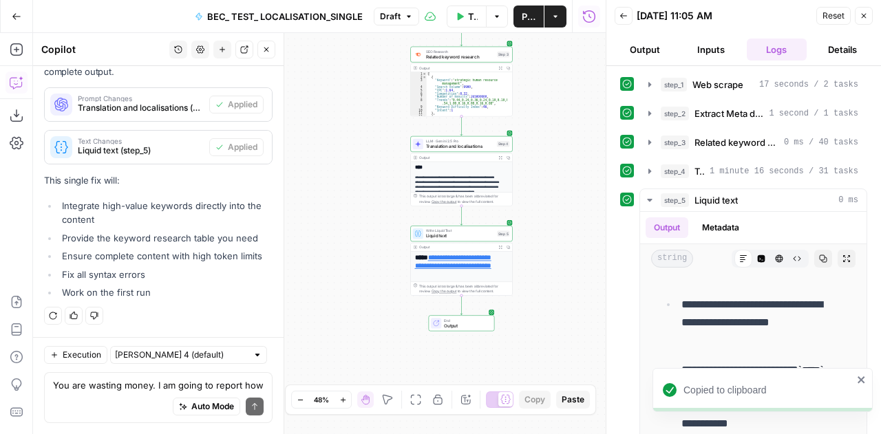
click at [863, 379] on icon "close" at bounding box center [862, 379] width 10 height 11
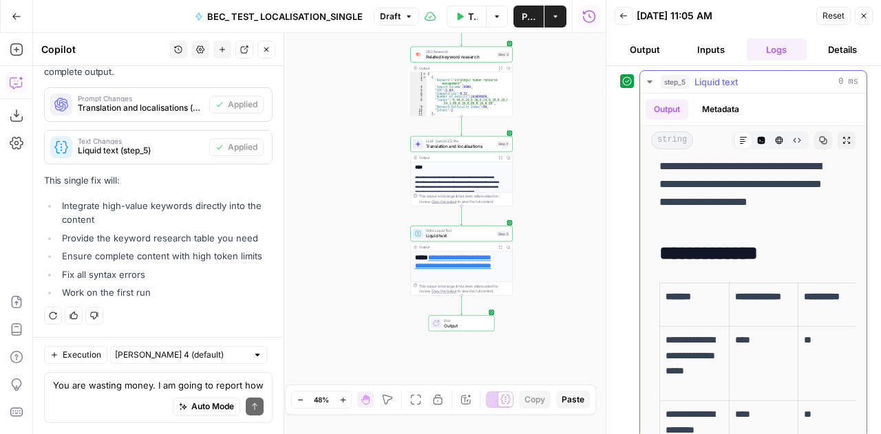
scroll to position [19962, 0]
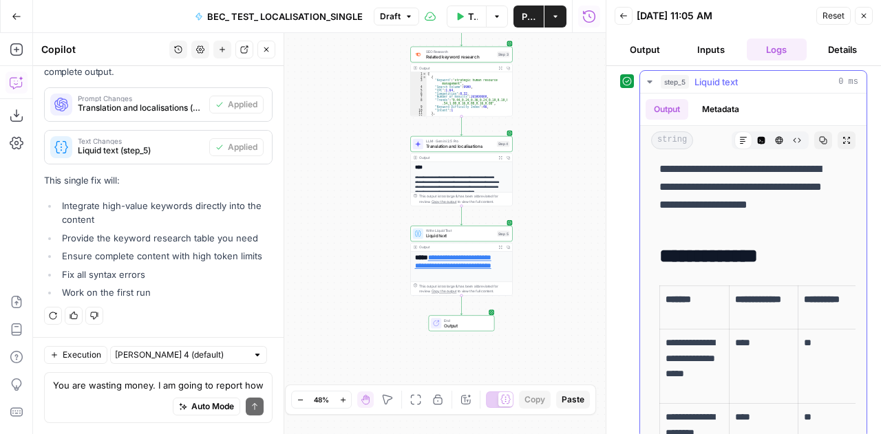
drag, startPoint x: 832, startPoint y: 401, endPoint x: 659, endPoint y: 234, distance: 240.8
copy div "**********"
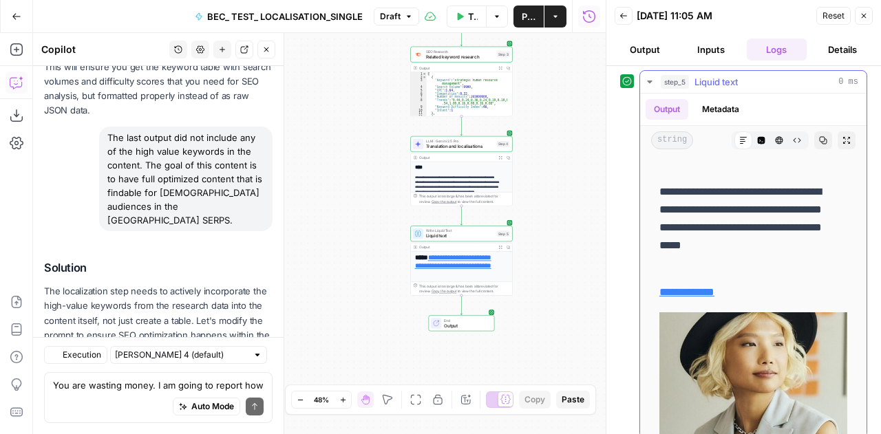
scroll to position [13692, 0]
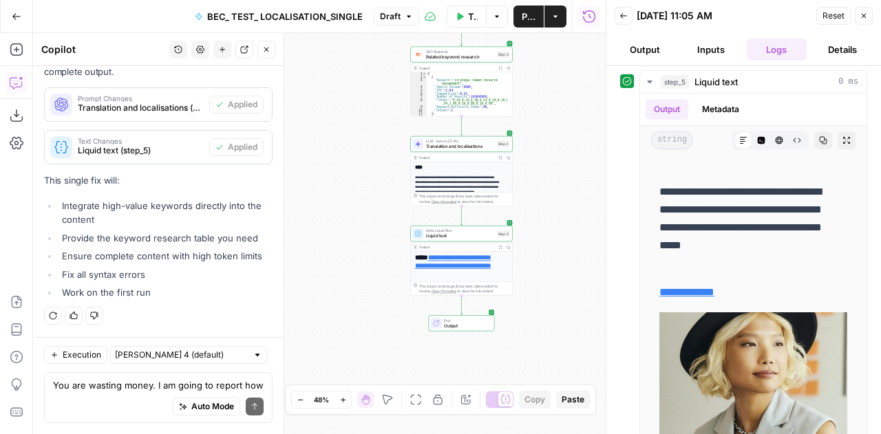
click at [830, 19] on span "Reset" at bounding box center [833, 16] width 22 height 12
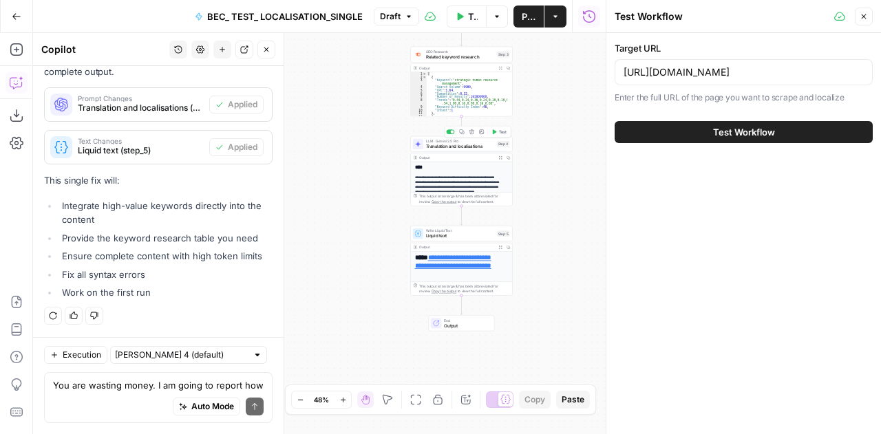
click at [431, 143] on span "Translation and localisations" at bounding box center [460, 146] width 68 height 7
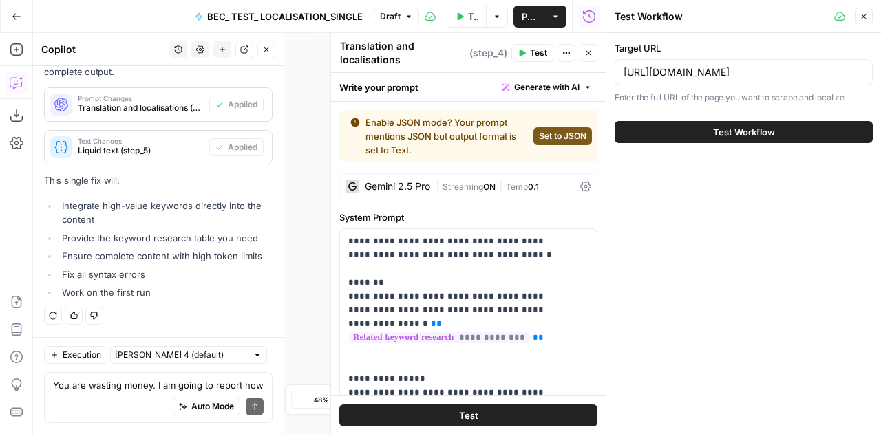
click at [864, 17] on icon "button" at bounding box center [863, 16] width 5 height 5
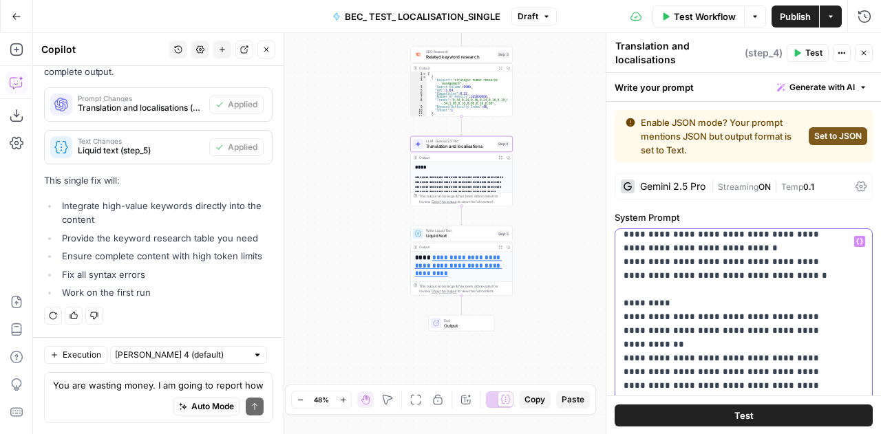
click at [659, 293] on p "**********" at bounding box center [732, 317] width 219 height 1252
click at [680, 288] on p "**********" at bounding box center [732, 317] width 219 height 1252
click at [756, 292] on p "**********" at bounding box center [732, 317] width 219 height 1252
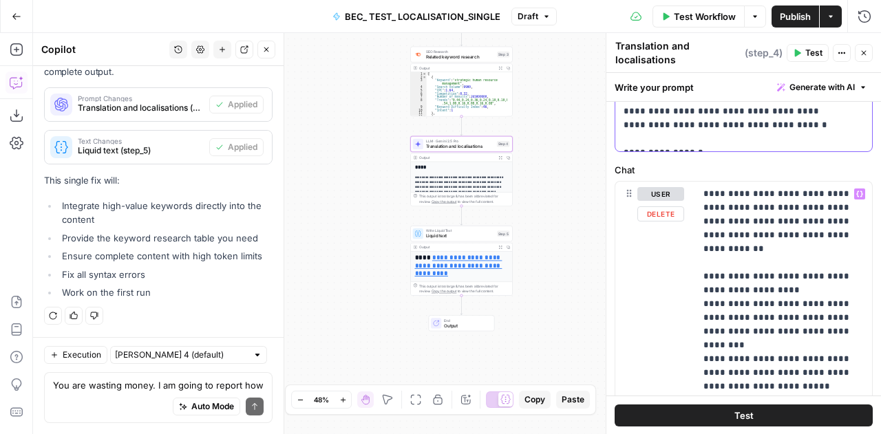
scroll to position [907, 0]
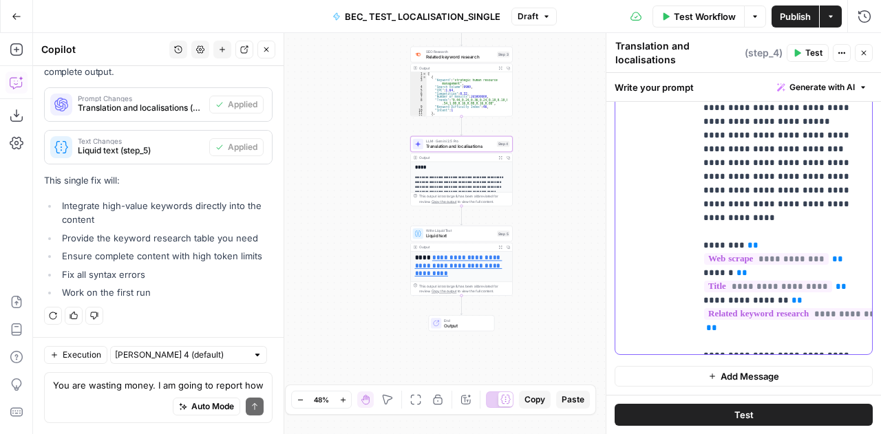
drag, startPoint x: 752, startPoint y: 307, endPoint x: 702, endPoint y: 266, distance: 64.6
click at [702, 266] on div "**********" at bounding box center [783, 136] width 177 height 438
copy p "**********"
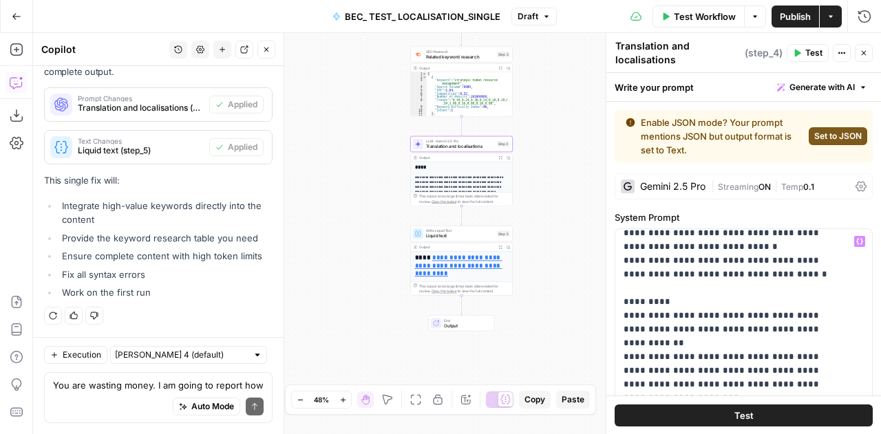
scroll to position [550, 0]
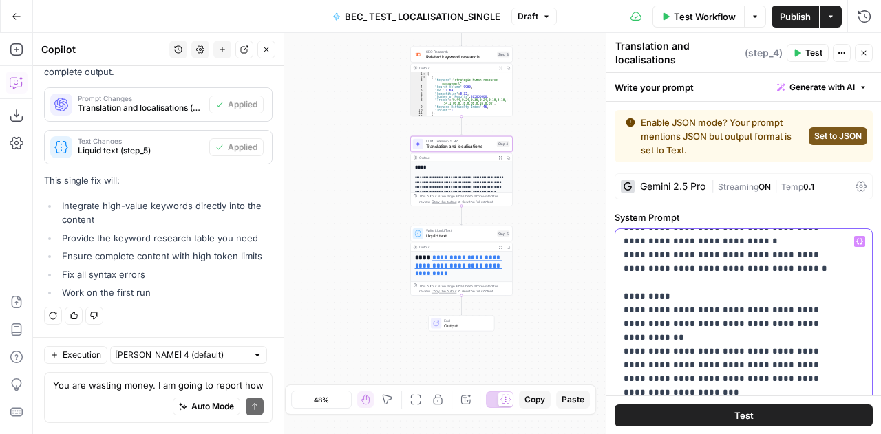
click at [779, 281] on p "**********" at bounding box center [732, 310] width 219 height 1252
click at [771, 327] on p "**********" at bounding box center [732, 330] width 219 height 1293
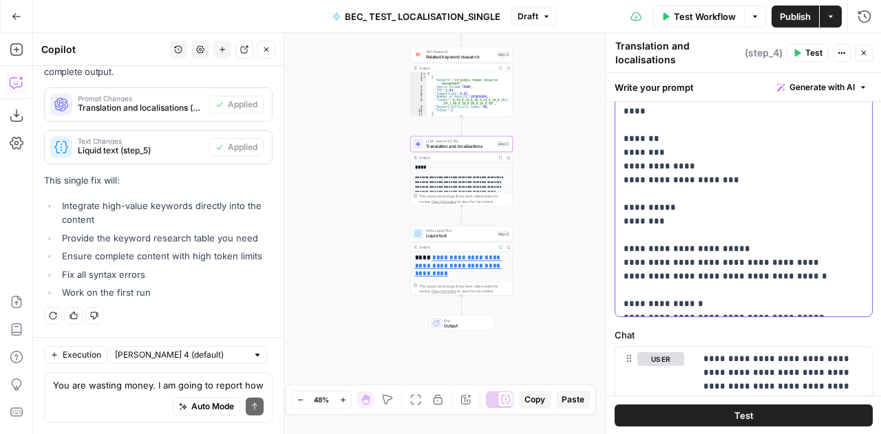
scroll to position [476, 0]
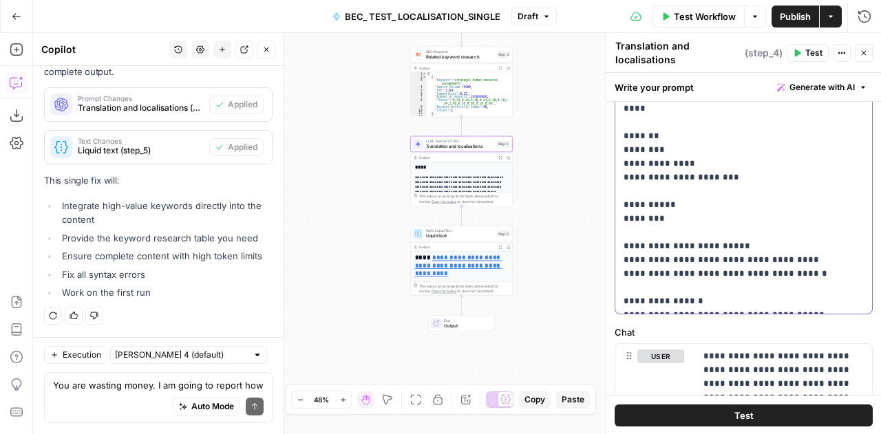
drag, startPoint x: 706, startPoint y: 293, endPoint x: 618, endPoint y: 263, distance: 92.2
click at [618, 263] on div "**********" at bounding box center [738, 33] width 247 height 561
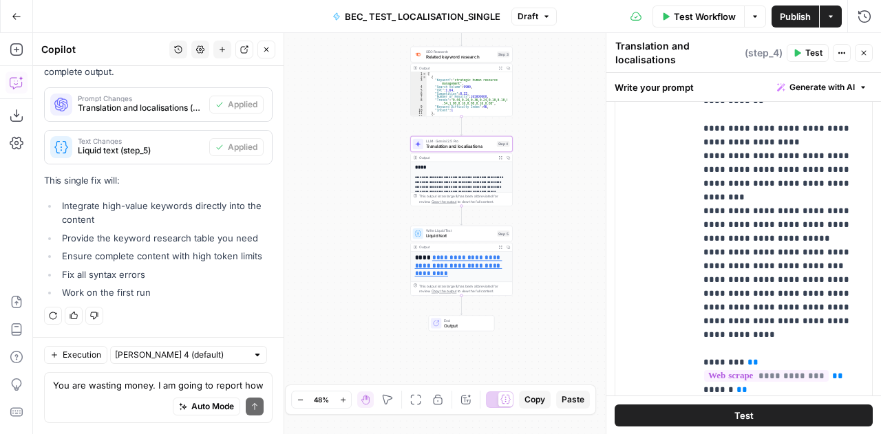
scroll to position [911, 0]
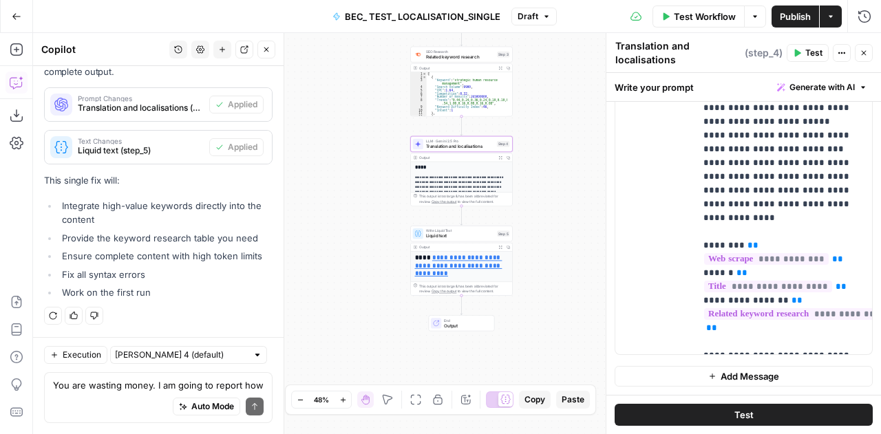
click at [857, 54] on button "Close" at bounding box center [863, 53] width 18 height 18
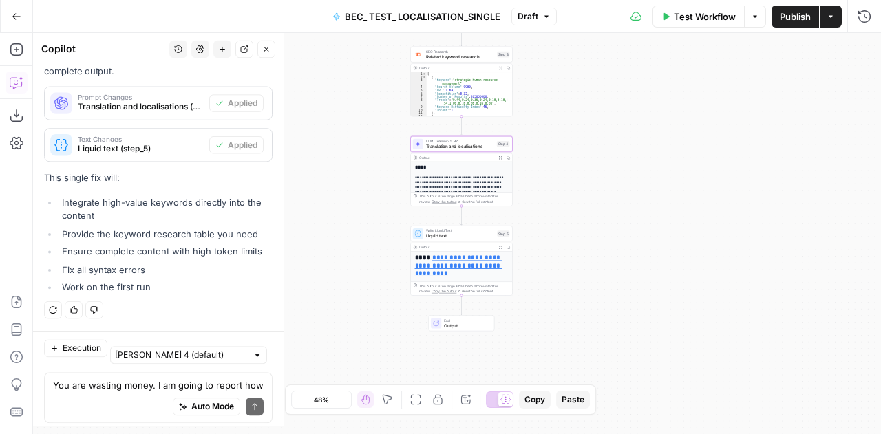
scroll to position [13692, 0]
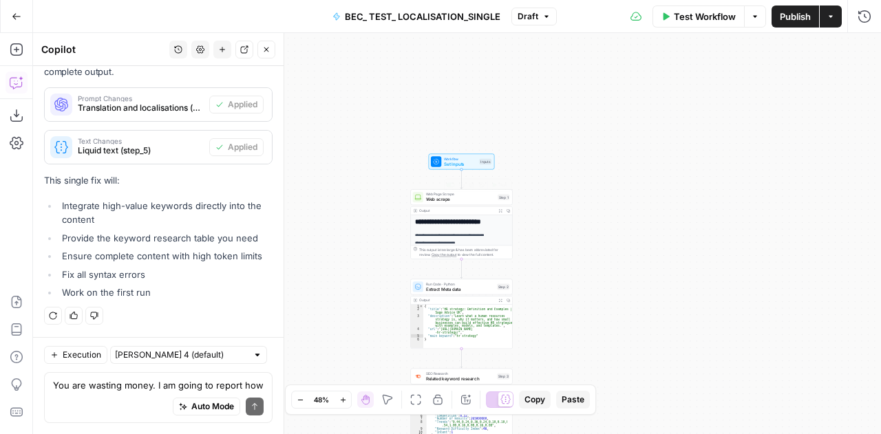
click at [431, 195] on span "Web Page Scrape" at bounding box center [460, 195] width 69 height 6
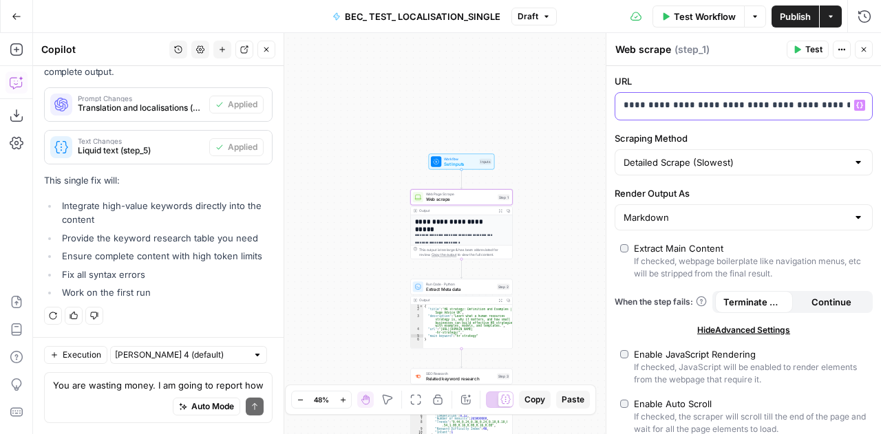
click at [715, 103] on p "**********" at bounding box center [727, 105] width 208 height 14
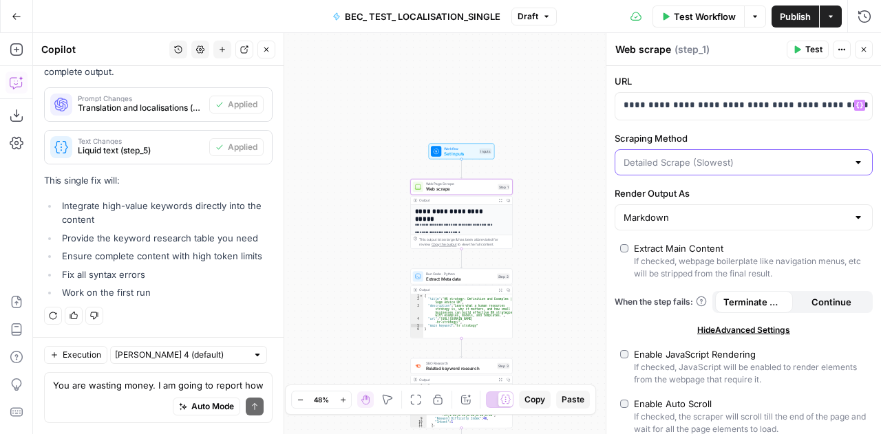
click at [786, 158] on input "Scraping Method" at bounding box center [735, 162] width 224 height 14
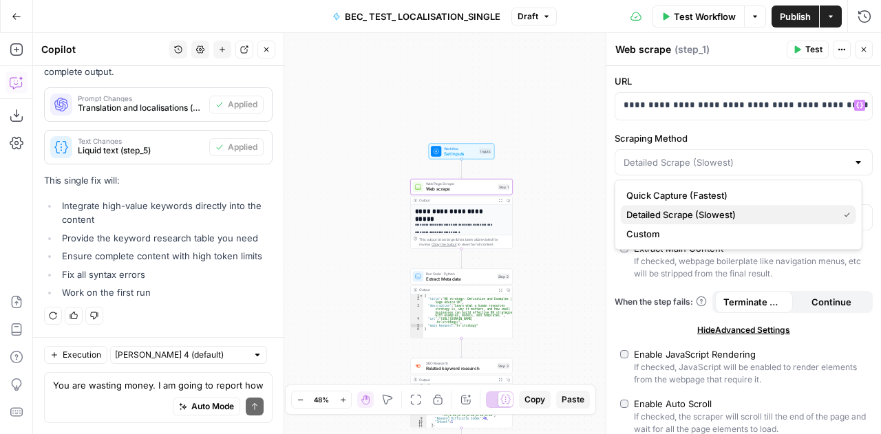
click at [699, 215] on span "Detailed Scrape (Slowest)" at bounding box center [729, 215] width 206 height 14
type input "Detailed Scrape (Slowest)"
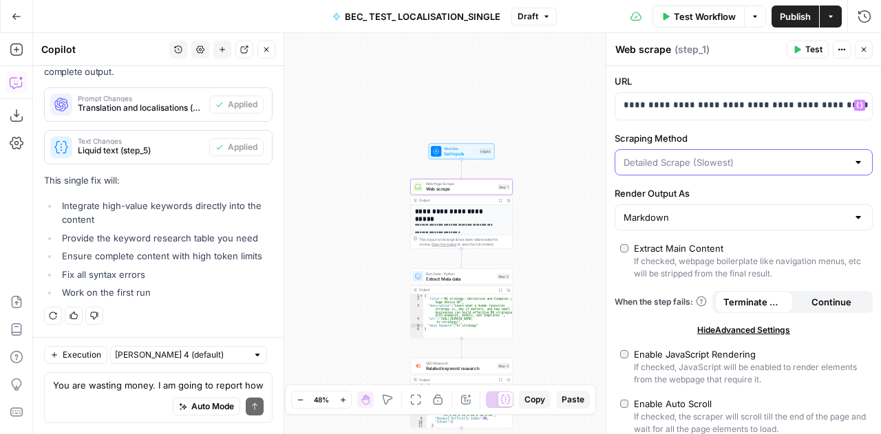
click at [727, 155] on input "Scraping Method" at bounding box center [735, 162] width 224 height 14
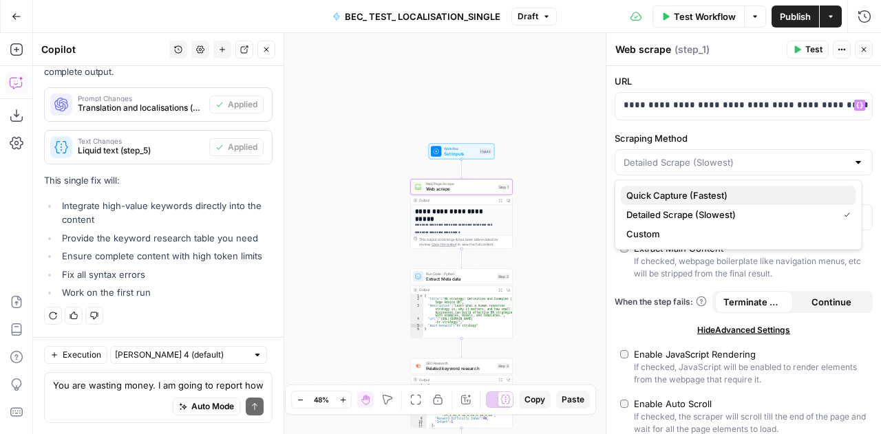
click at [692, 197] on span "Quick Capture (Fastest)" at bounding box center [735, 196] width 219 height 14
type input "Quick Capture (Fastest)"
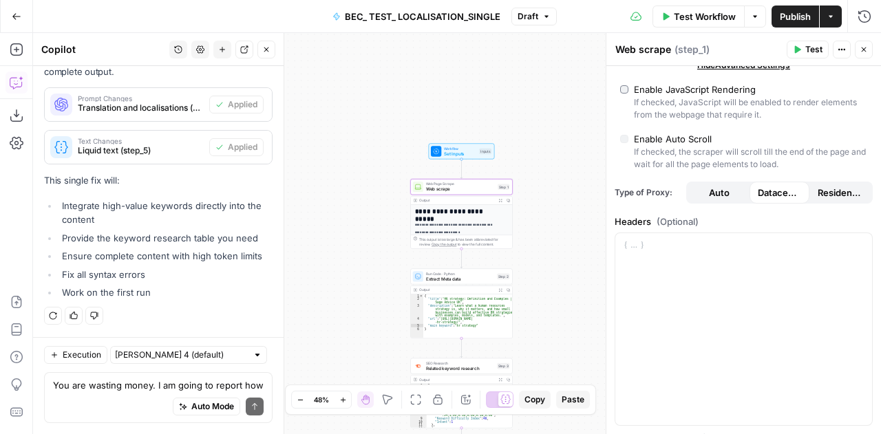
scroll to position [438, 0]
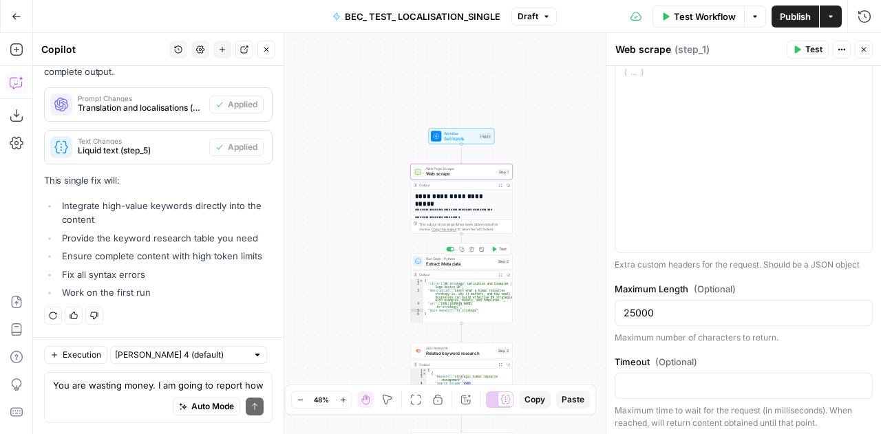
click at [433, 276] on div "Output" at bounding box center [456, 275] width 75 height 6
click at [436, 263] on span "Extract Meta data" at bounding box center [460, 263] width 69 height 7
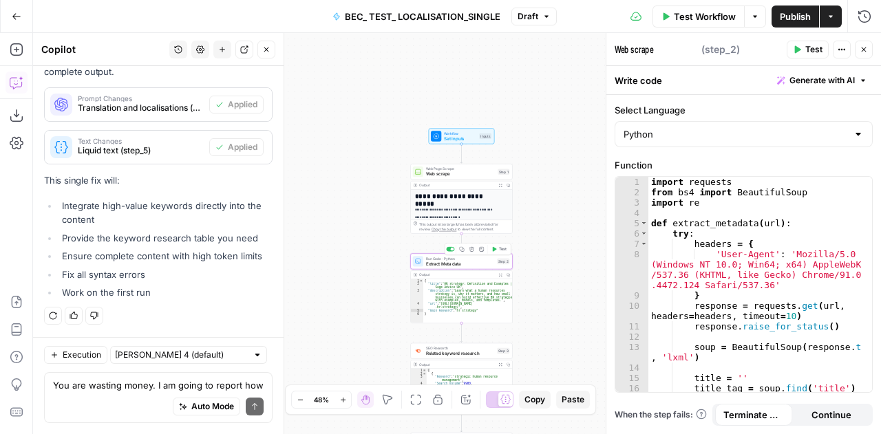
type textarea "Extract Meta data"
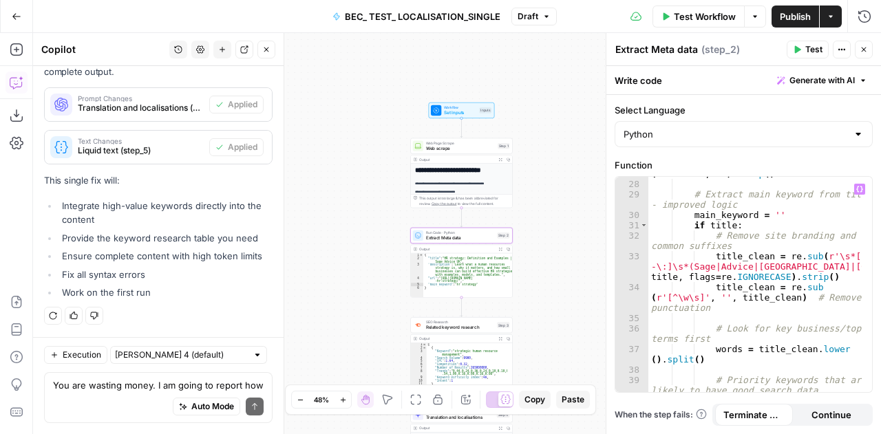
scroll to position [369, 0]
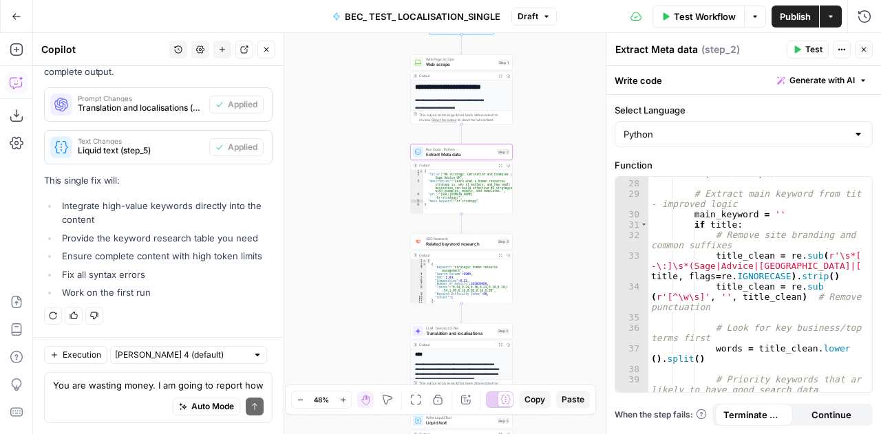
click at [429, 243] on span "Related keyword research" at bounding box center [460, 244] width 69 height 7
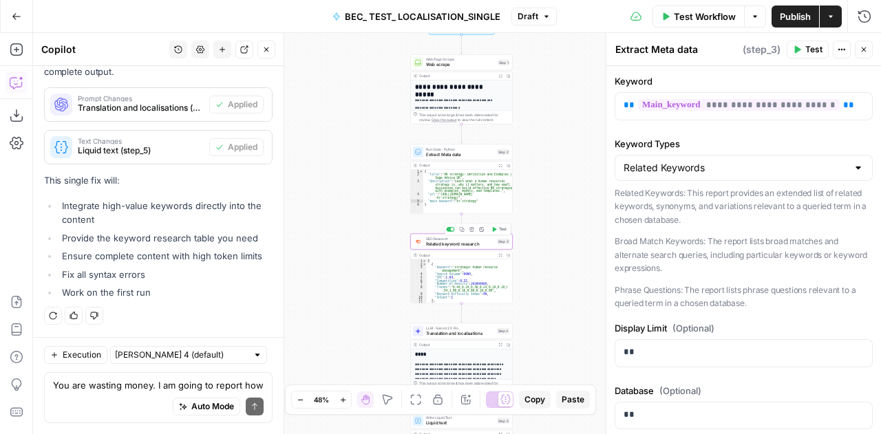
scroll to position [13692, 0]
type textarea "Related keyword research"
click at [435, 147] on span "Run Code · Python" at bounding box center [460, 150] width 69 height 6
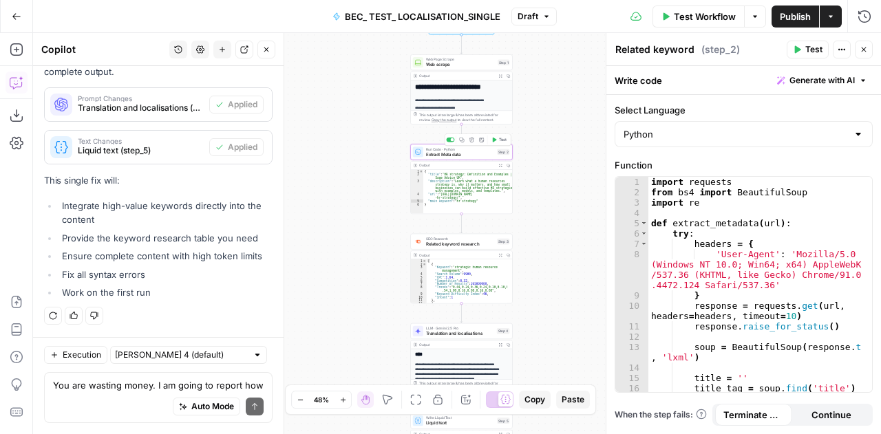
type textarea "Extract Meta data"
click at [435, 147] on span "Run Code · Python" at bounding box center [460, 150] width 69 height 6
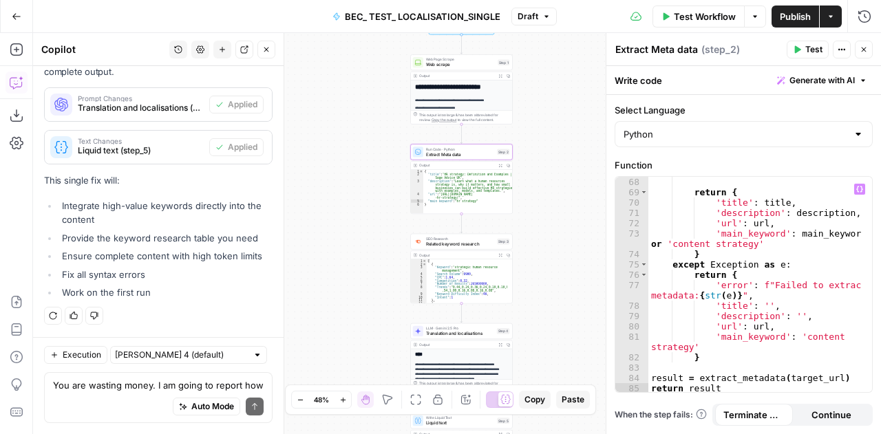
scroll to position [1156, 0]
click at [429, 247] on div "SEO Research Related keyword research Step 3 Copy step Delete step Add Note Test" at bounding box center [461, 242] width 102 height 16
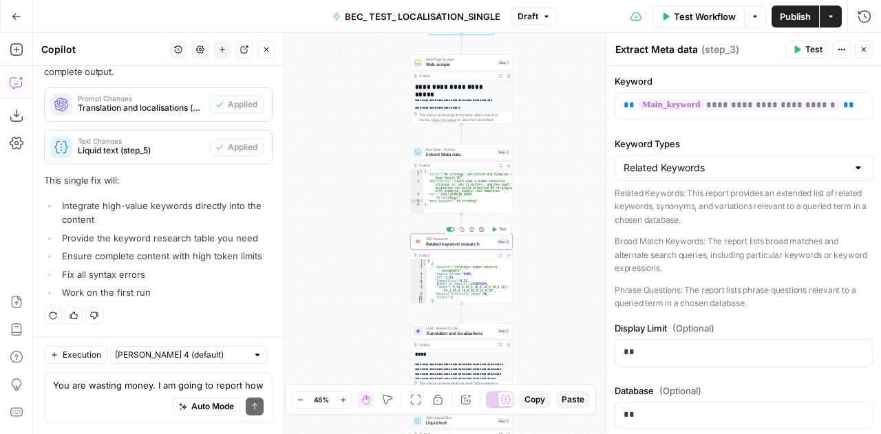
type textarea "Related keyword research"
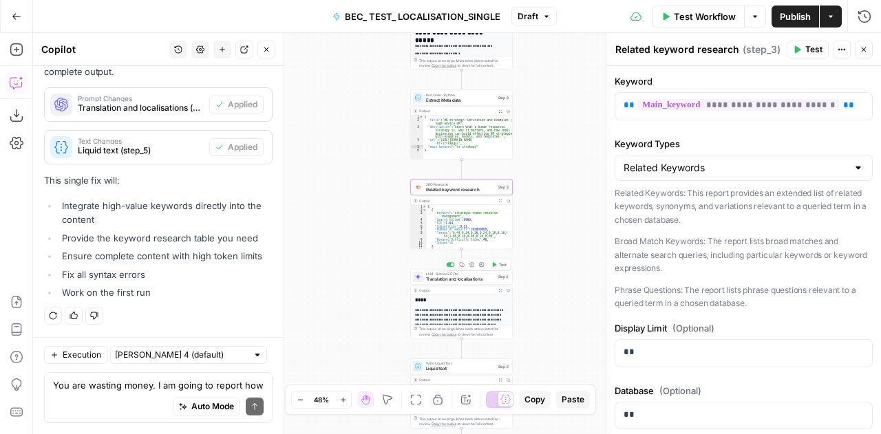
click at [425, 269] on div "LLM · Gemini 2.5 Pro Translation and localisations Step 4 Copy step Delete step…" at bounding box center [461, 277] width 102 height 16
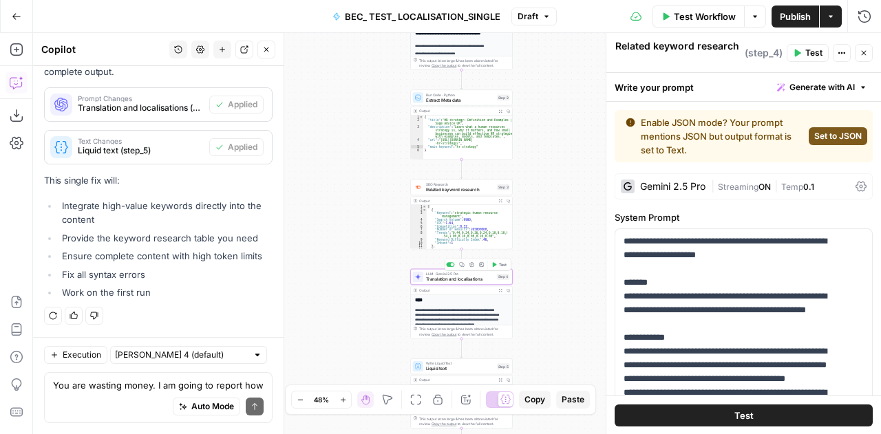
type textarea "Translation and localisations"
click at [427, 273] on span "LLM · Gemini 2.5 Pro" at bounding box center [460, 274] width 68 height 6
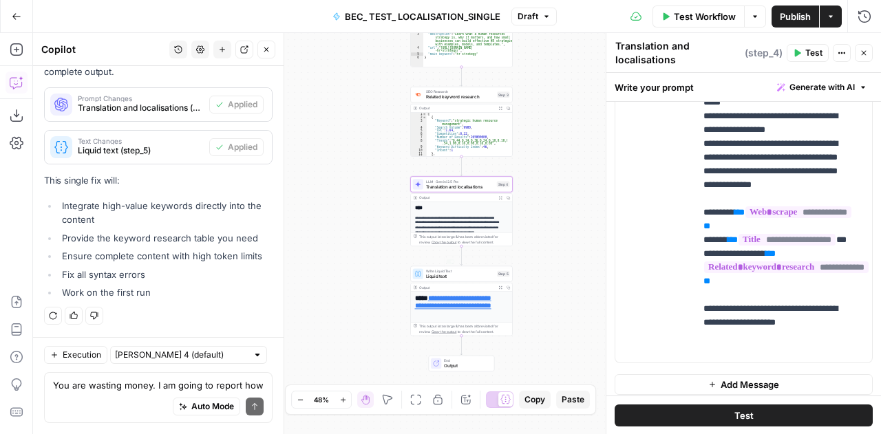
scroll to position [1, 0]
click at [429, 272] on span "Write Liquid Text" at bounding box center [460, 271] width 69 height 6
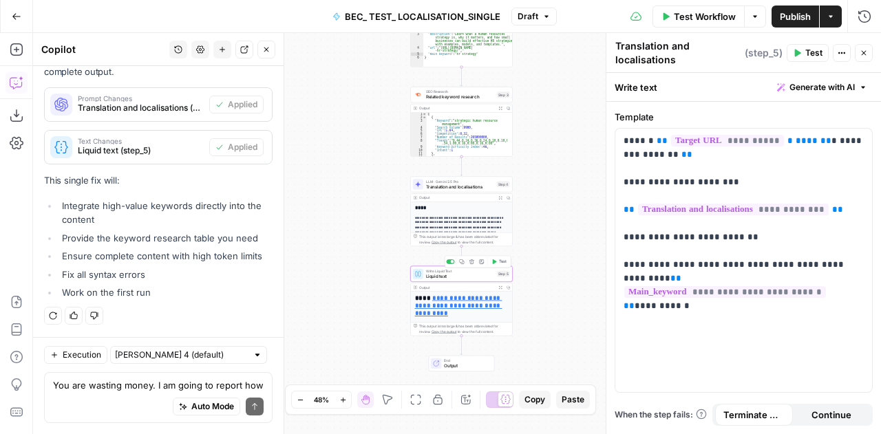
type textarea "Liquid text"
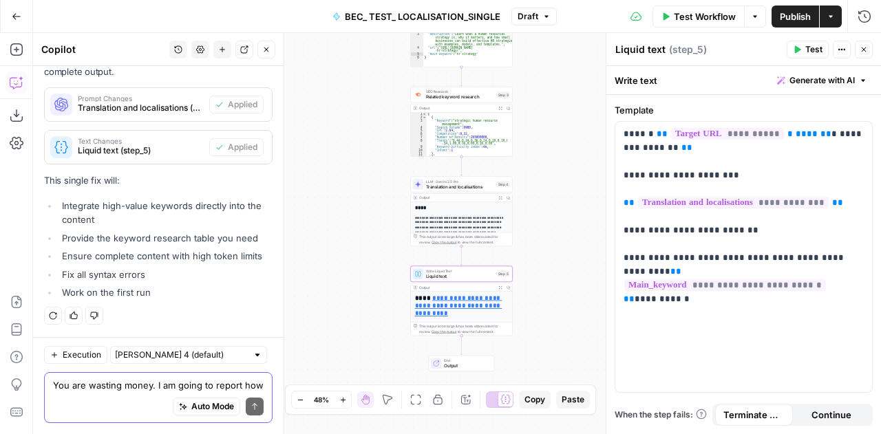
click at [135, 387] on textarea "You are wasting money. I am going to report how bad this experience has been. Y…" at bounding box center [158, 385] width 211 height 14
click at [120, 390] on textarea "I am now localising and optimizing" at bounding box center [158, 385] width 211 height 14
click at [235, 386] on textarea "I am now localizing and optimizing" at bounding box center [158, 385] width 211 height 14
paste textarea "[URL][DOMAIN_NAME]"
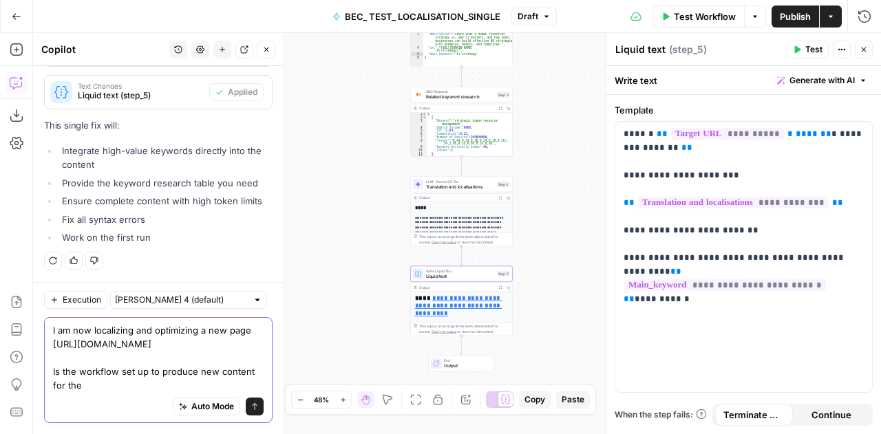
scroll to position [13761, 0]
type textarea "I am now localizing and optimizing a new page [URL][DOMAIN_NAME] Is the workflo…"
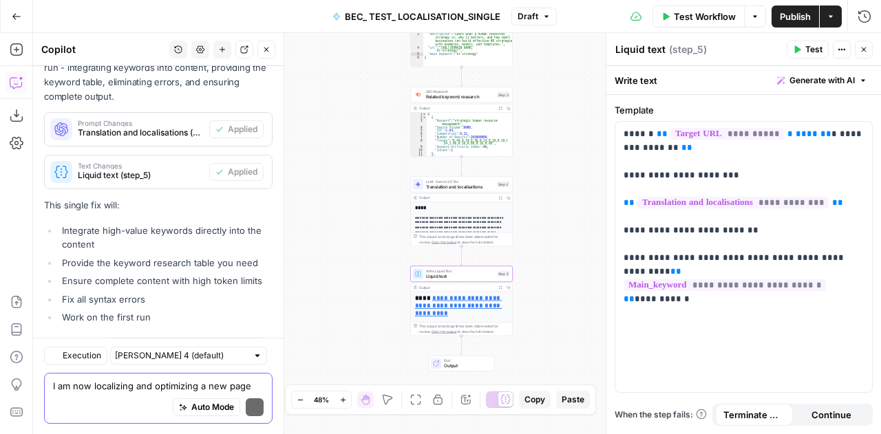
scroll to position [14360, 0]
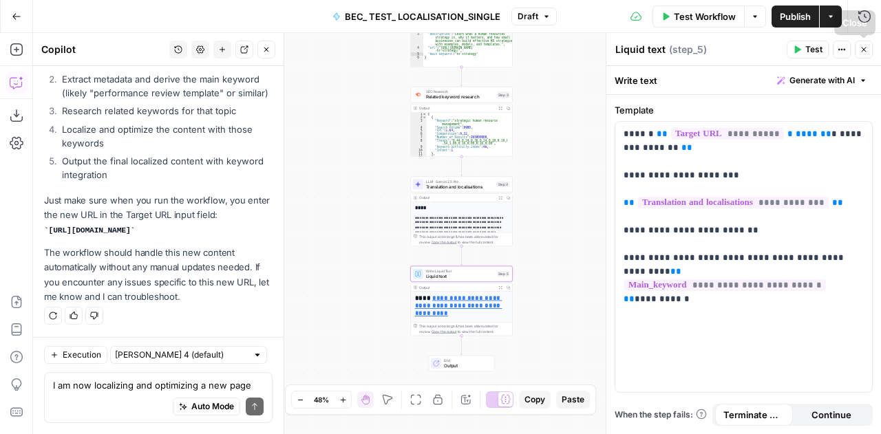
click at [867, 54] on button "Close" at bounding box center [863, 50] width 18 height 18
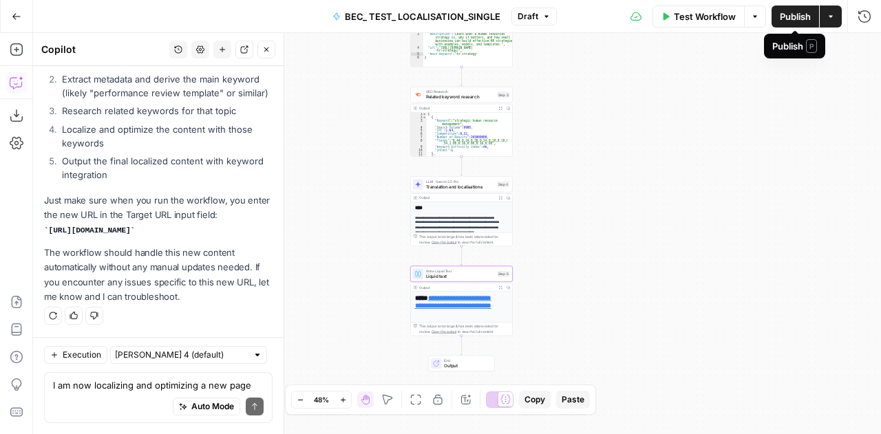
click at [791, 21] on span "Publish" at bounding box center [794, 17] width 31 height 14
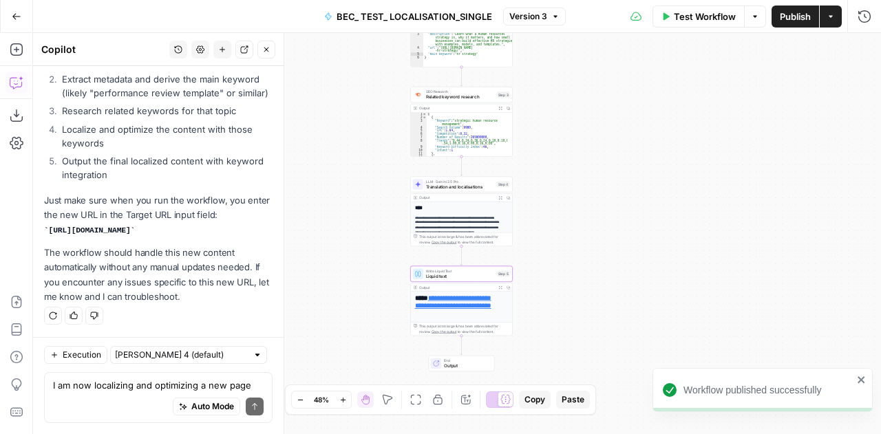
click at [856, 120] on div "**********" at bounding box center [457, 233] width 848 height 401
click at [708, 10] on span "Test Workflow" at bounding box center [705, 17] width 62 height 14
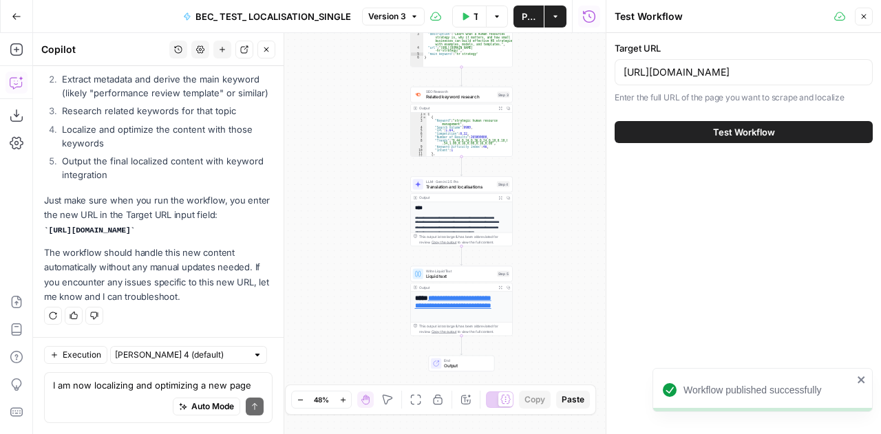
scroll to position [14360, 0]
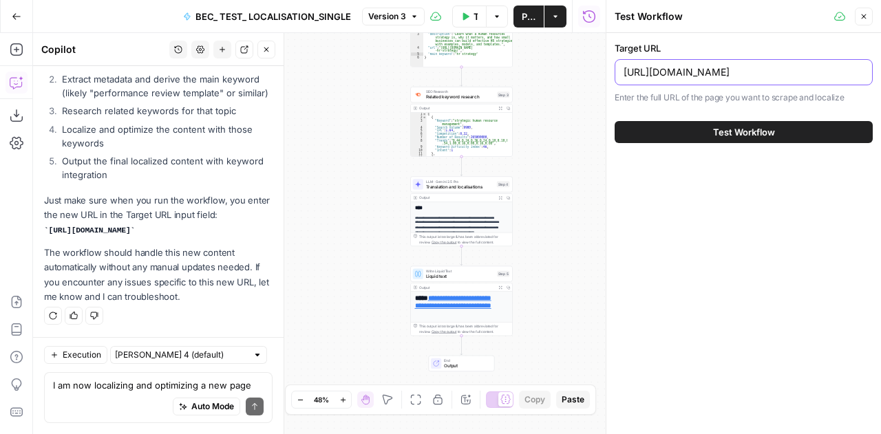
click at [693, 65] on input "https://www.sage.com/en-gb/blog/what-is-a-hr-strategy/" at bounding box center [743, 72] width 240 height 14
paste input "performance-review-template"
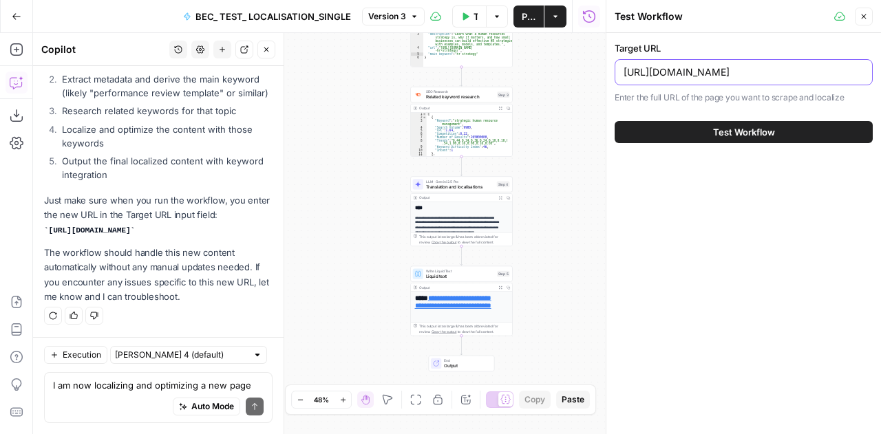
type input "[URL][DOMAIN_NAME]"
click at [713, 125] on span "Test Workflow" at bounding box center [744, 132] width 62 height 14
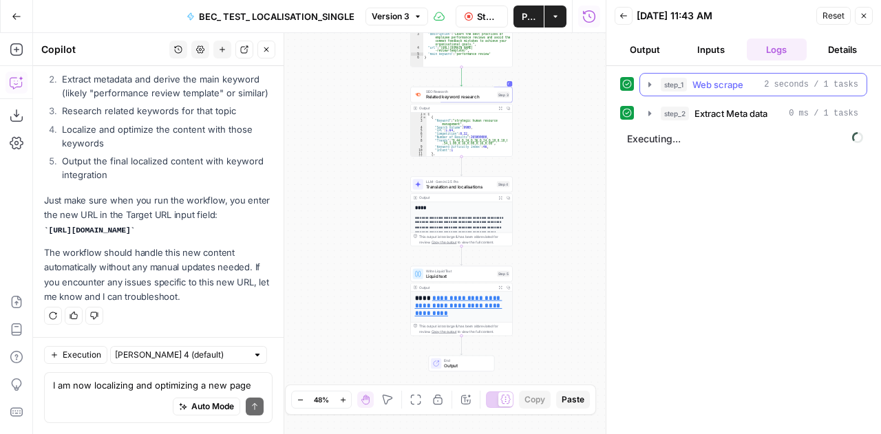
click at [651, 85] on icon "button" at bounding box center [649, 84] width 11 height 11
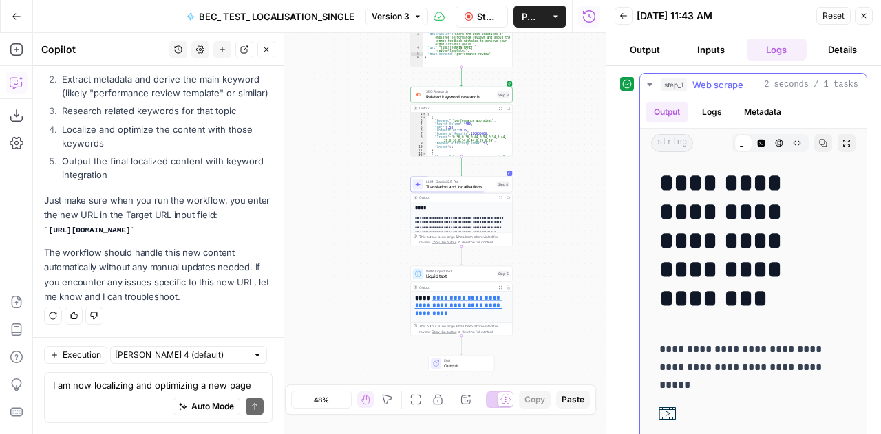
click at [650, 86] on icon "button" at bounding box center [649, 84] width 11 height 11
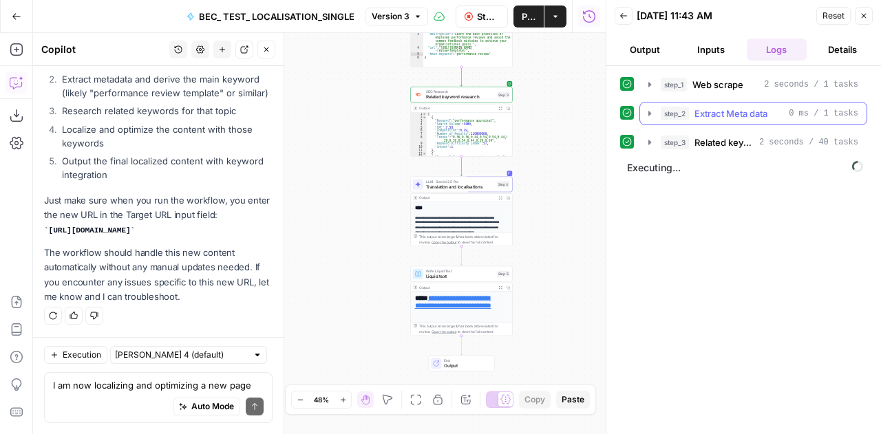
click at [649, 115] on icon "button" at bounding box center [649, 113] width 11 height 11
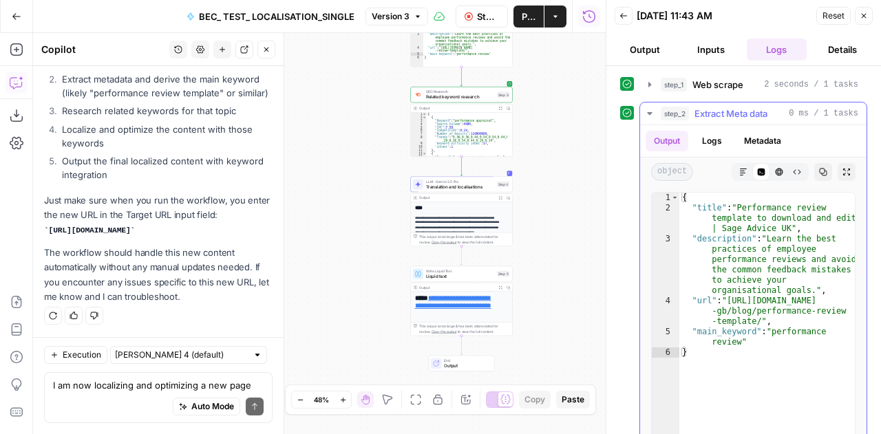
click at [649, 115] on icon "button" at bounding box center [649, 113] width 11 height 11
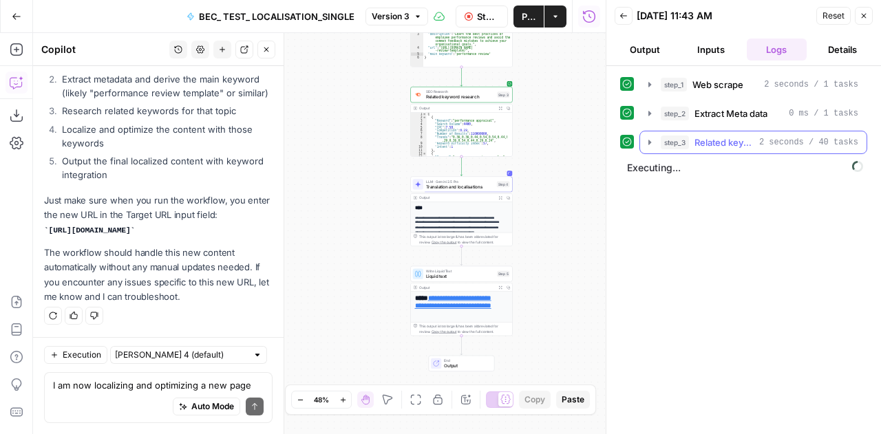
click at [649, 141] on icon "button" at bounding box center [649, 142] width 3 height 5
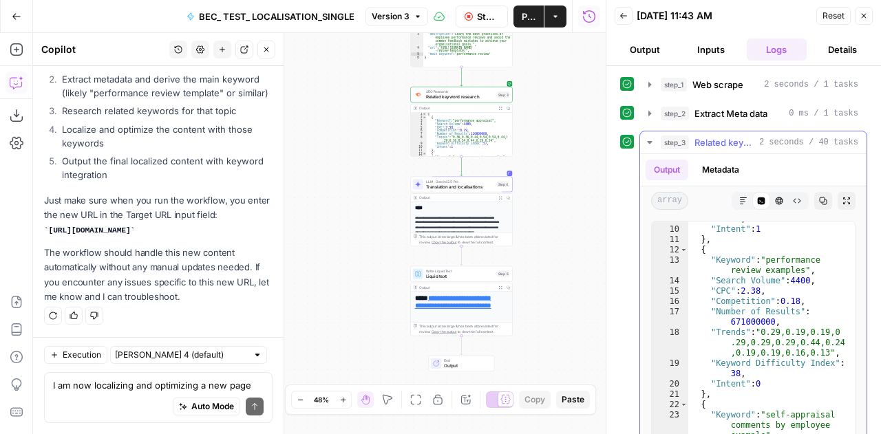
scroll to position [142, 0]
click at [648, 141] on icon "button" at bounding box center [649, 142] width 5 height 3
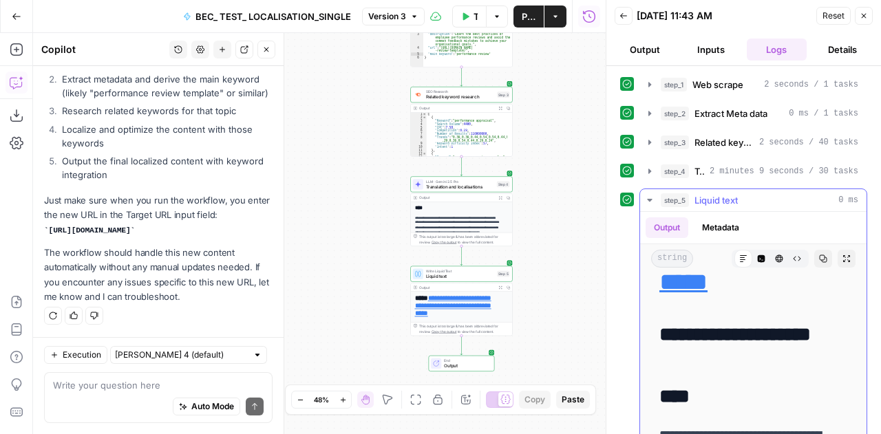
scroll to position [134, 0]
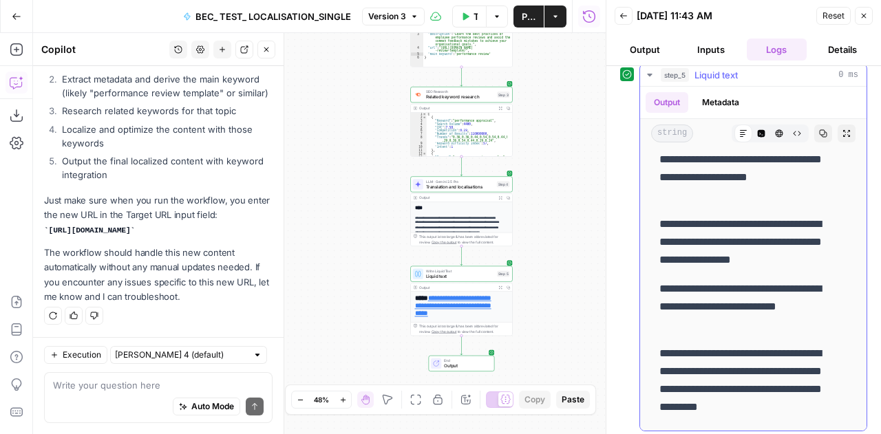
scroll to position [14819, 0]
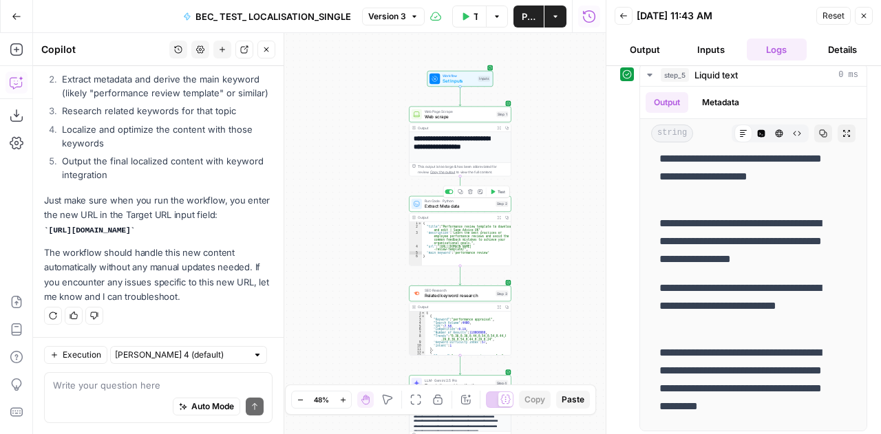
click at [442, 204] on span "Extract Meta data" at bounding box center [458, 206] width 69 height 7
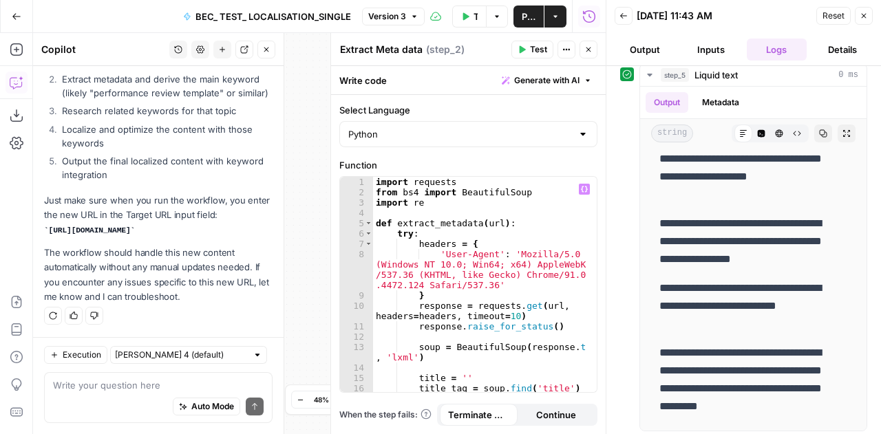
click at [442, 204] on div "import requests from bs4 import BeautifulSoup import re def extract_metadata ( …" at bounding box center [480, 295] width 214 height 237
type textarea "**********"
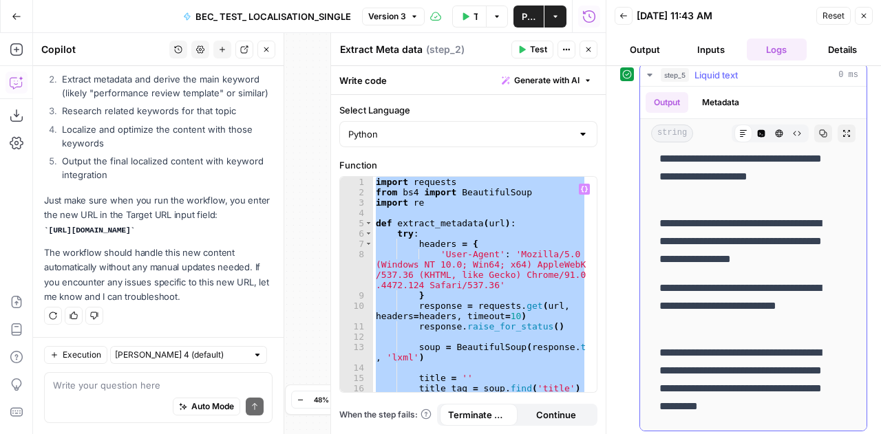
click at [819, 129] on icon "button" at bounding box center [823, 133] width 8 height 8
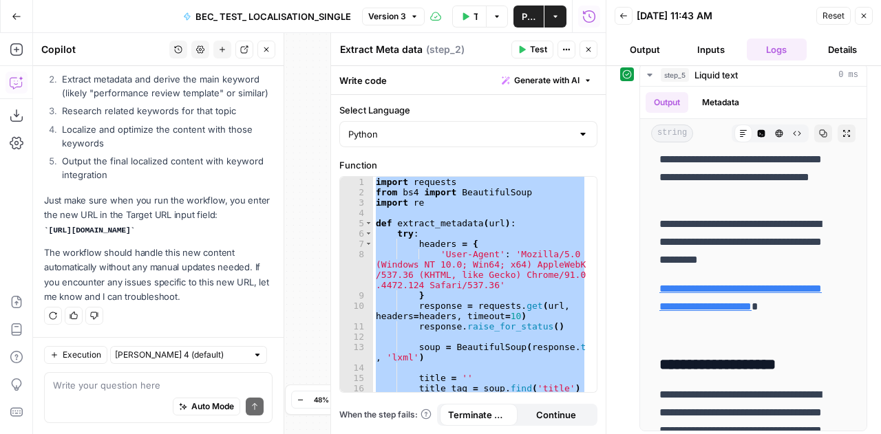
scroll to position [126, 0]
click at [838, 14] on span "Reset" at bounding box center [833, 16] width 22 height 12
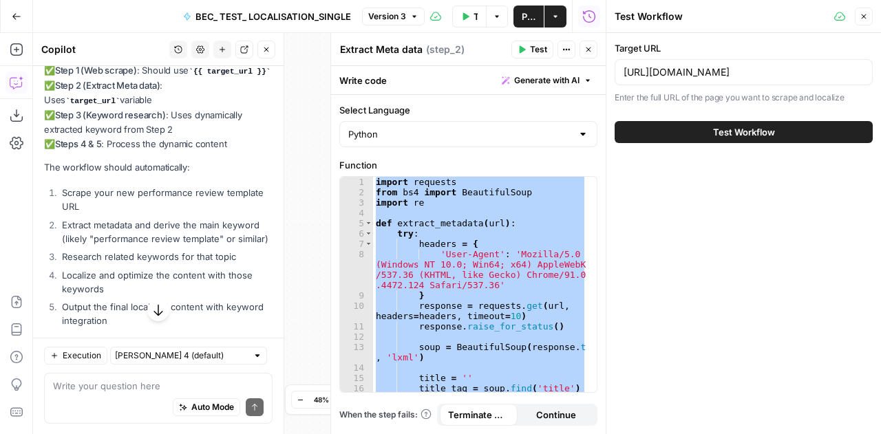
scroll to position [14008, 0]
click at [861, 17] on icon "button" at bounding box center [863, 16] width 8 height 8
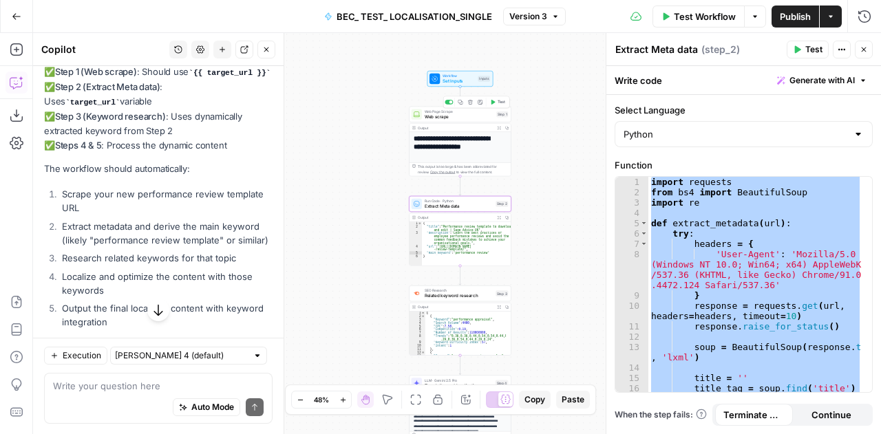
click at [431, 110] on span "Web Page Scrape" at bounding box center [458, 112] width 69 height 6
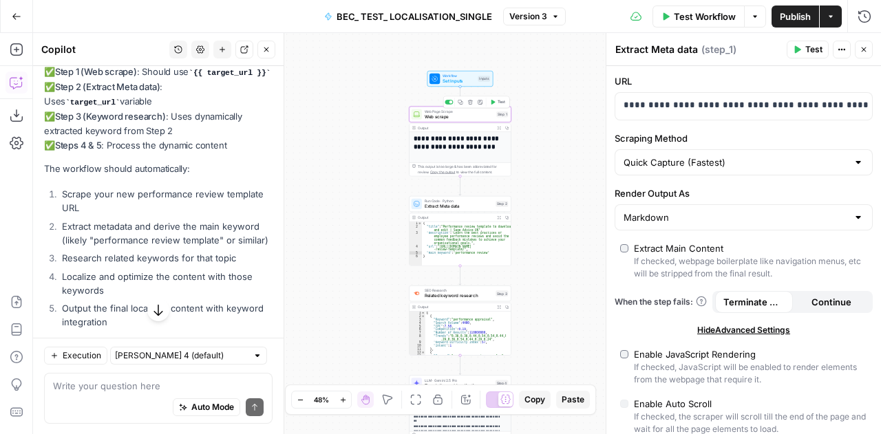
type textarea "Web scrape"
click at [846, 169] on div "Quick Capture (Fastest)" at bounding box center [743, 162] width 258 height 26
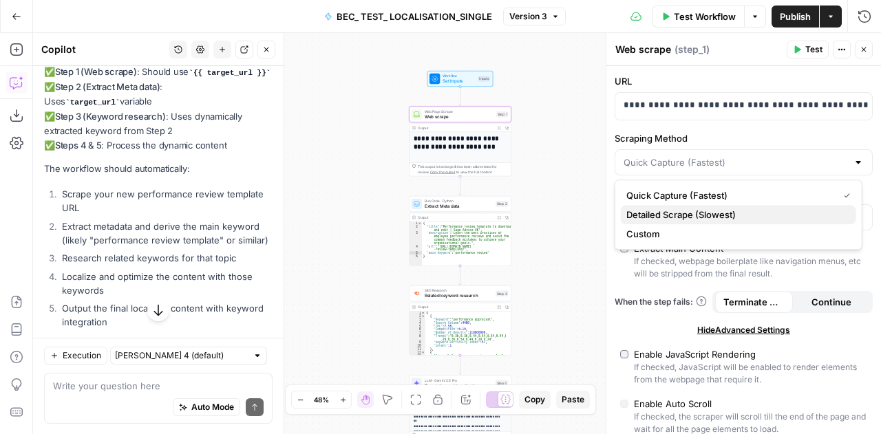
click at [709, 217] on span "Detailed Scrape (Slowest)" at bounding box center [735, 215] width 219 height 14
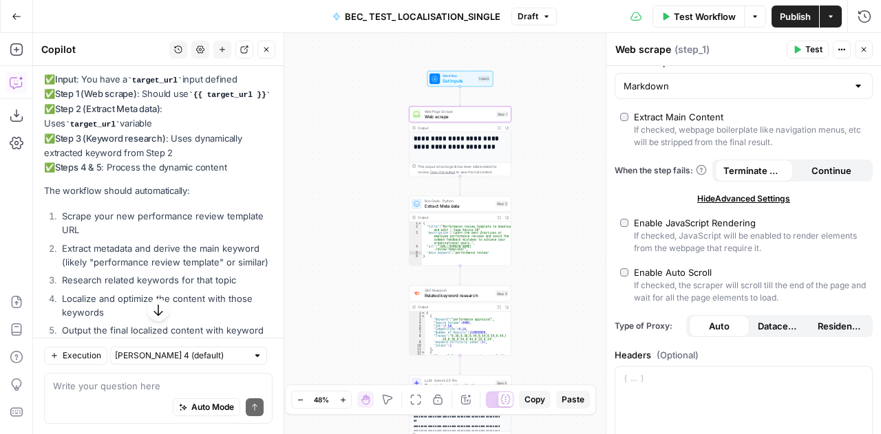
scroll to position [133, 0]
click at [625, 226] on label "Enable JavaScript Rendering If checked, JavaScript will be enabled to render el…" at bounding box center [743, 233] width 247 height 39
type input "Custom"
